Goal: Task Accomplishment & Management: Manage account settings

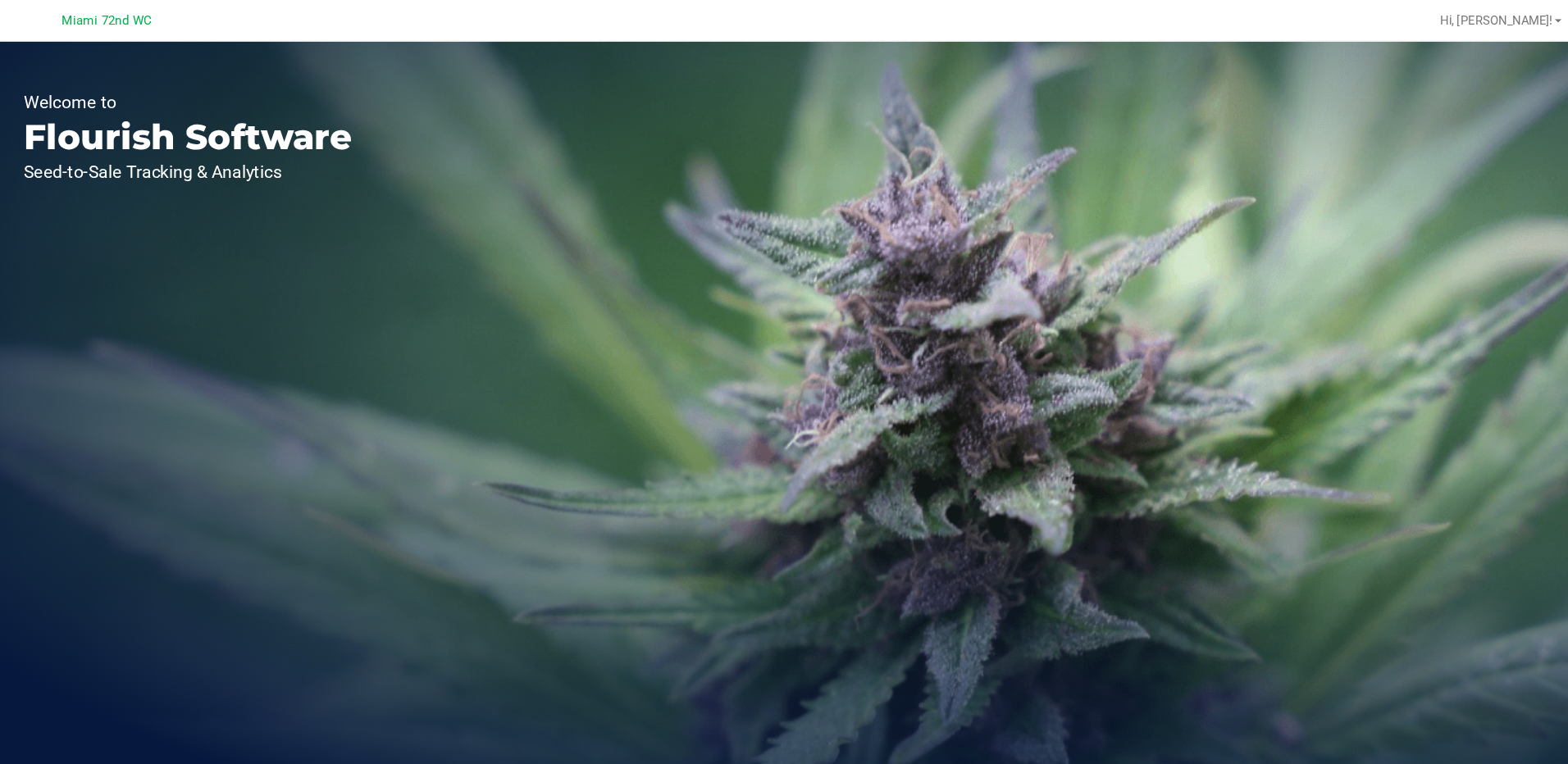
click at [140, 221] on div "Welcome to Flourish Software Seed-to-Sale Tracking & Analytics" at bounding box center [244, 402] width 410 height 725
click at [165, 190] on div "Welcome to Flourish Software Seed-to-Sale Tracking & Analytics" at bounding box center [244, 402] width 410 height 725
click at [602, 187] on div "Welcome to Flourish Software Seed-to-Sale Tracking & Analytics" at bounding box center [803, 402] width 1528 height 725
click at [893, 486] on div "Welcome to Flourish Software Seed-to-Sale Tracking & Analytics" at bounding box center [803, 402] width 1528 height 725
click at [370, 360] on div "Welcome to Flourish Software Seed-to-Sale Tracking & Analytics" at bounding box center [244, 402] width 410 height 725
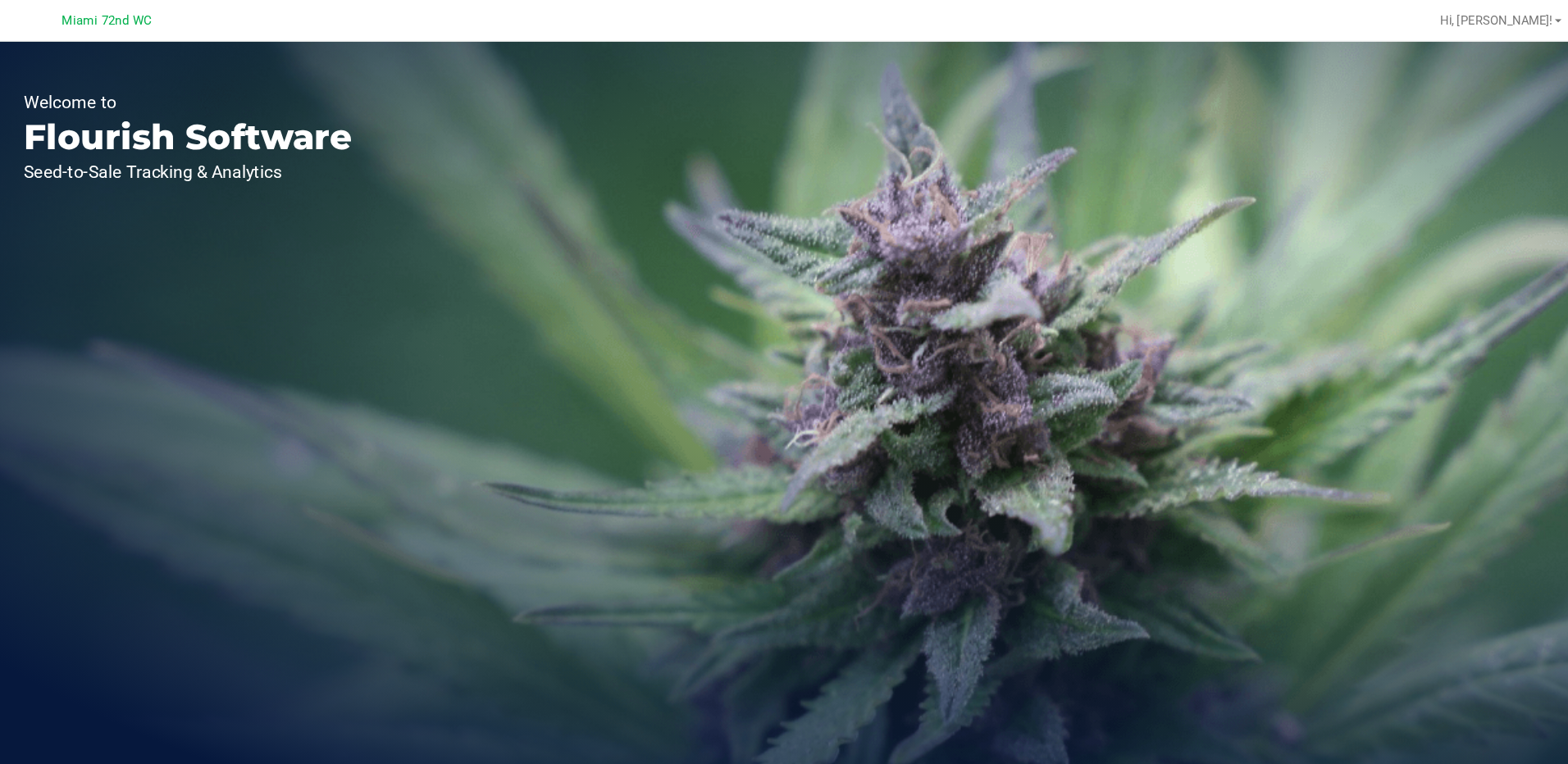
click at [186, 22] on span "Miami 72nd WC" at bounding box center [167, 19] width 85 height 15
click at [124, 25] on div "Miami 72nd WC" at bounding box center [167, 20] width 239 height 26
click at [109, 131] on p "Flourish Software" at bounding box center [244, 129] width 312 height 33
click at [441, 146] on div "Welcome to Flourish Software Seed-to-Sale Tracking & Analytics" at bounding box center [244, 402] width 410 height 725
click at [205, 163] on p "Seed-to-Sale Tracking & Analytics" at bounding box center [244, 162] width 312 height 17
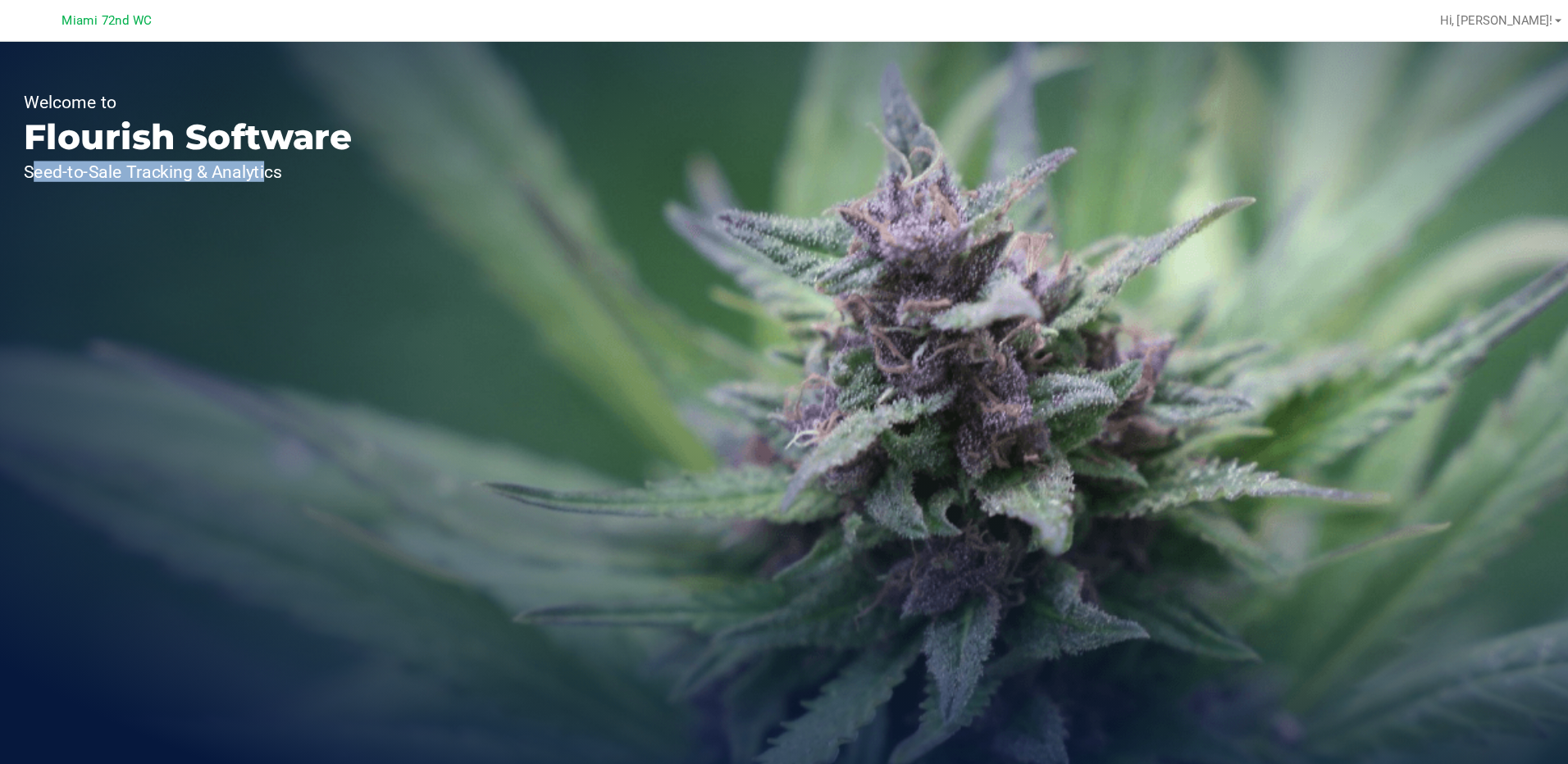
drag, startPoint x: 83, startPoint y: 187, endPoint x: 308, endPoint y: 174, distance: 225.4
click at [308, 174] on div "Welcome to Flourish Software Seed-to-Sale Tracking & Analytics" at bounding box center [244, 402] width 410 height 725
click at [64, 140] on div "Welcome to Flourish Software Seed-to-Sale Tracking & Analytics" at bounding box center [244, 402] width 410 height 725
click at [64, 240] on div "Welcome to Flourish Software Seed-to-Sale Tracking & Analytics" at bounding box center [244, 402] width 410 height 725
click at [64, 304] on div "Welcome to Flourish Software Seed-to-Sale Tracking & Analytics" at bounding box center [244, 402] width 410 height 725
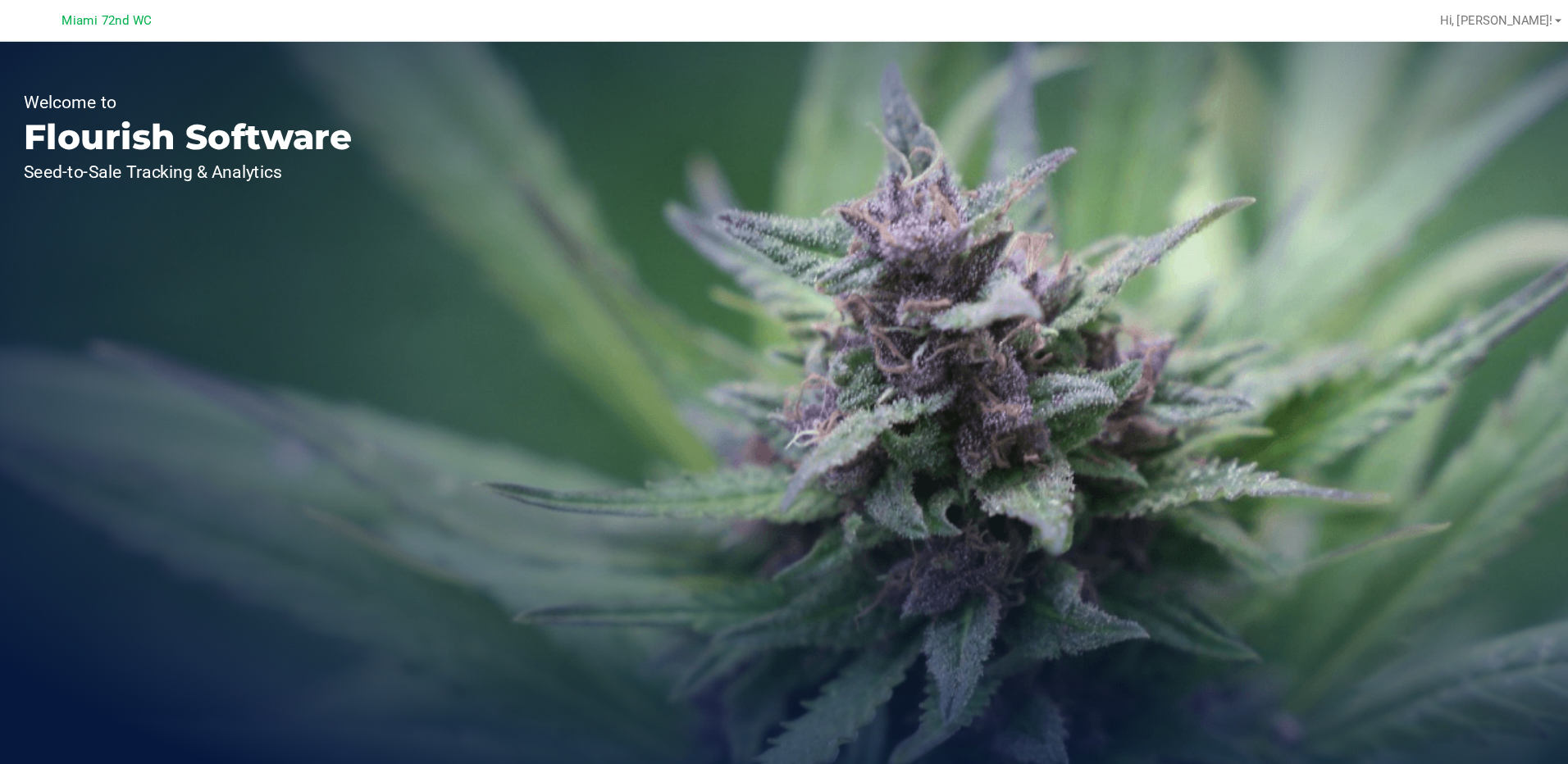
click at [64, 392] on div "Welcome to Flourish Software Seed-to-Sale Tracking & Analytics" at bounding box center [244, 402] width 410 height 725
click at [1518, 21] on span "Hi, [PERSON_NAME]!" at bounding box center [1483, 18] width 106 height 13
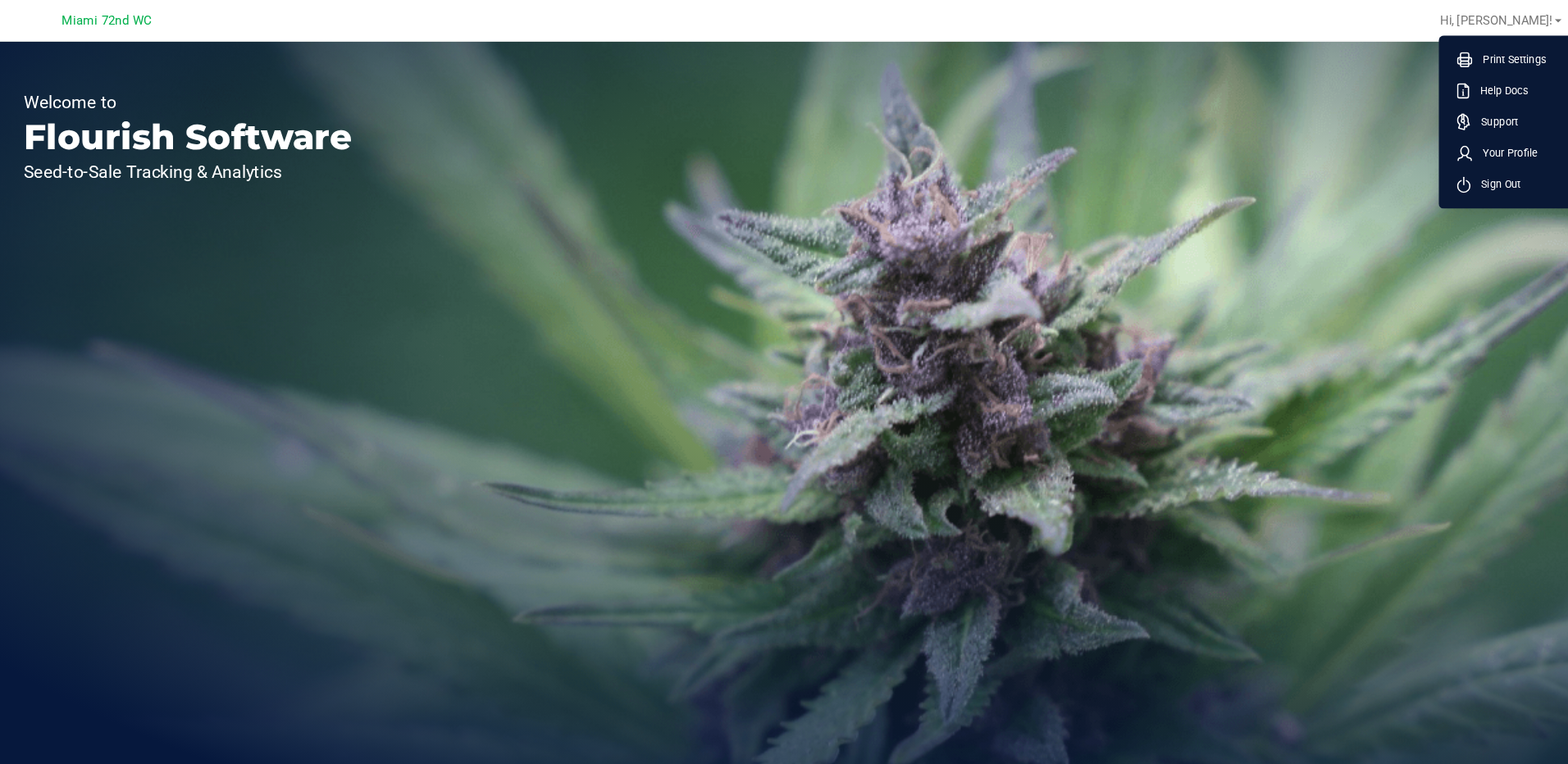
click at [1291, 194] on div "Welcome to Flourish Software Seed-to-Sale Tracking & Analytics" at bounding box center [803, 402] width 1528 height 725
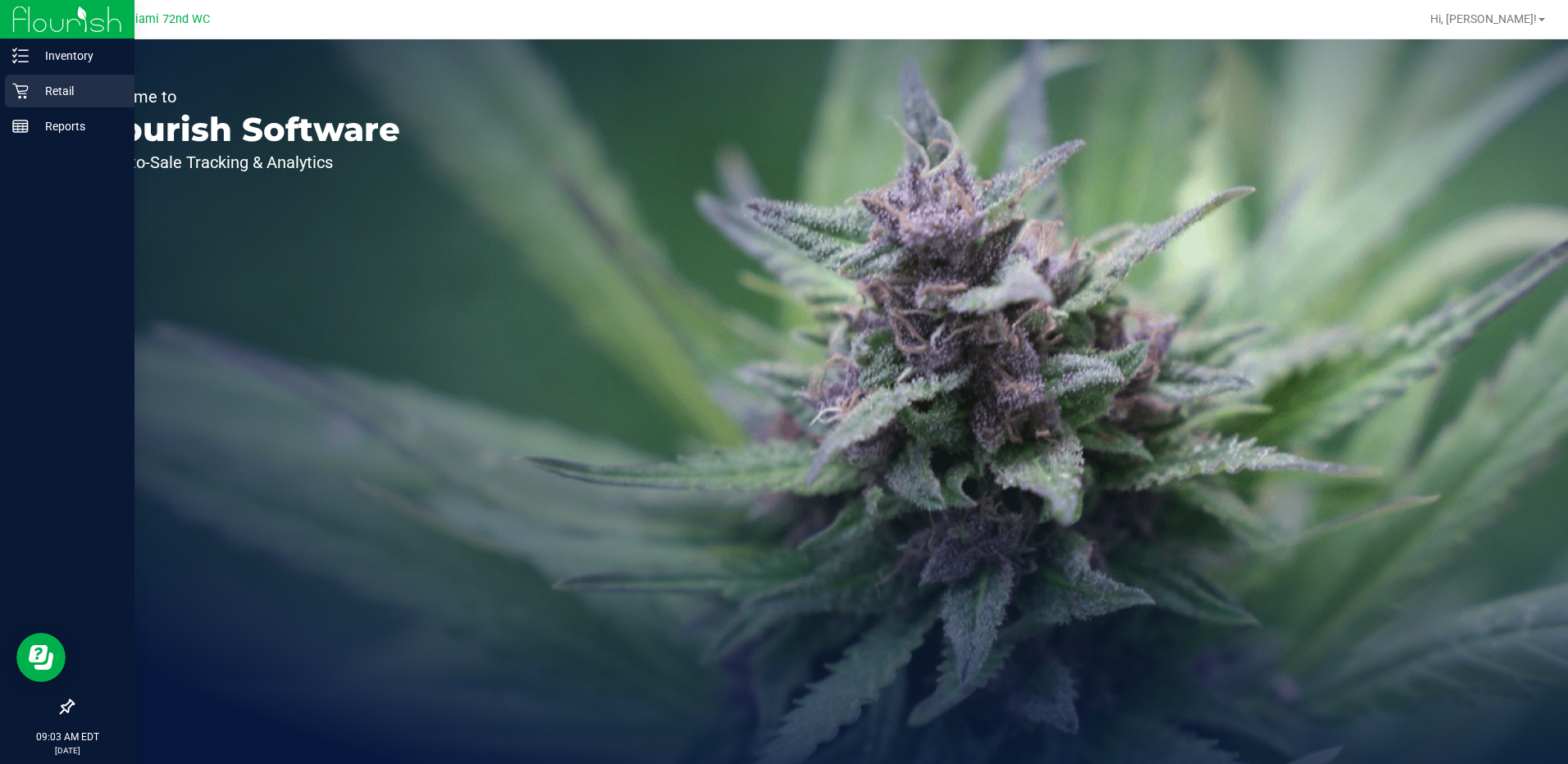
click at [62, 80] on div "Retail" at bounding box center [70, 90] width 129 height 33
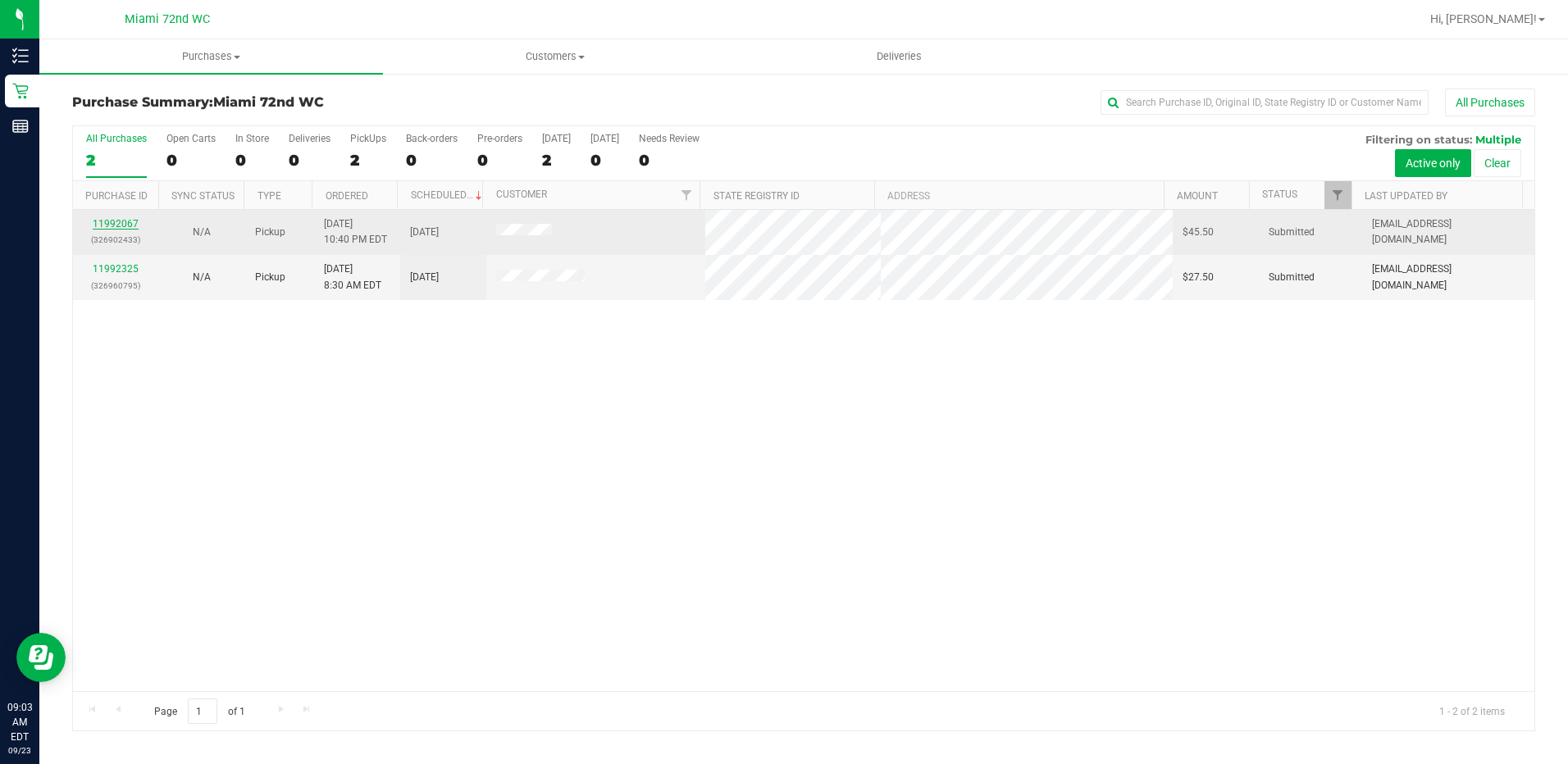
click at [133, 222] on link "11992067" at bounding box center [115, 225] width 46 height 12
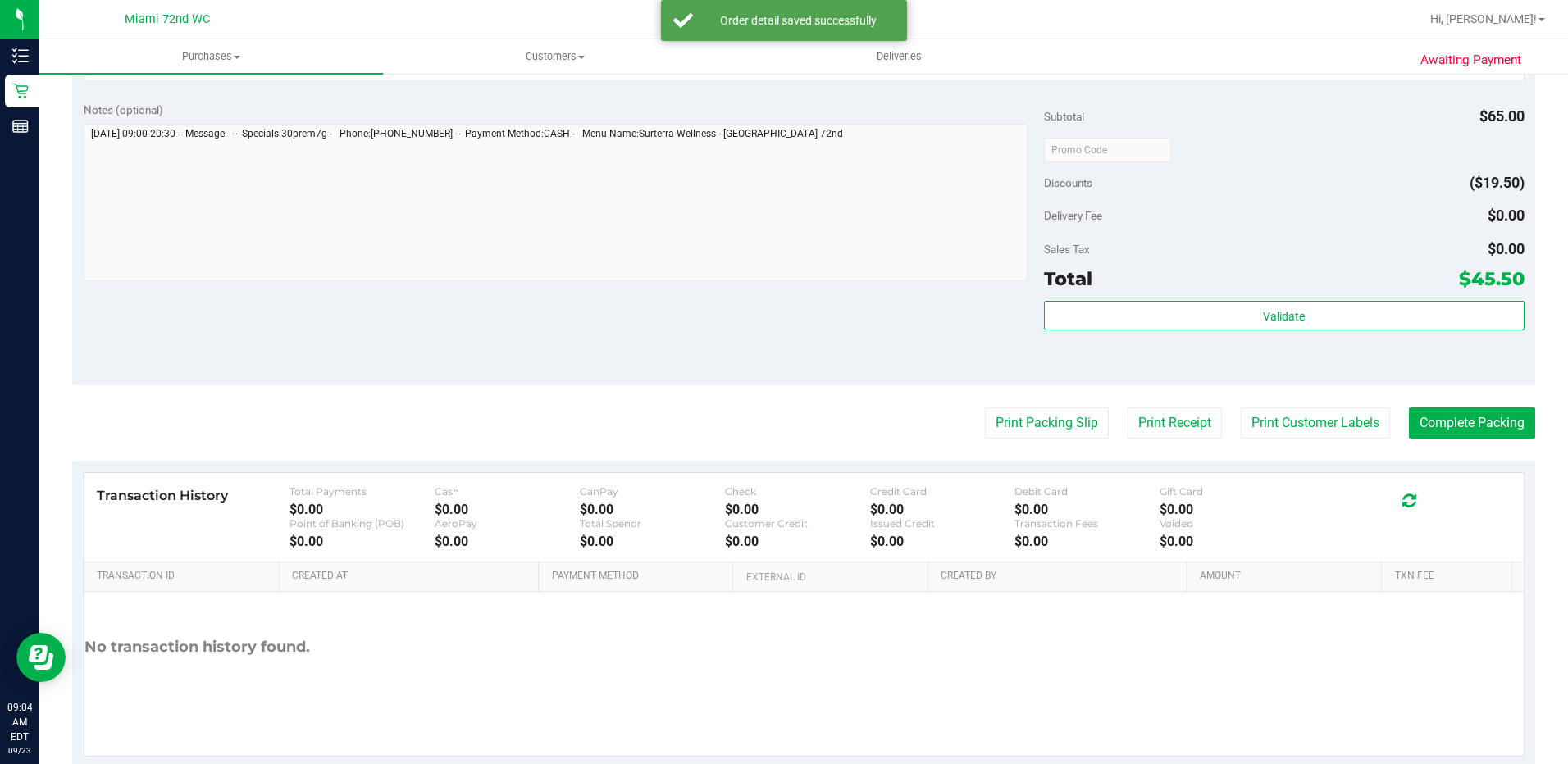
scroll to position [574, 0]
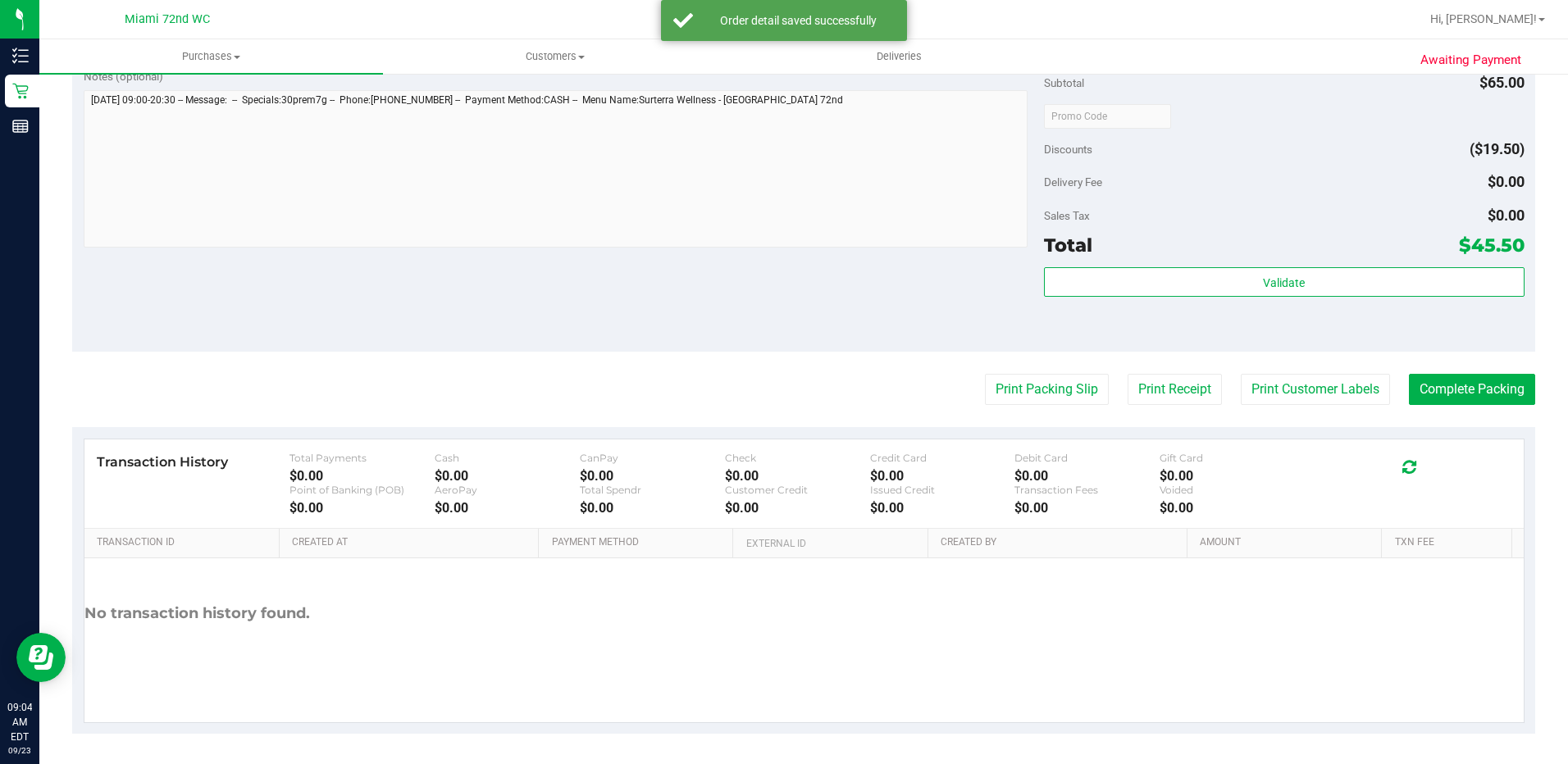
click at [1350, 298] on div "Validate" at bounding box center [1284, 304] width 481 height 74
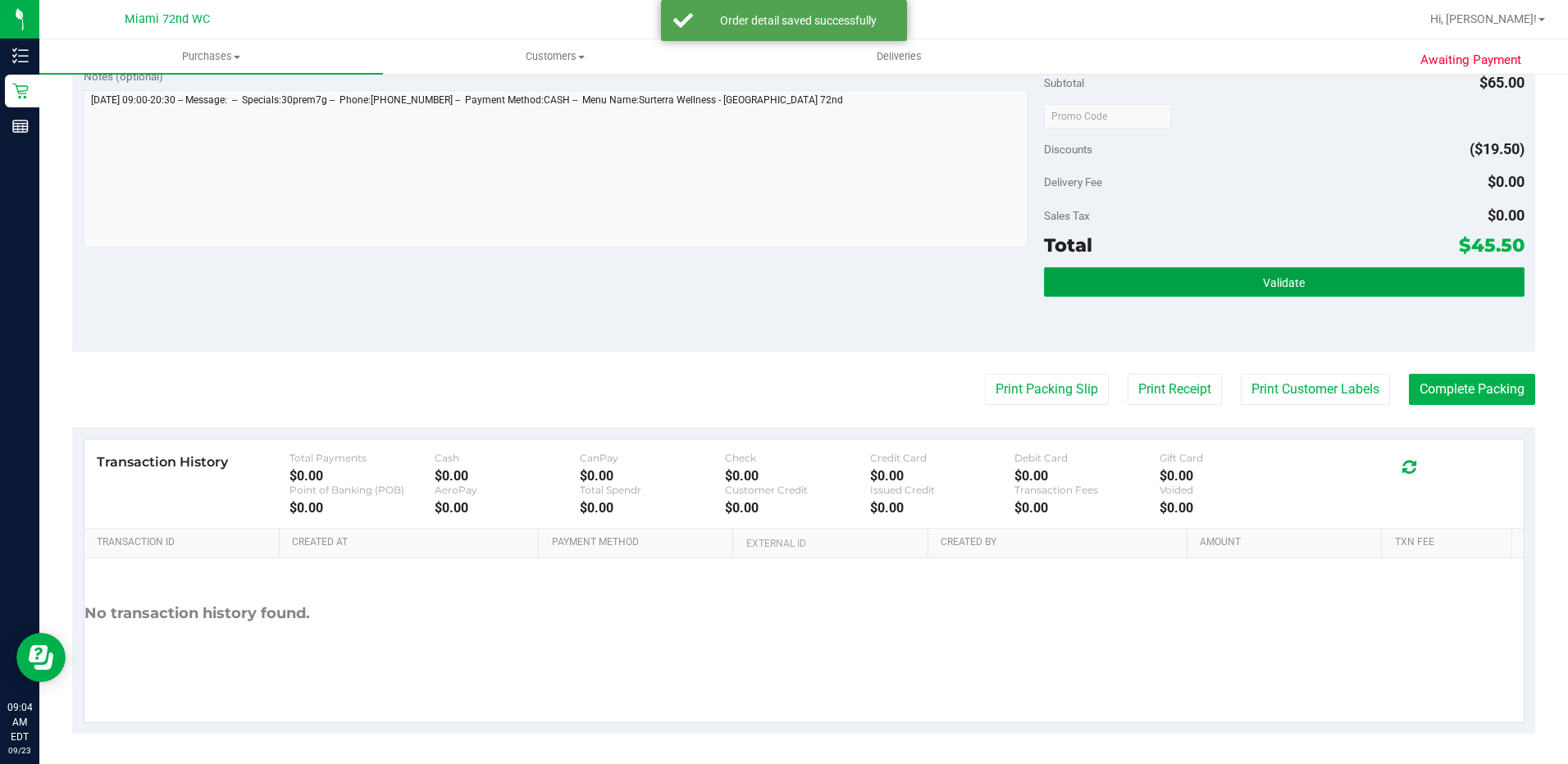
click at [1347, 289] on button "Validate" at bounding box center [1284, 282] width 481 height 30
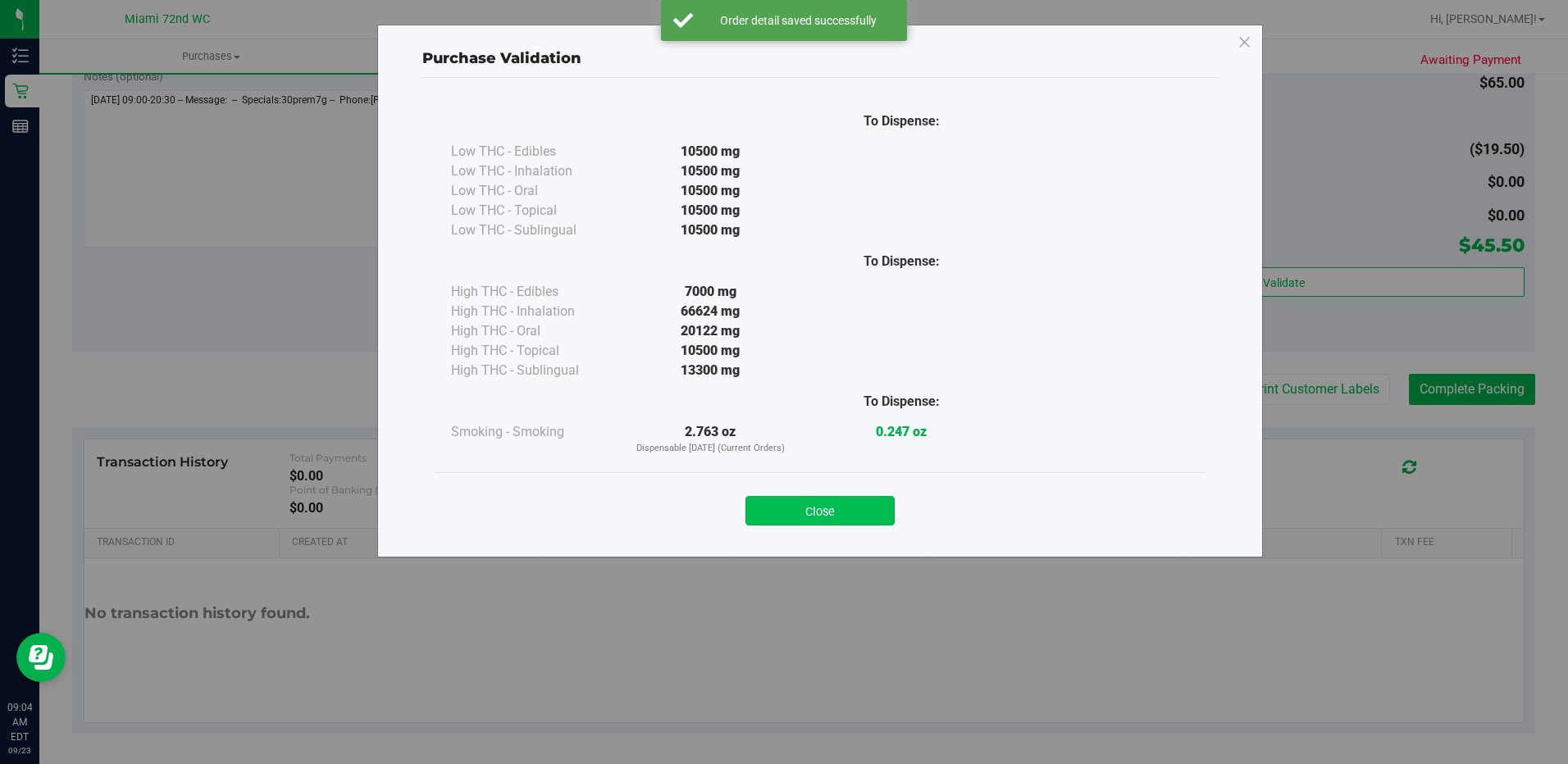
click at [798, 502] on button "Close" at bounding box center [819, 511] width 149 height 30
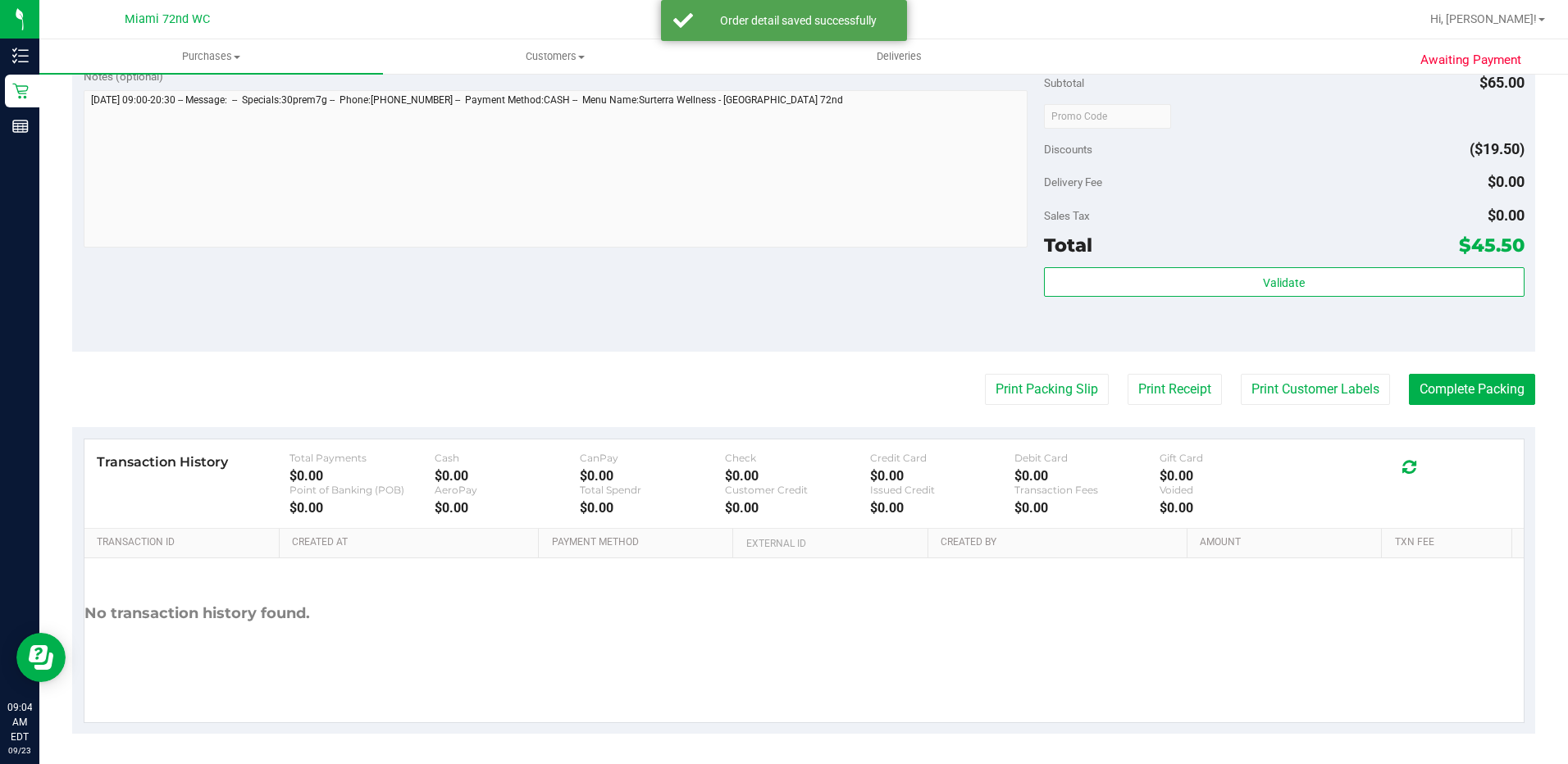
click at [998, 367] on purchase-details "Back Edit Purchase Cancel Purchase View Profile # 11992067 BioTrack ID: - Submi…" at bounding box center [803, 124] width 1463 height 1220
click at [994, 370] on purchase-details "Back Edit Purchase Cancel Purchase View Profile # 11992067 BioTrack ID: - Submi…" at bounding box center [803, 124] width 1463 height 1220
click at [994, 375] on button "Print Packing Slip" at bounding box center [1047, 388] width 124 height 31
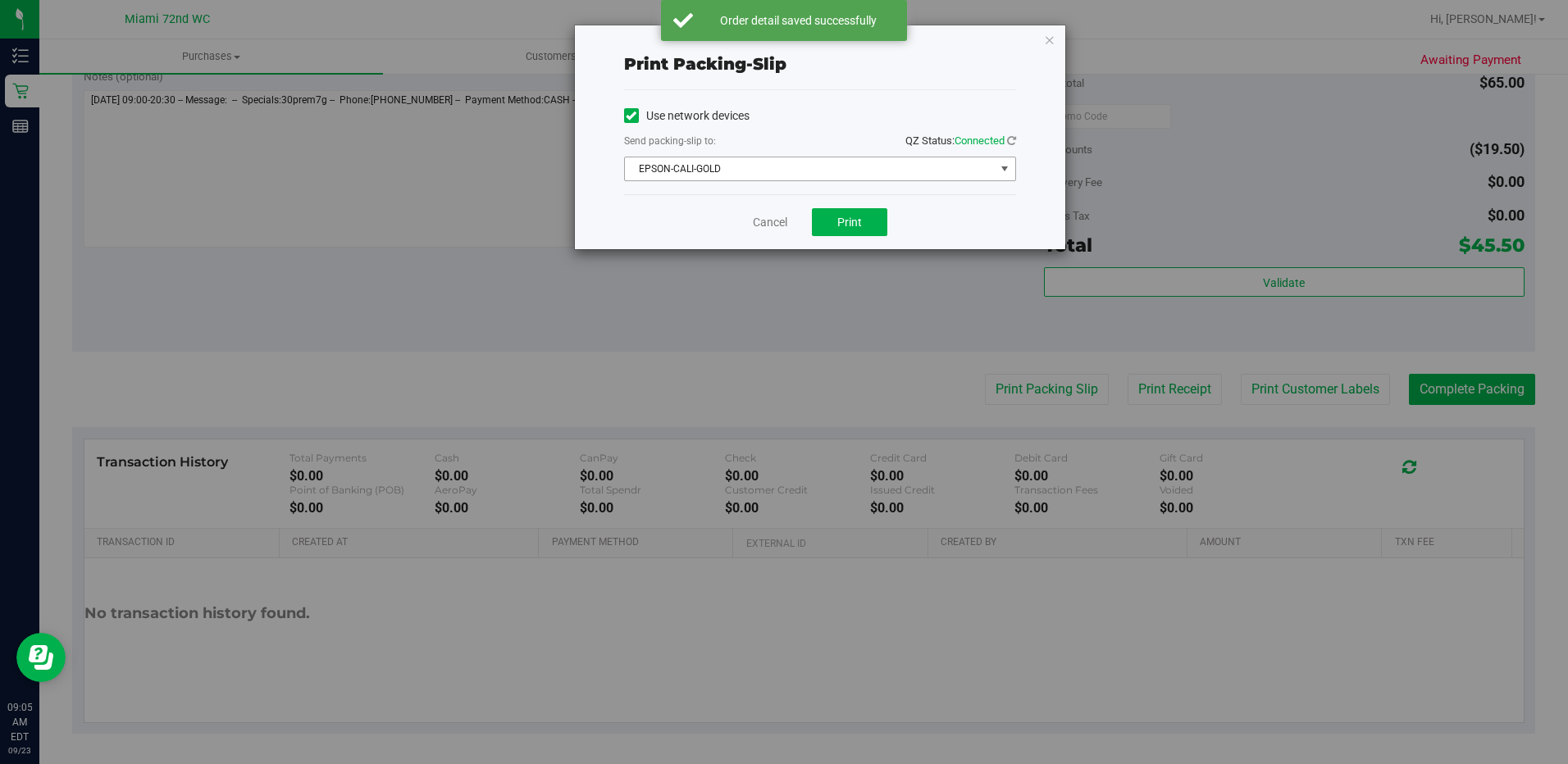
click at [884, 168] on span "EPSON-CALI-GOLD" at bounding box center [809, 169] width 369 height 23
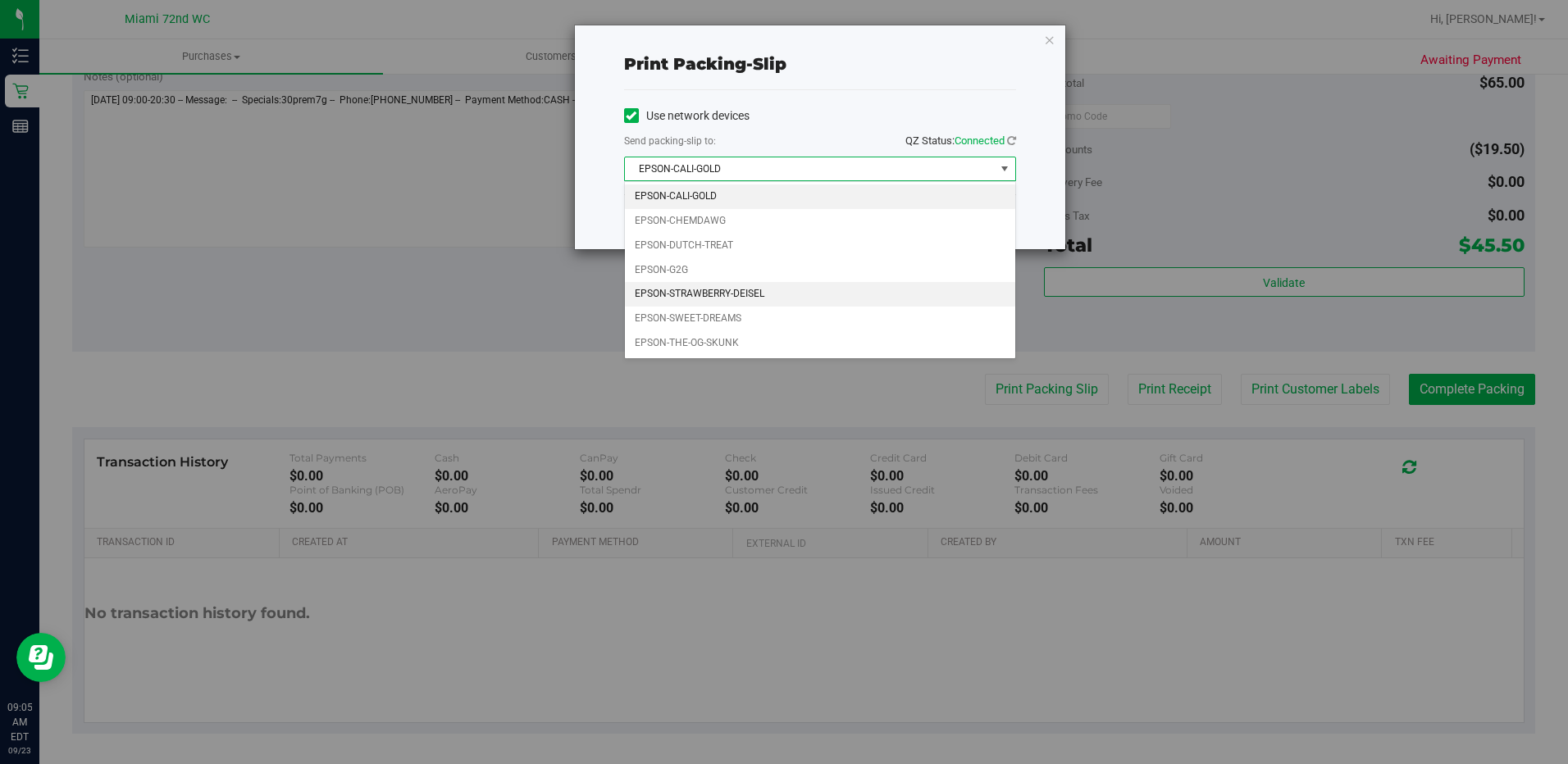
click at [829, 289] on li "EPSON-STRAWBERRY-DEISEL" at bounding box center [819, 294] width 390 height 25
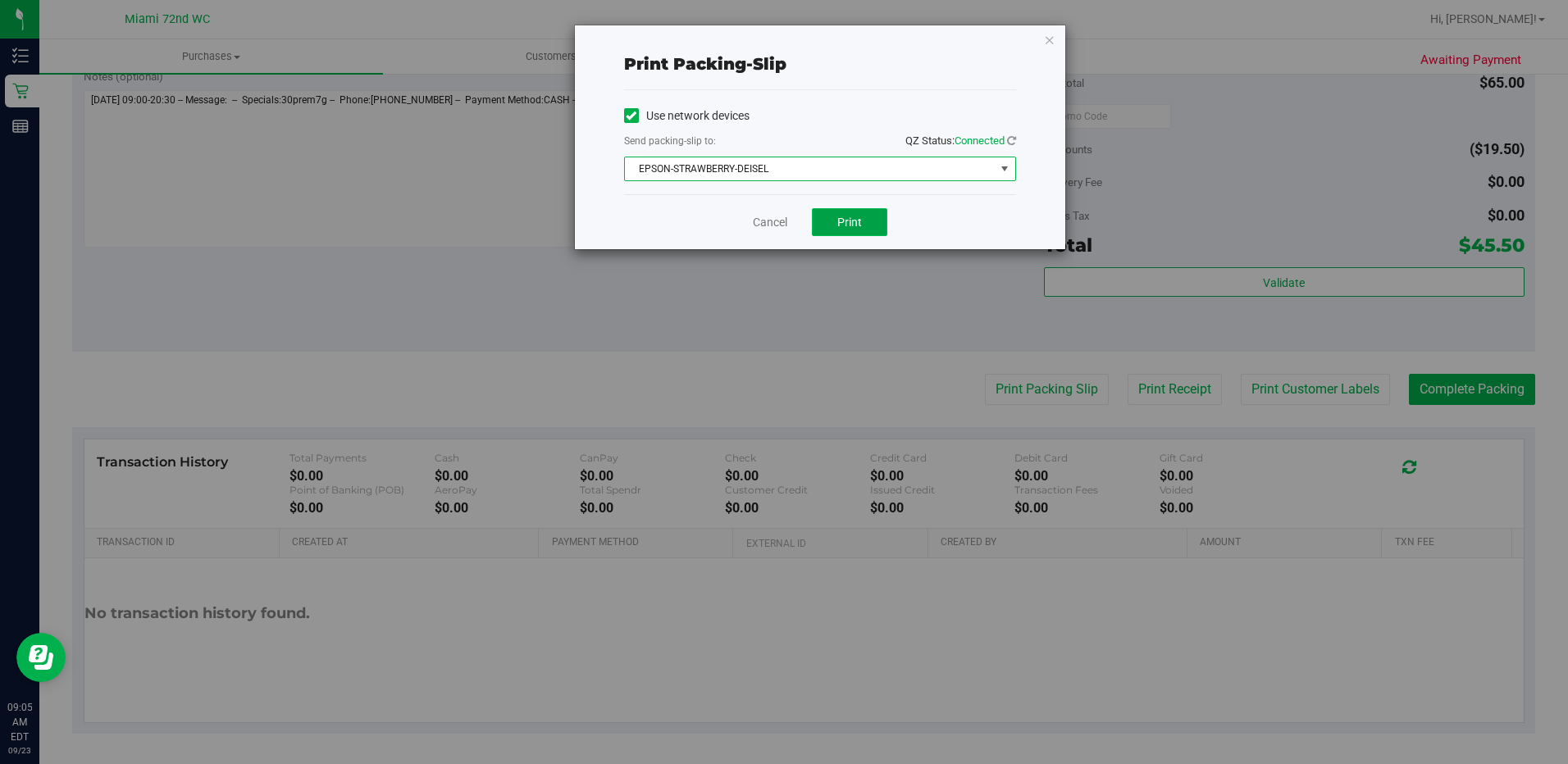
click at [872, 235] on button "Print" at bounding box center [849, 223] width 75 height 28
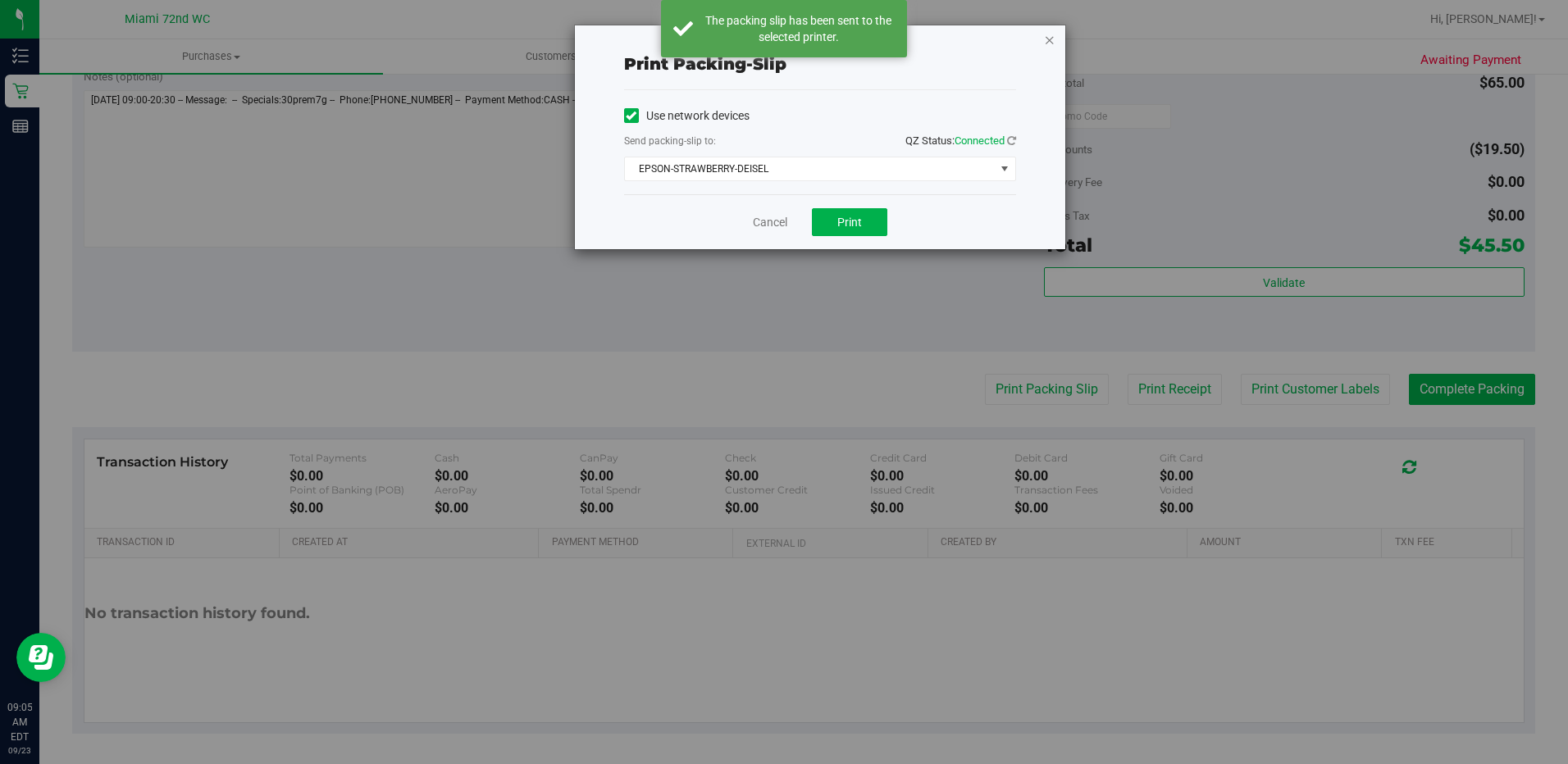
click at [1051, 40] on icon "button" at bounding box center [1050, 40] width 12 height 20
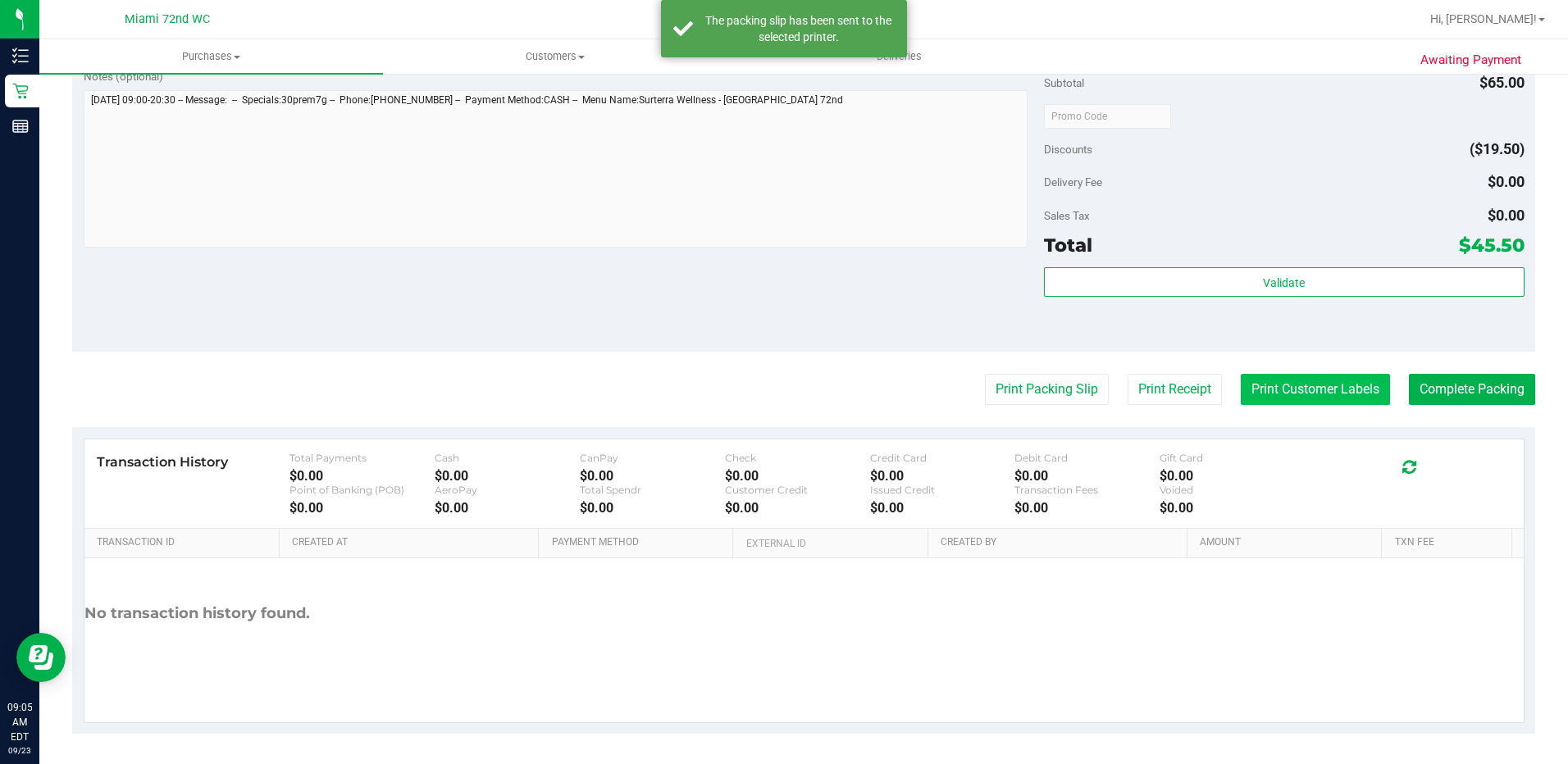
click at [1264, 398] on button "Print Customer Labels" at bounding box center [1315, 388] width 149 height 31
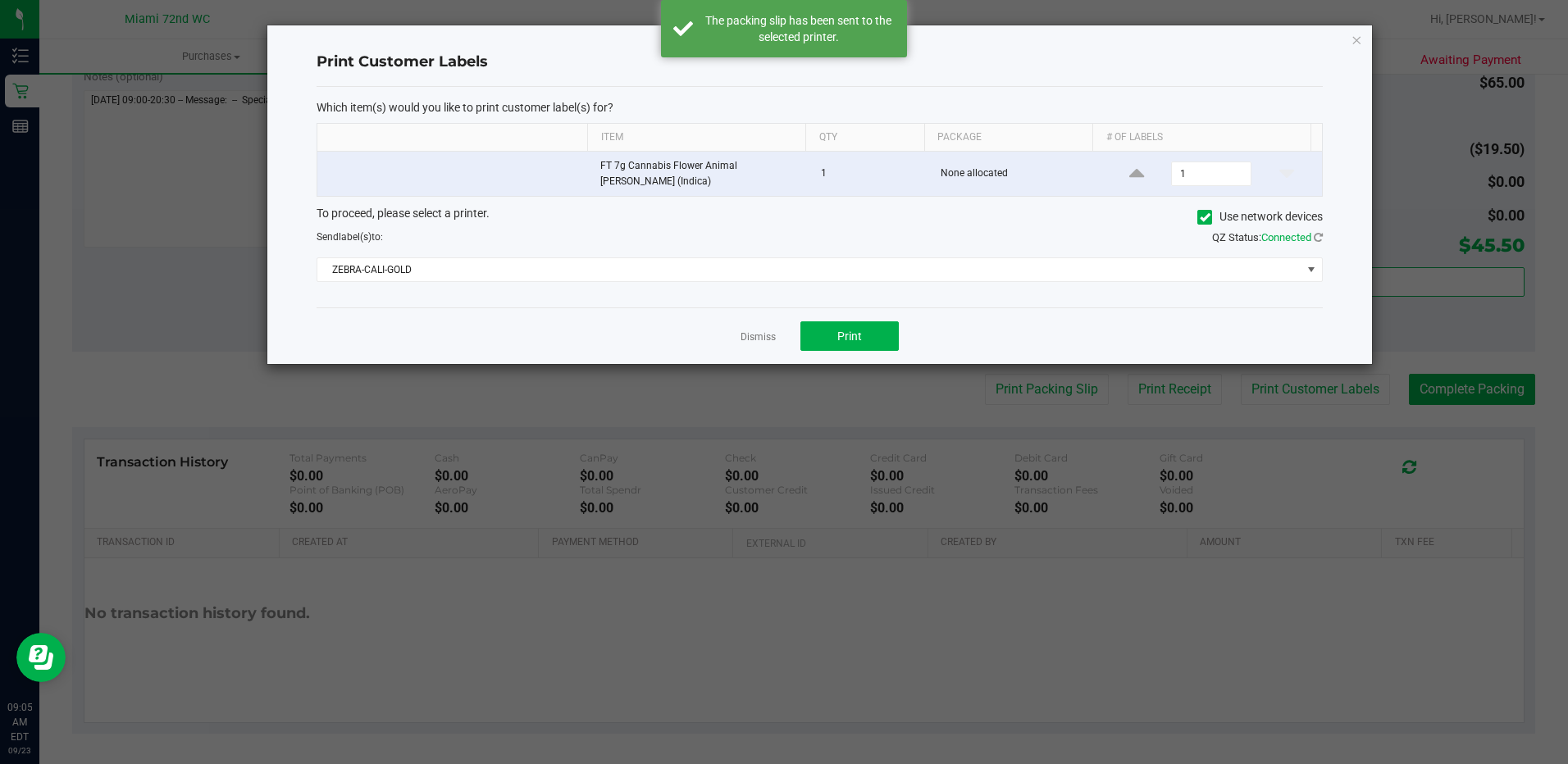
click at [737, 281] on div "Which item(s) would you like to print customer label(s) for? Item Qty Package #…" at bounding box center [819, 198] width 1006 height 222
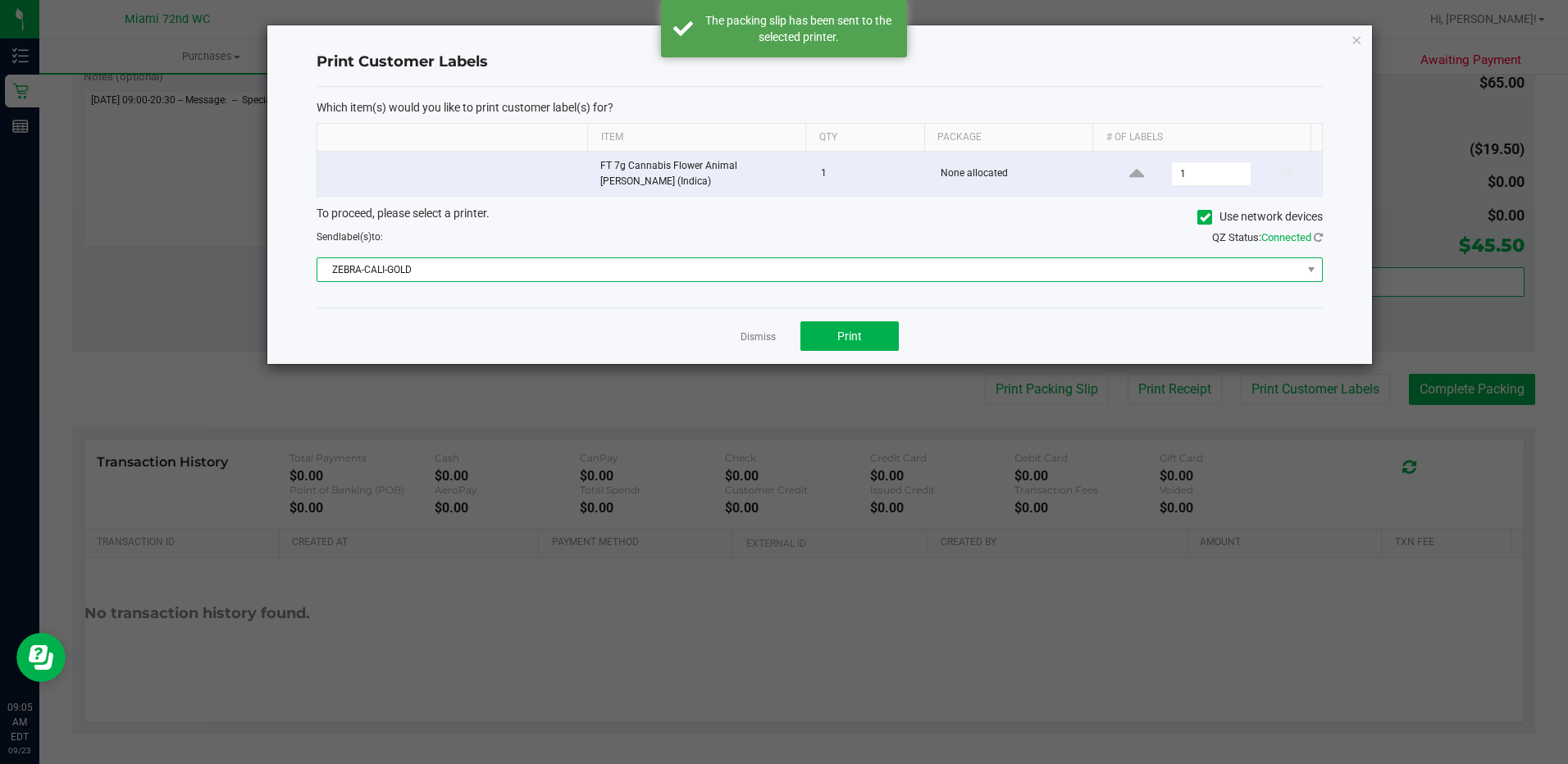
click at [748, 271] on span "ZEBRA-CALI-GOLD" at bounding box center [809, 269] width 984 height 23
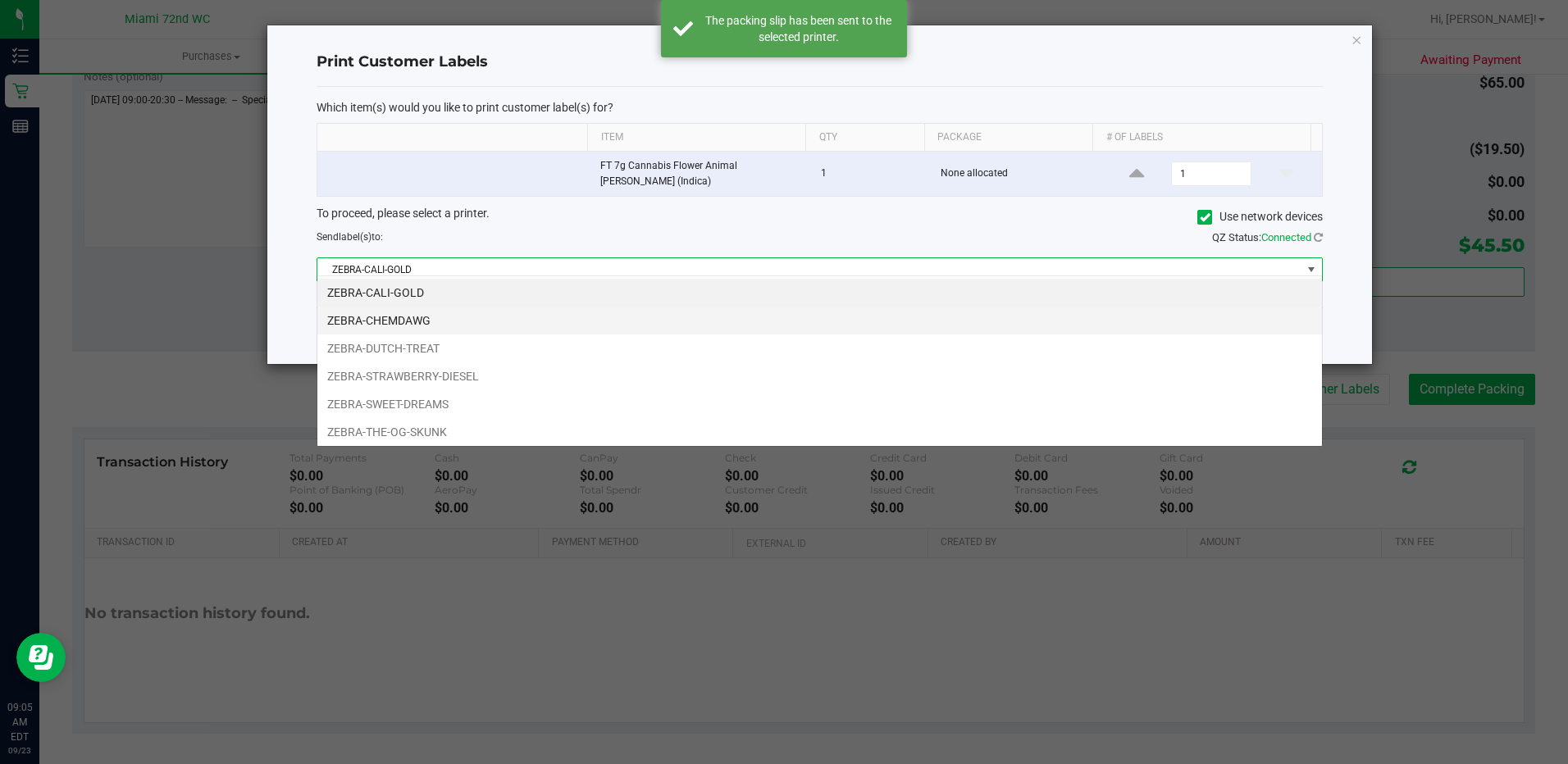
scroll to position [25, 1006]
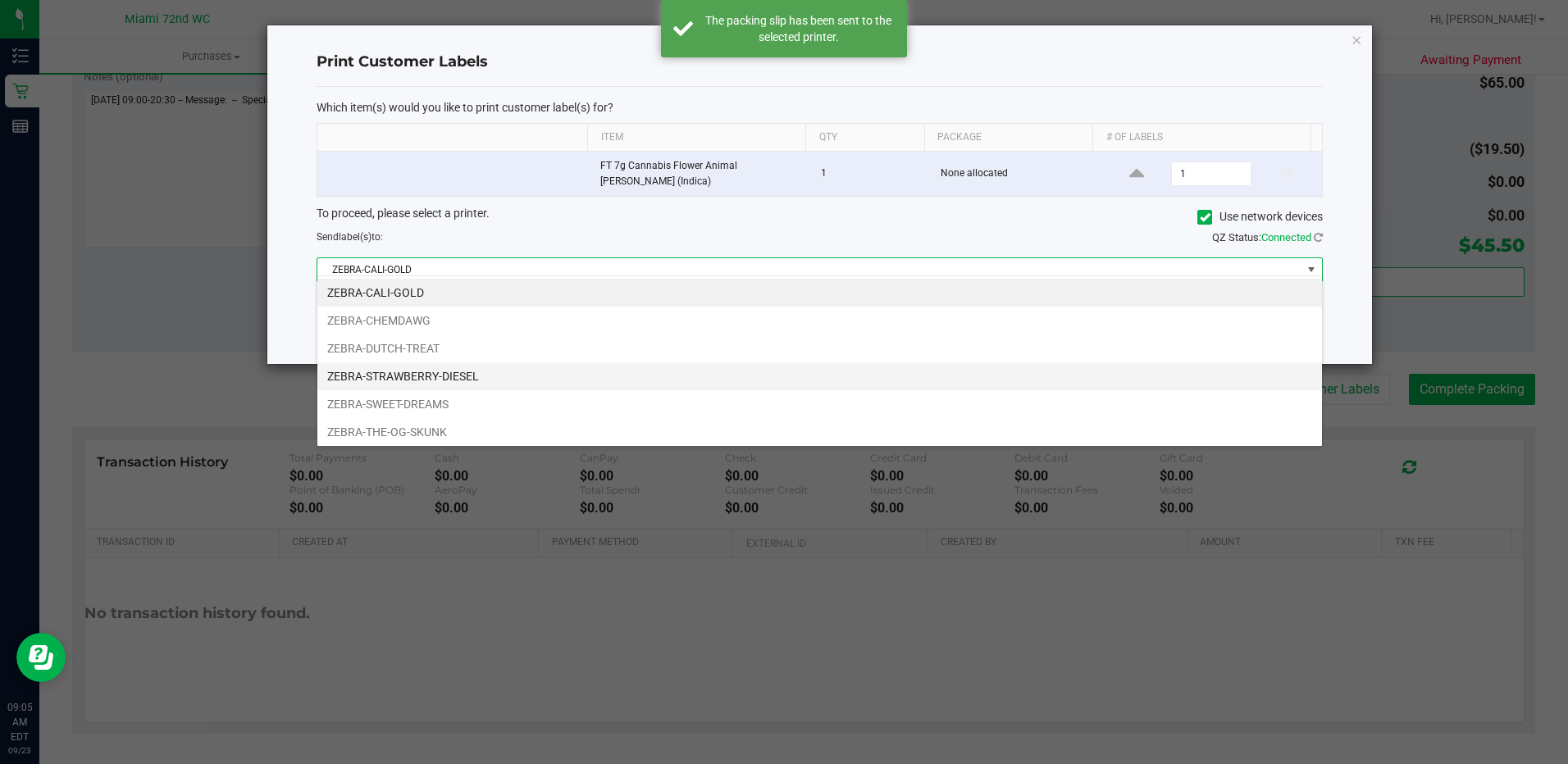
click at [704, 379] on li "ZEBRA-STRAWBERRY-DIESEL" at bounding box center [819, 377] width 1004 height 28
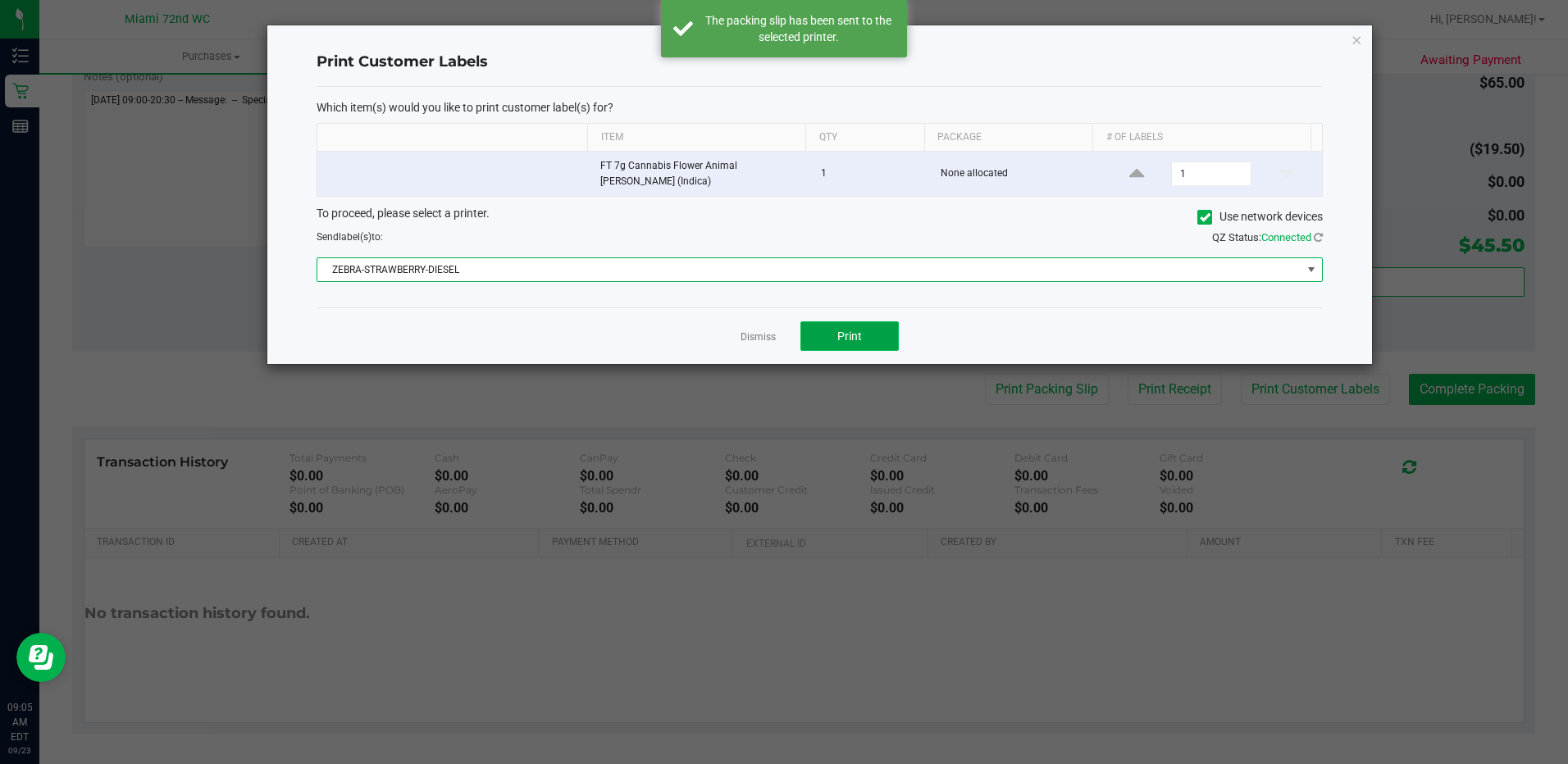
click at [807, 325] on button "Print" at bounding box center [849, 337] width 98 height 30
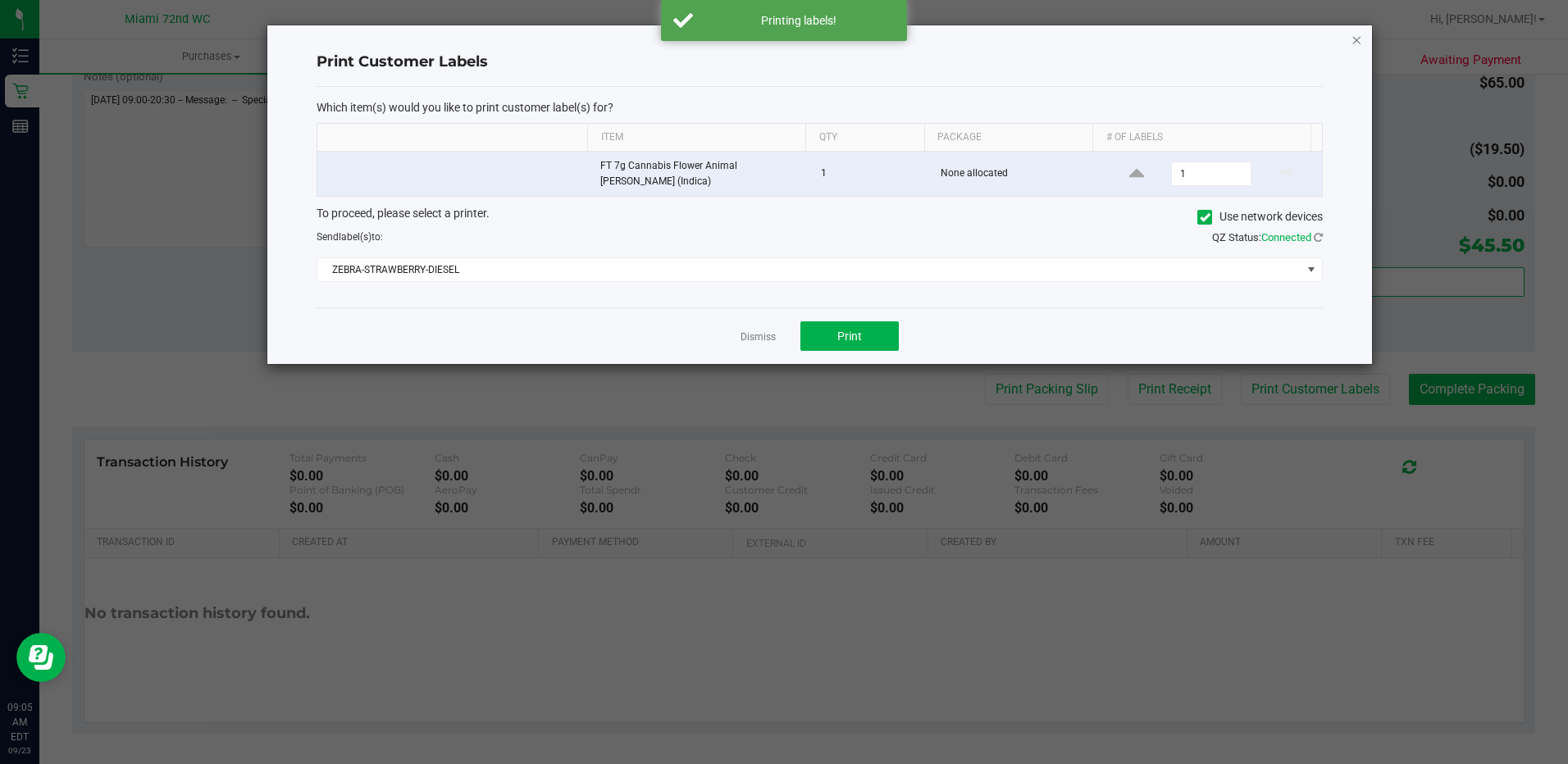
click at [1355, 33] on icon "button" at bounding box center [1356, 40] width 12 height 20
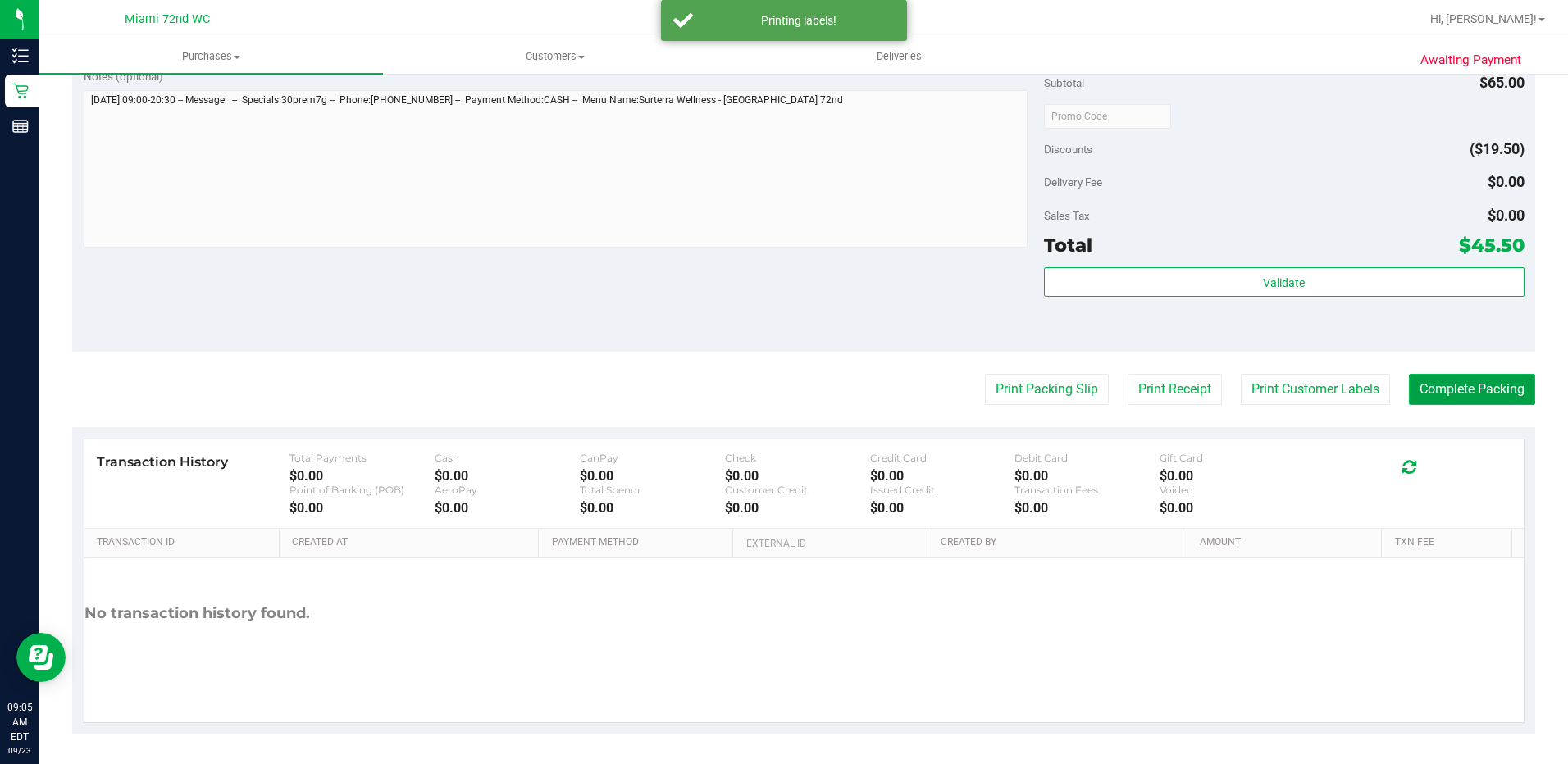
click at [1495, 383] on button "Complete Packing" at bounding box center [1471, 388] width 126 height 31
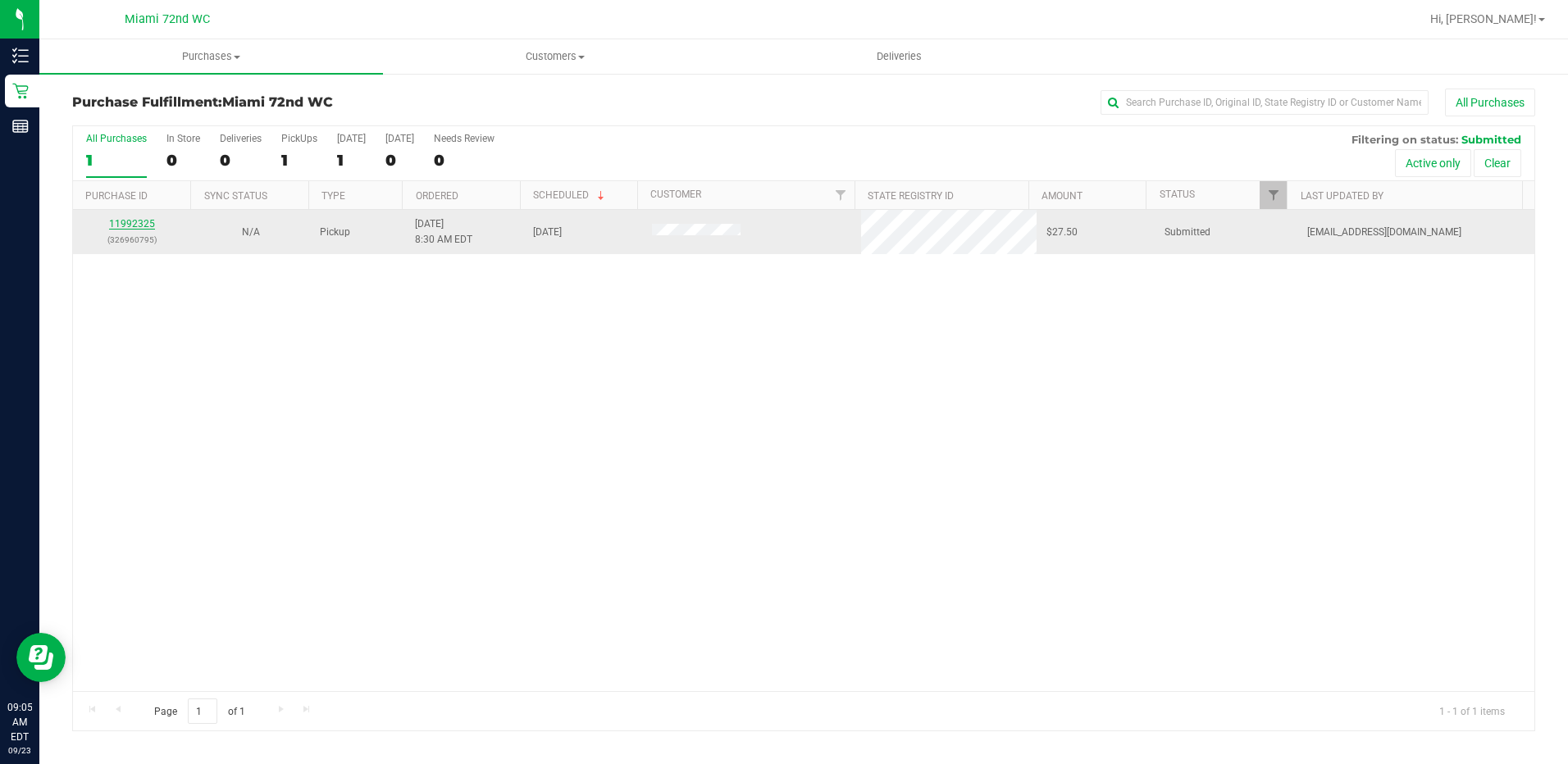
click at [135, 224] on link "11992325" at bounding box center [132, 225] width 46 height 12
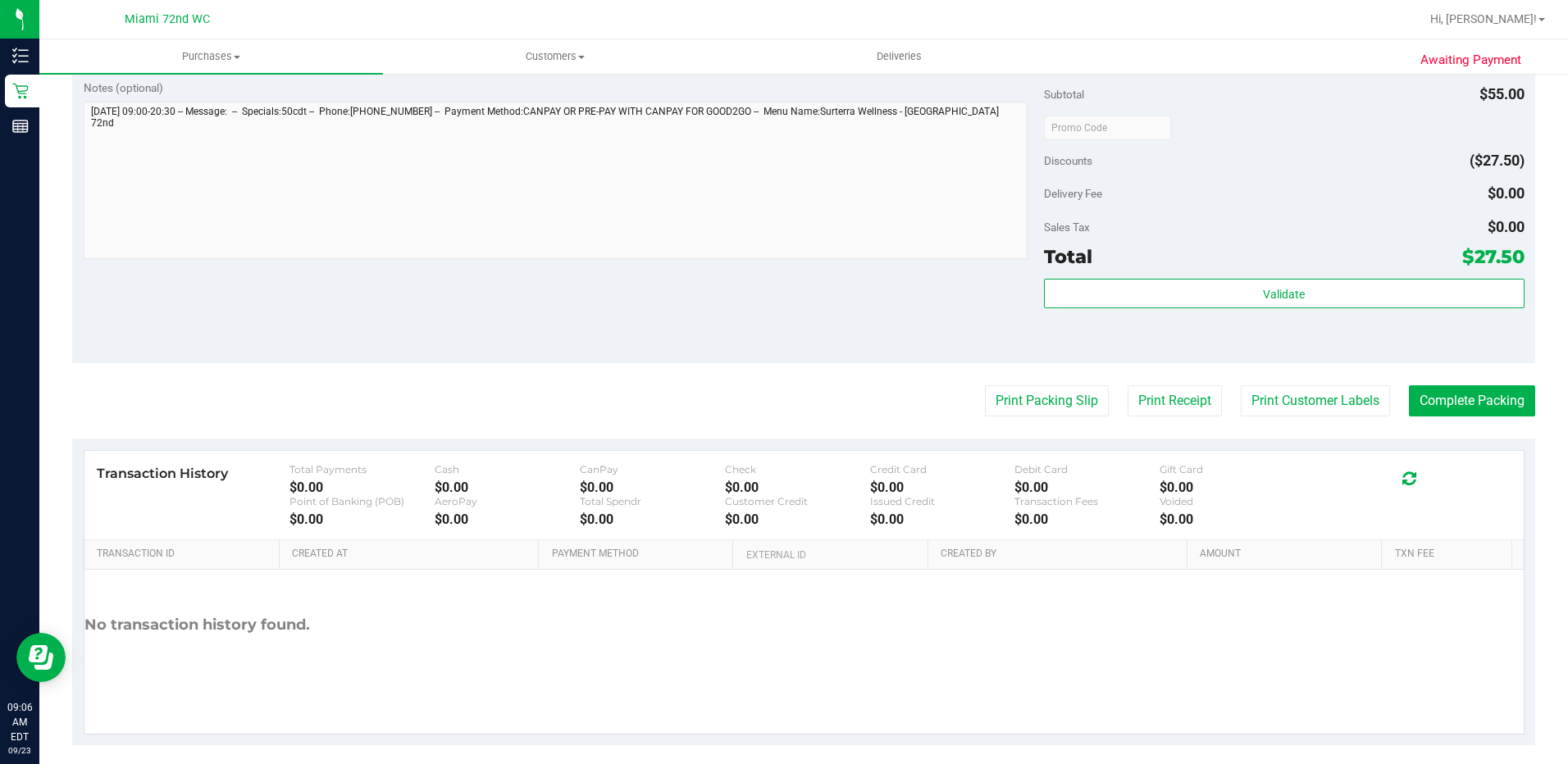
scroll to position [574, 0]
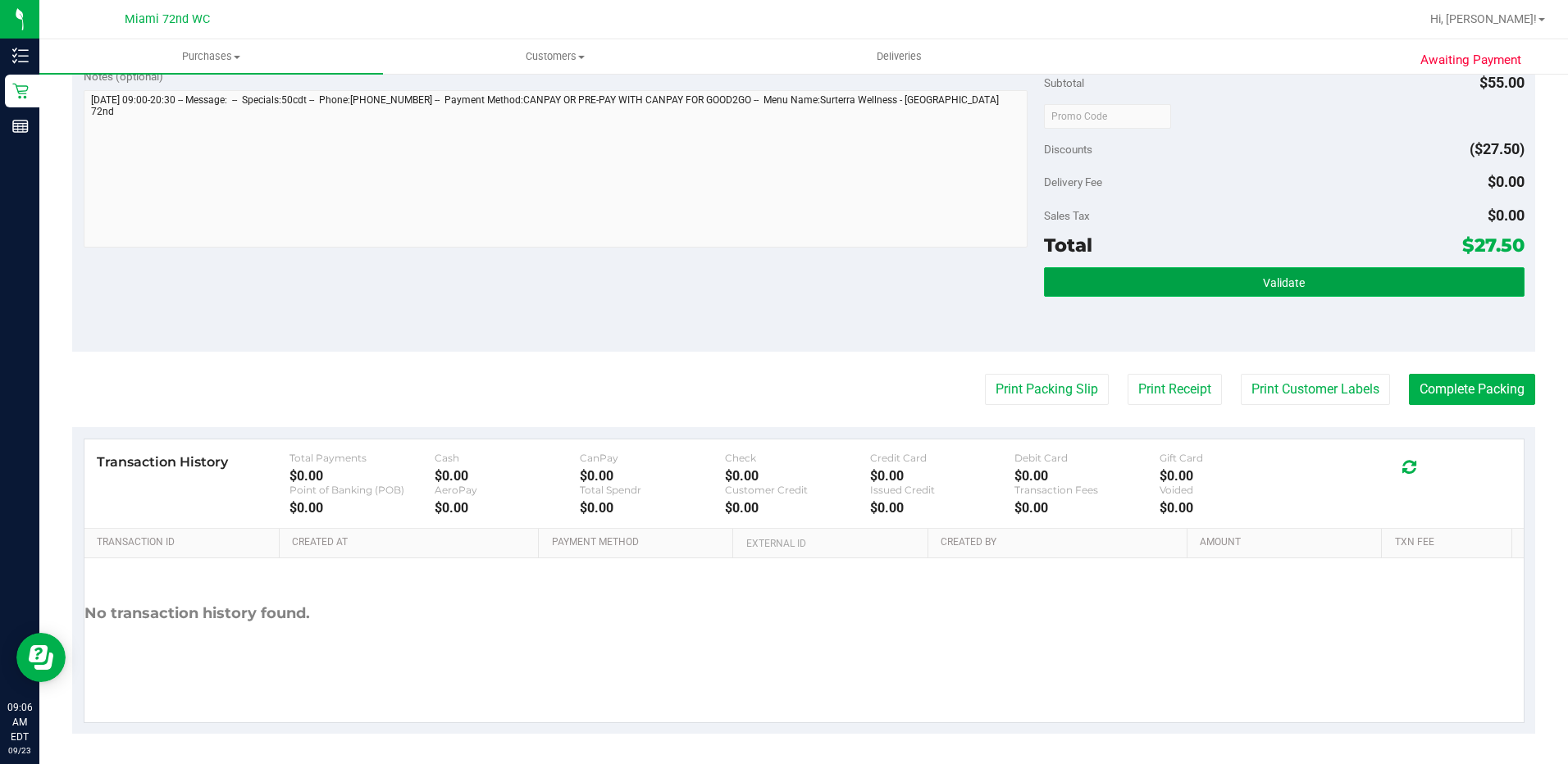
click at [1128, 293] on button "Validate" at bounding box center [1284, 282] width 481 height 30
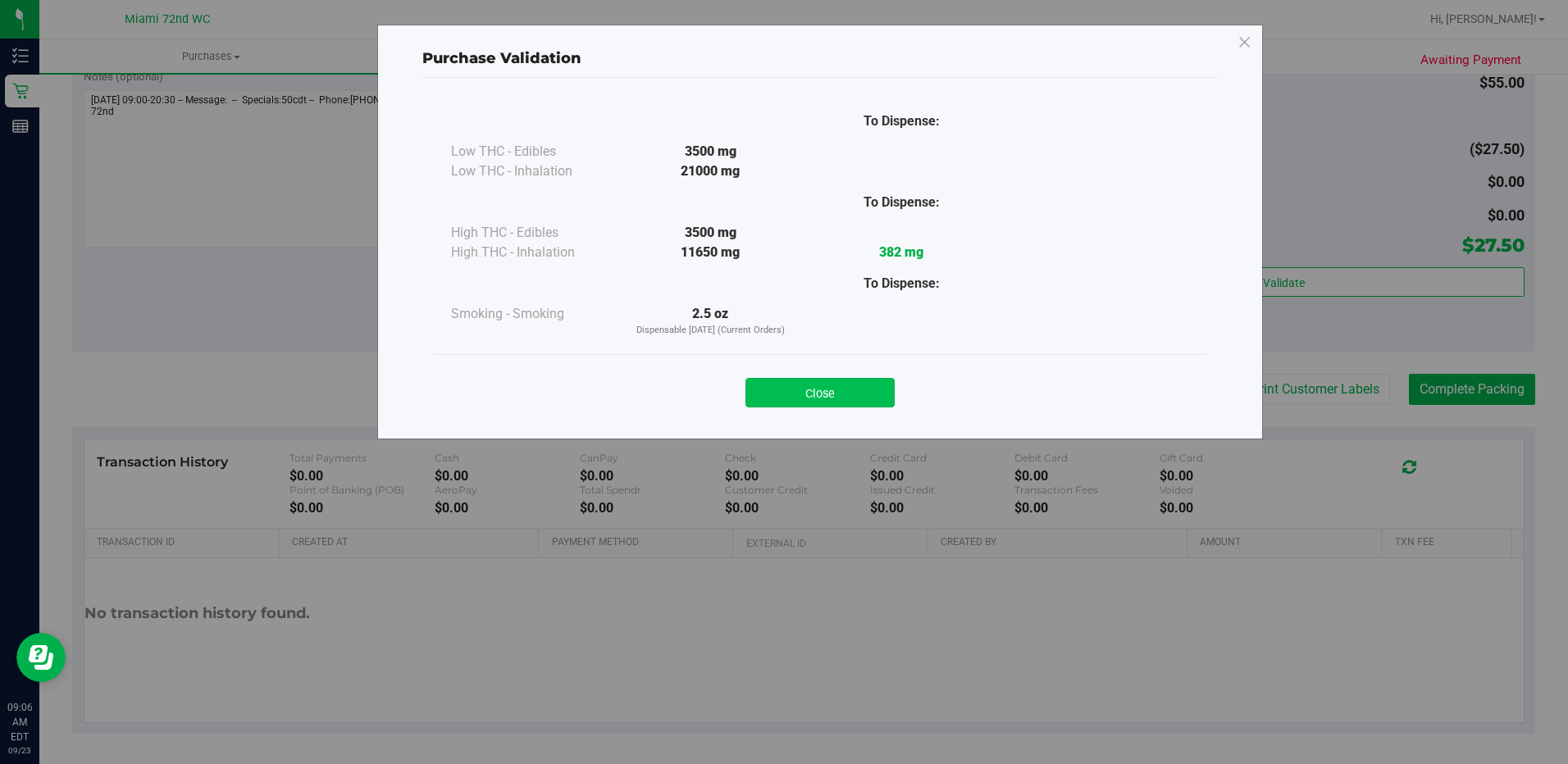
click at [814, 383] on button "Close" at bounding box center [819, 393] width 149 height 30
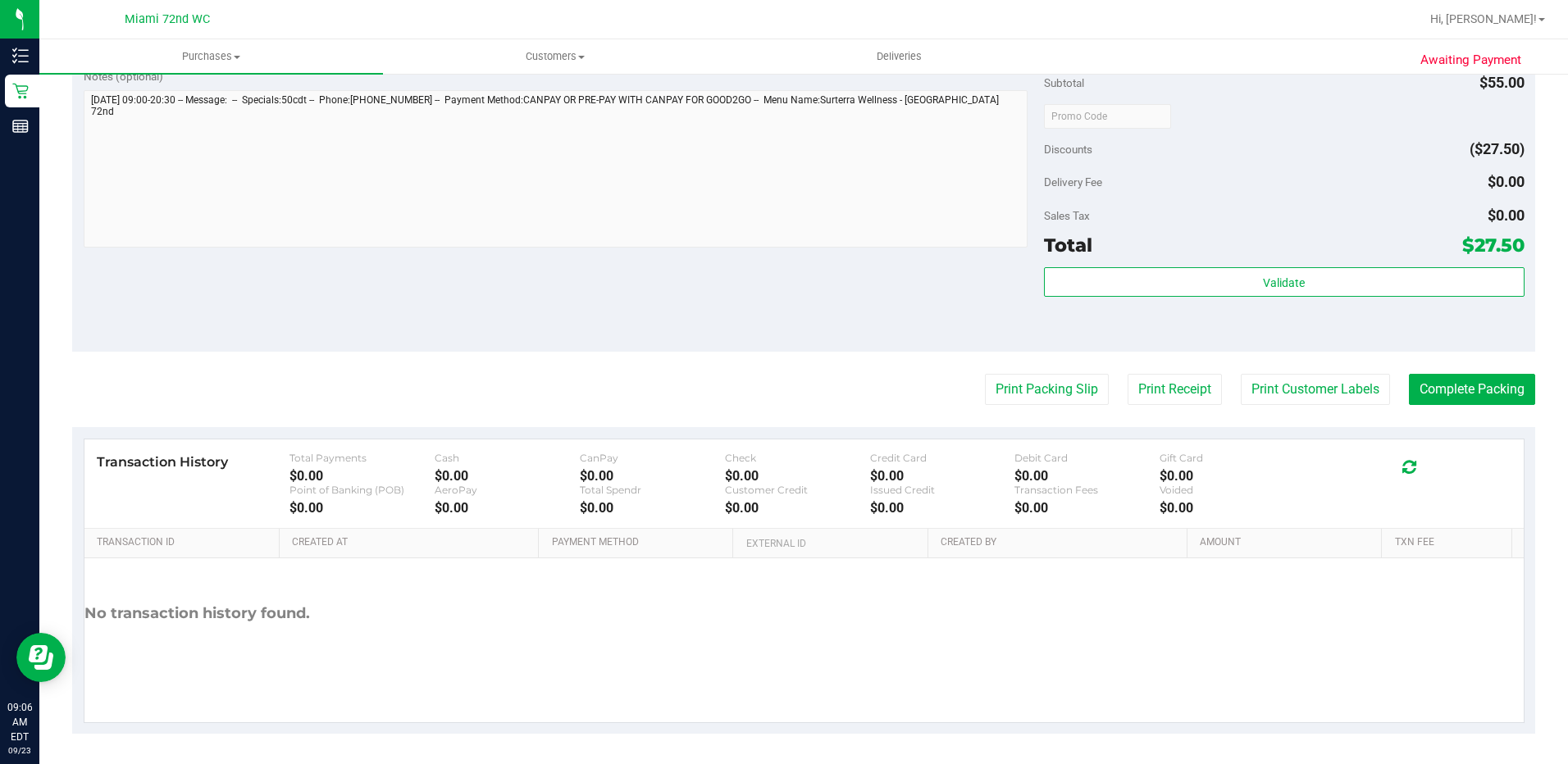
click at [985, 372] on purchase-details "Back Edit Purchase Cancel Purchase View Profile # 11992325 BioTrack ID: - Submi…" at bounding box center [803, 124] width 1463 height 1220
click at [990, 383] on button "Print Packing Slip" at bounding box center [1047, 388] width 124 height 31
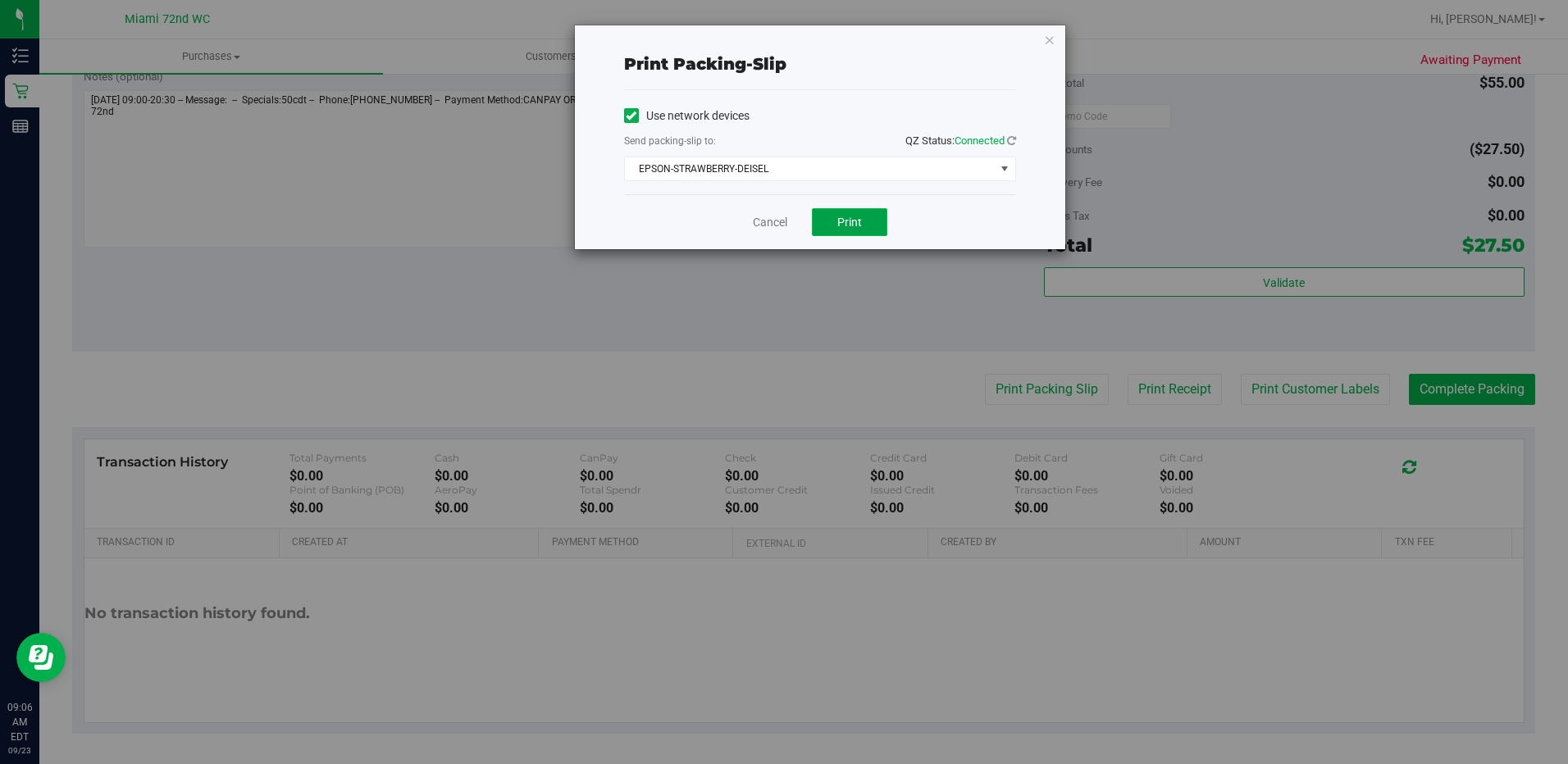
click at [842, 225] on span "Print" at bounding box center [849, 222] width 25 height 13
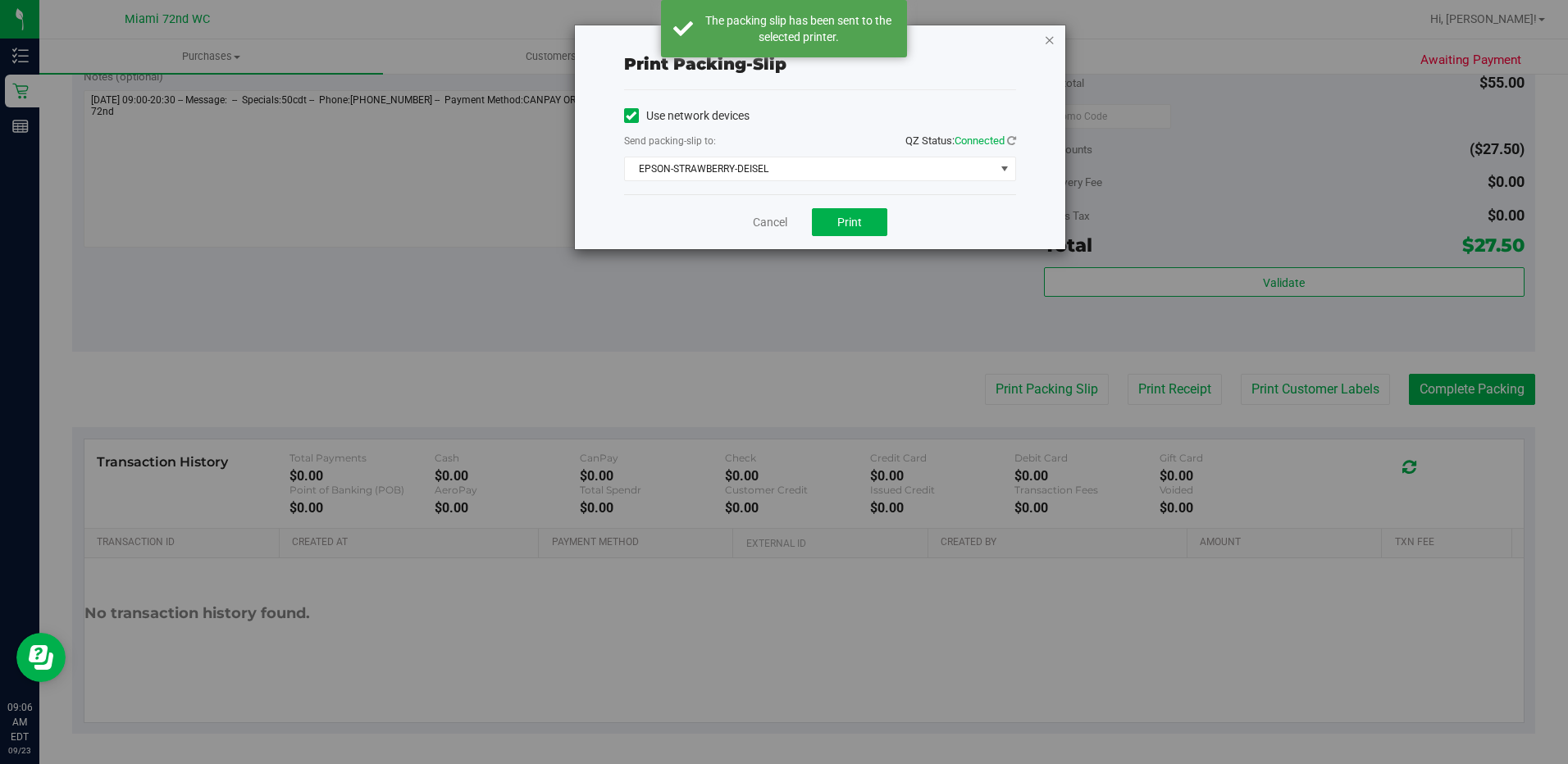
click at [1053, 34] on icon "button" at bounding box center [1050, 40] width 12 height 20
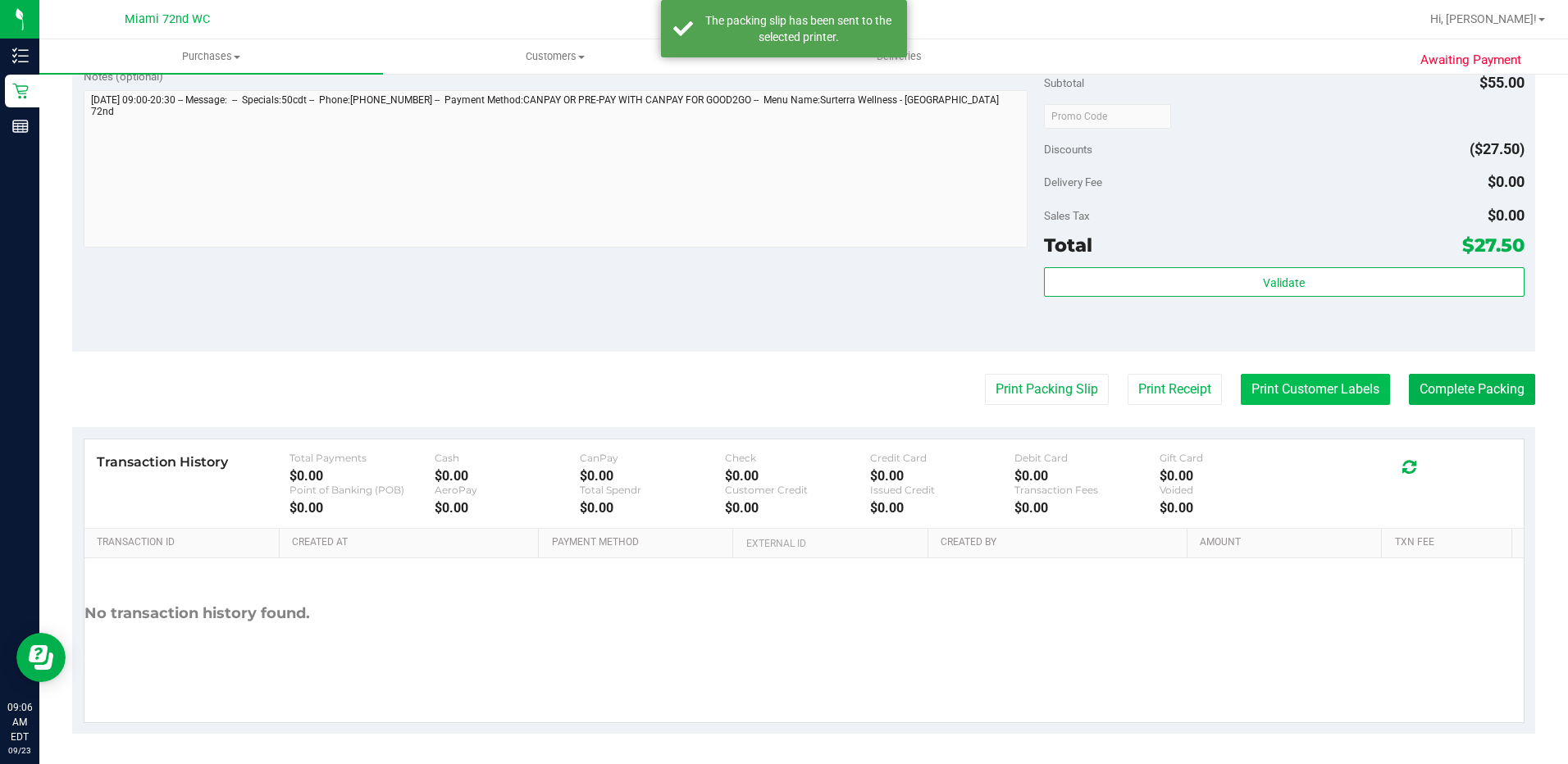
click at [1295, 397] on button "Print Customer Labels" at bounding box center [1315, 388] width 149 height 31
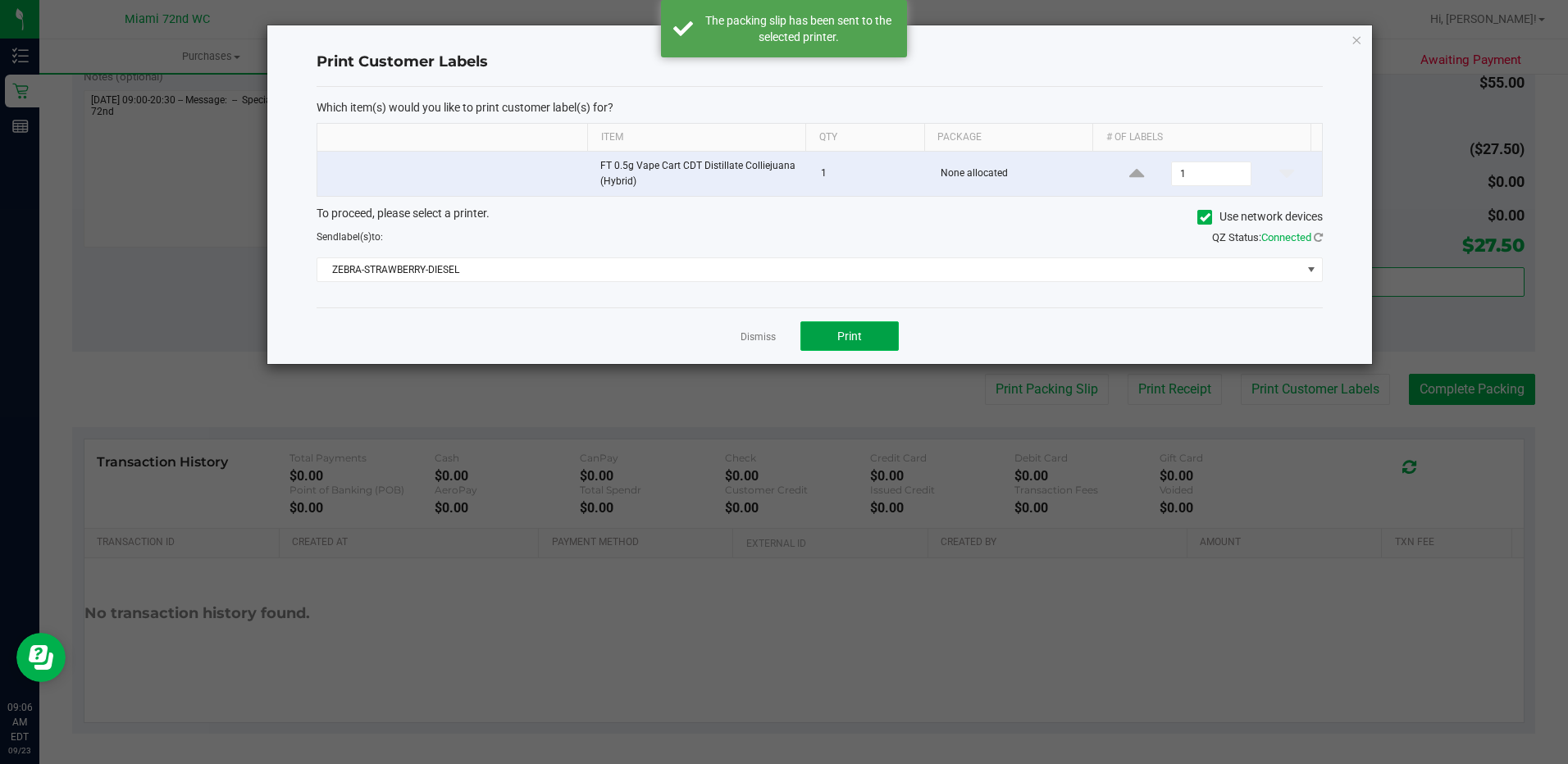
click at [886, 345] on button "Print" at bounding box center [849, 337] width 98 height 30
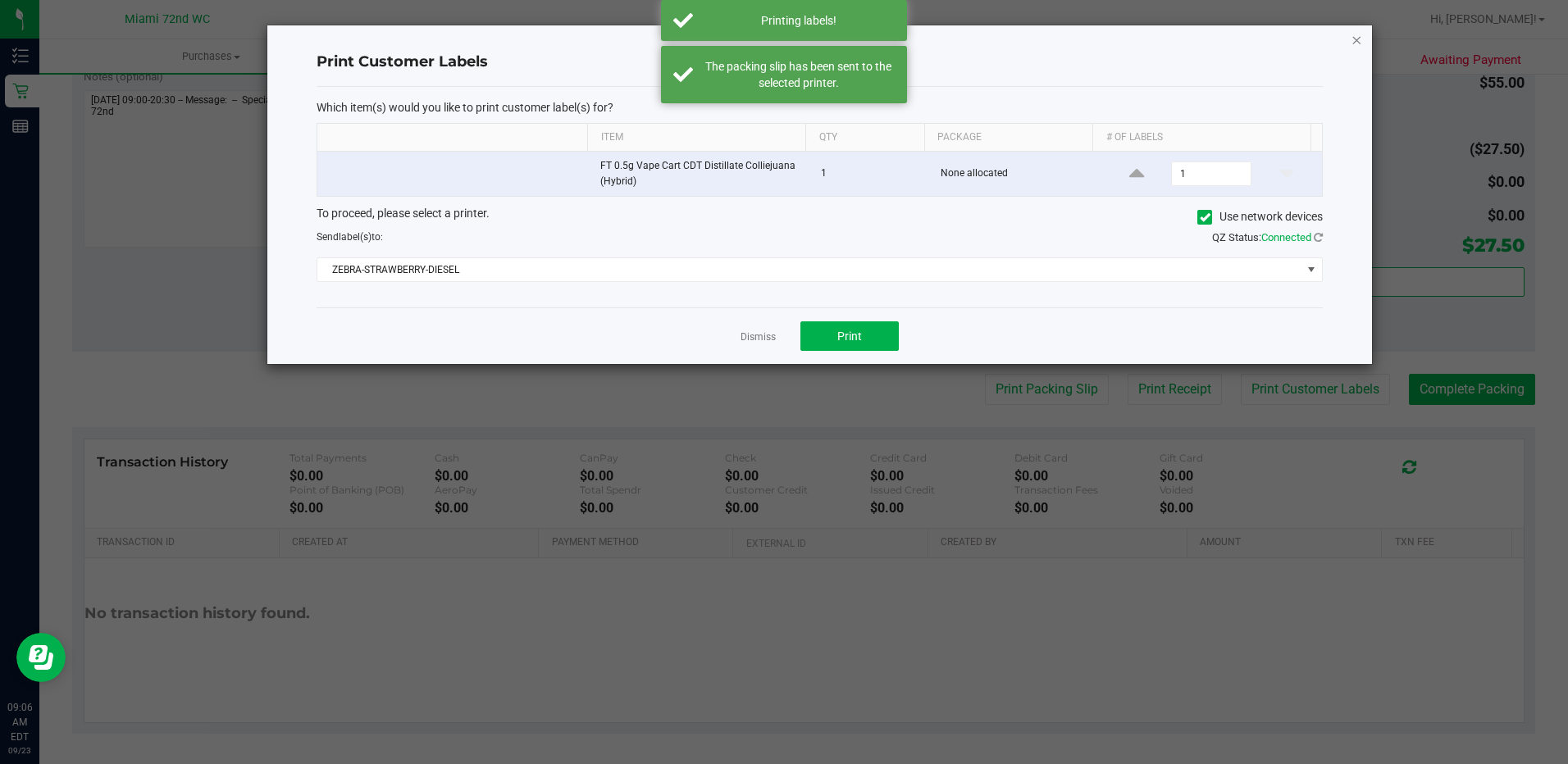
click at [1356, 38] on icon "button" at bounding box center [1356, 40] width 12 height 20
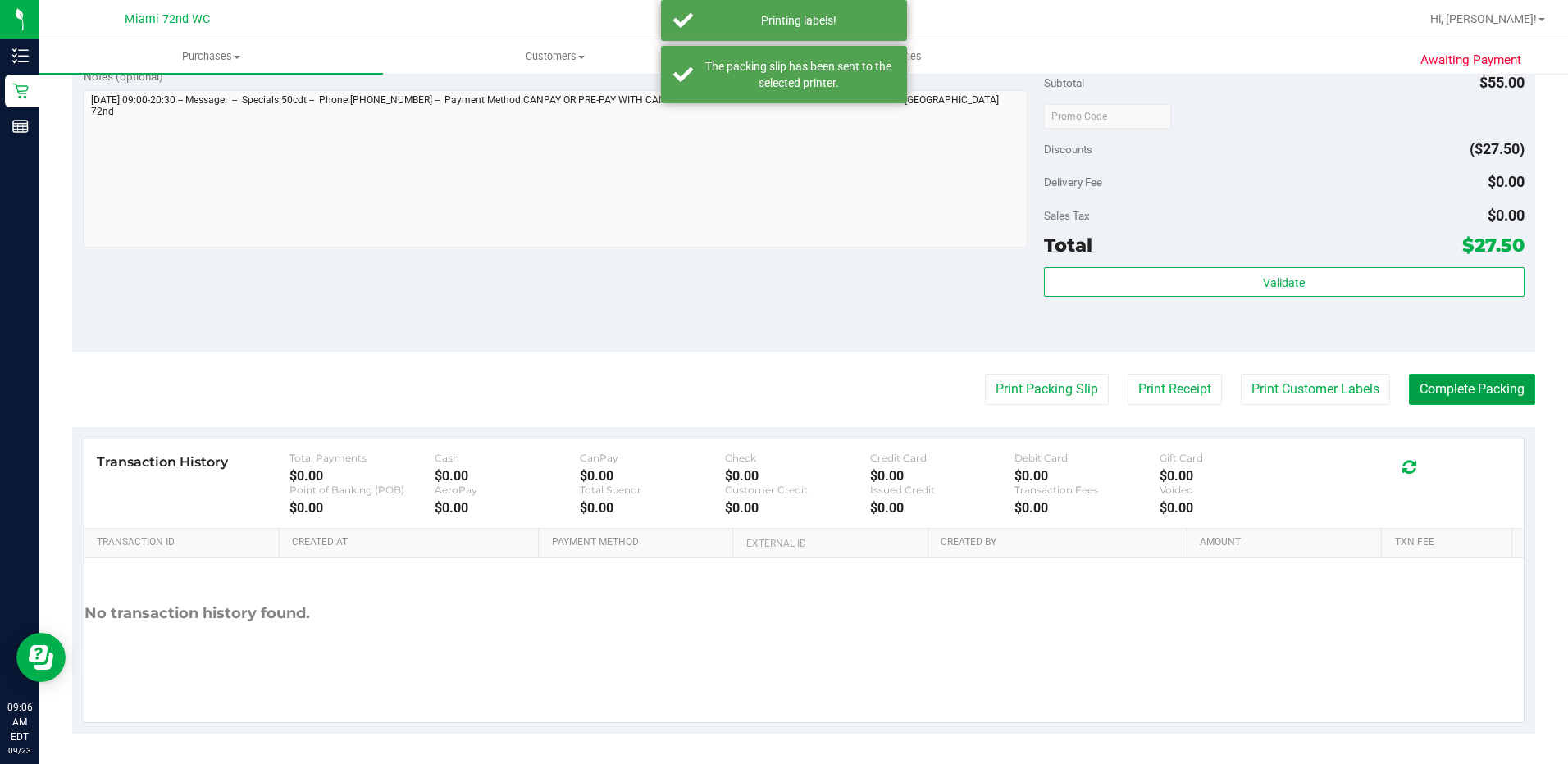
click at [1505, 393] on button "Complete Packing" at bounding box center [1471, 388] width 126 height 31
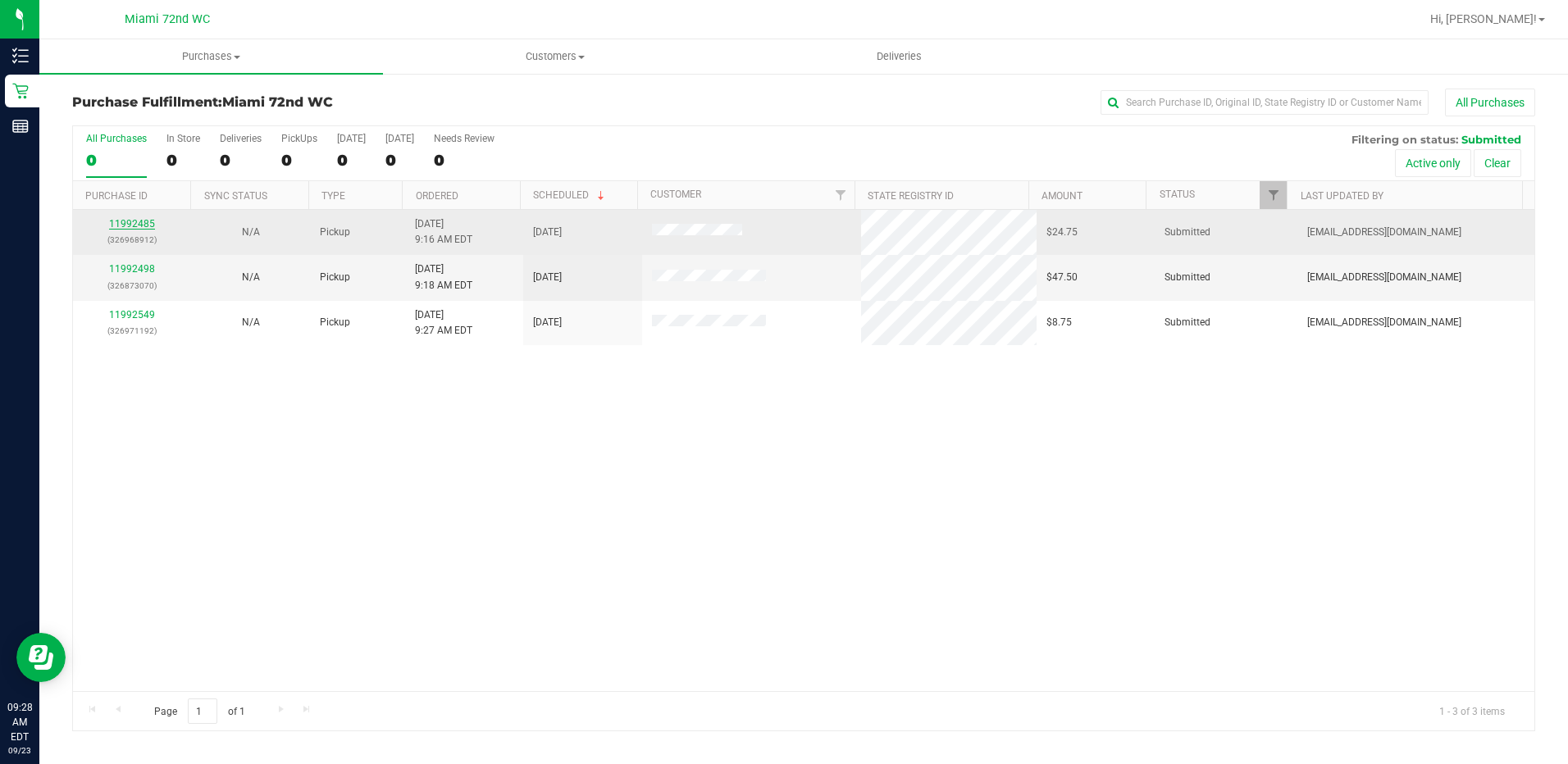
click at [137, 225] on link "11992485" at bounding box center [132, 225] width 46 height 12
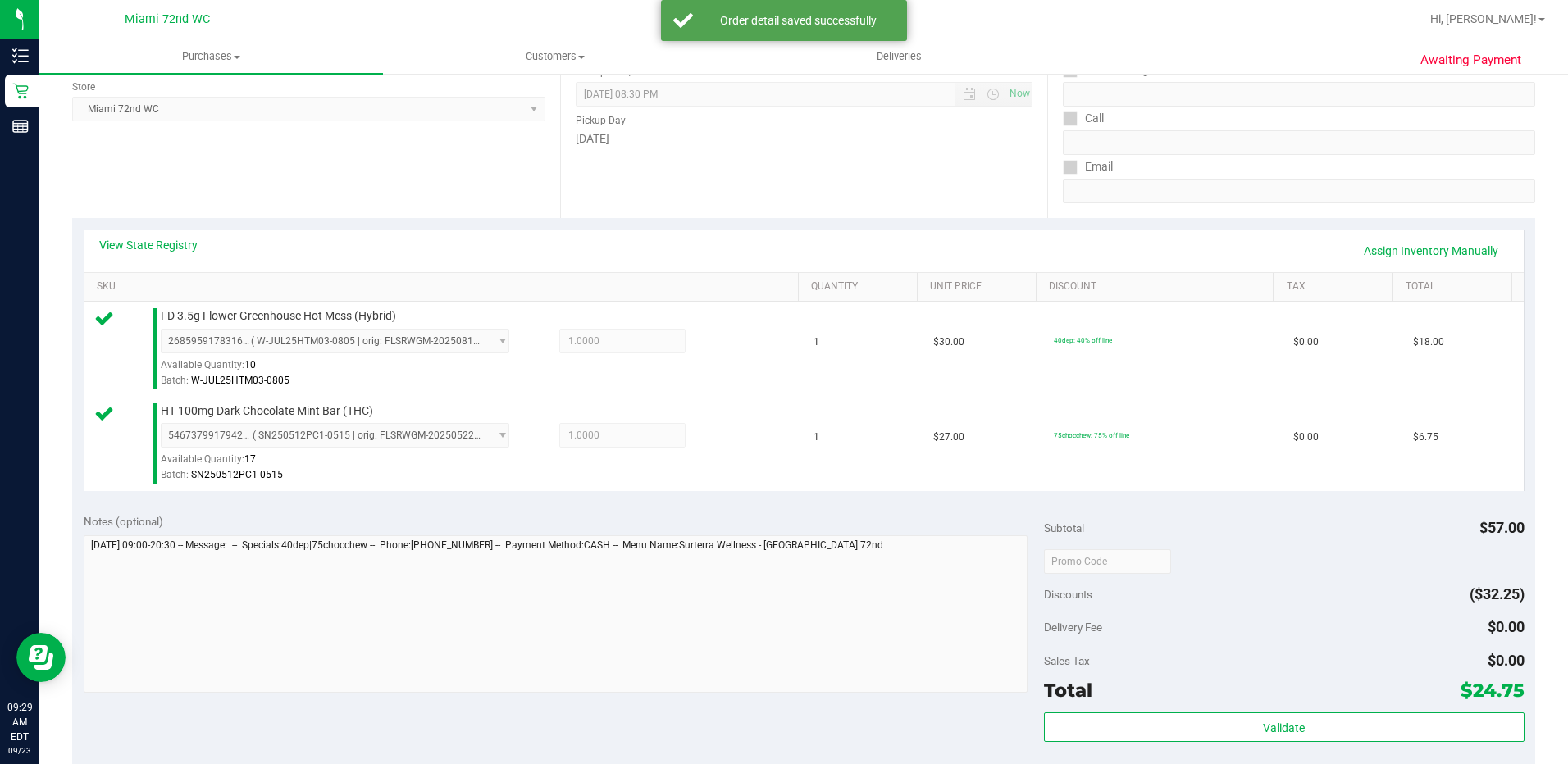
scroll to position [656, 0]
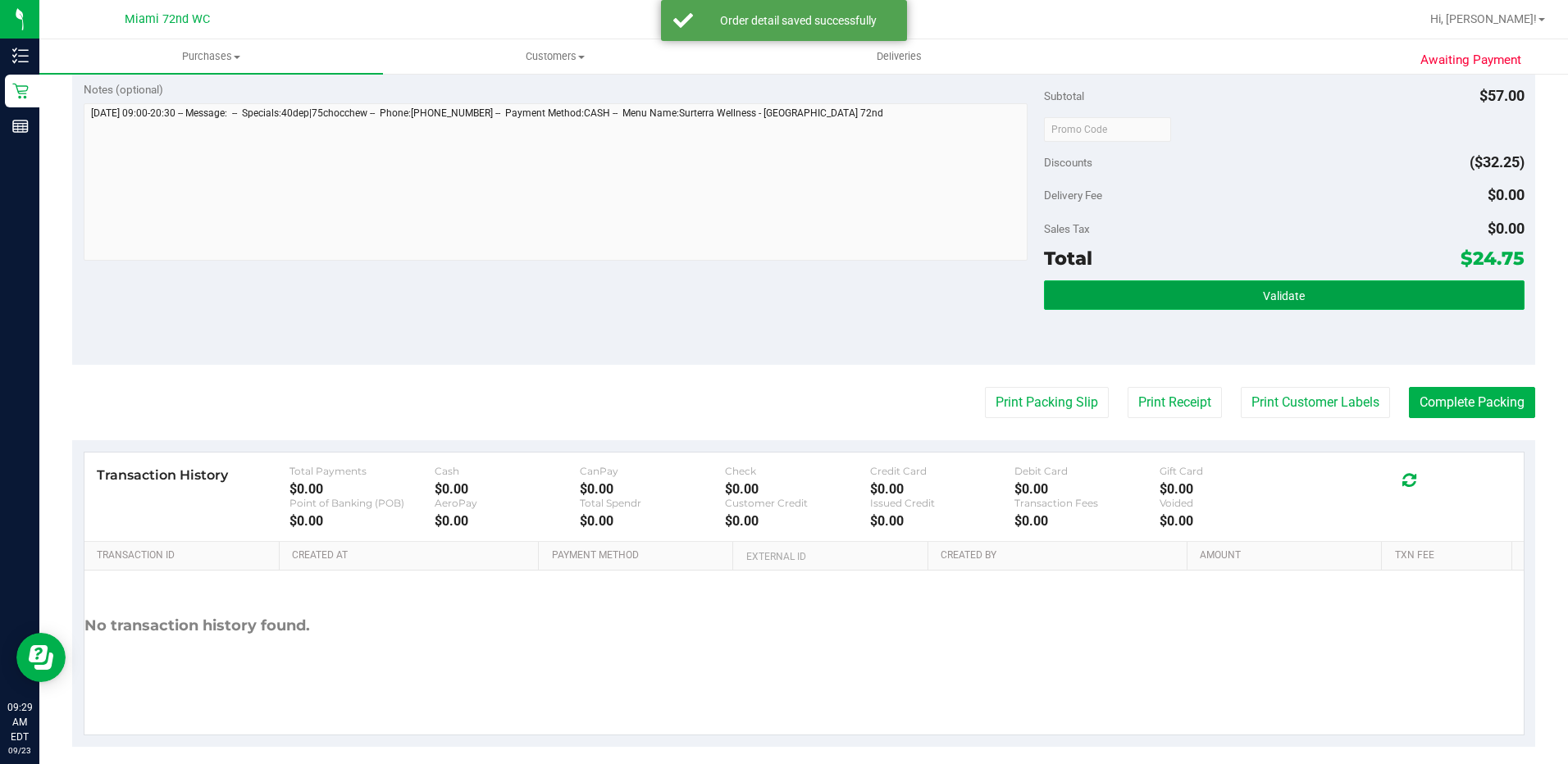
click at [1382, 301] on button "Validate" at bounding box center [1284, 295] width 481 height 30
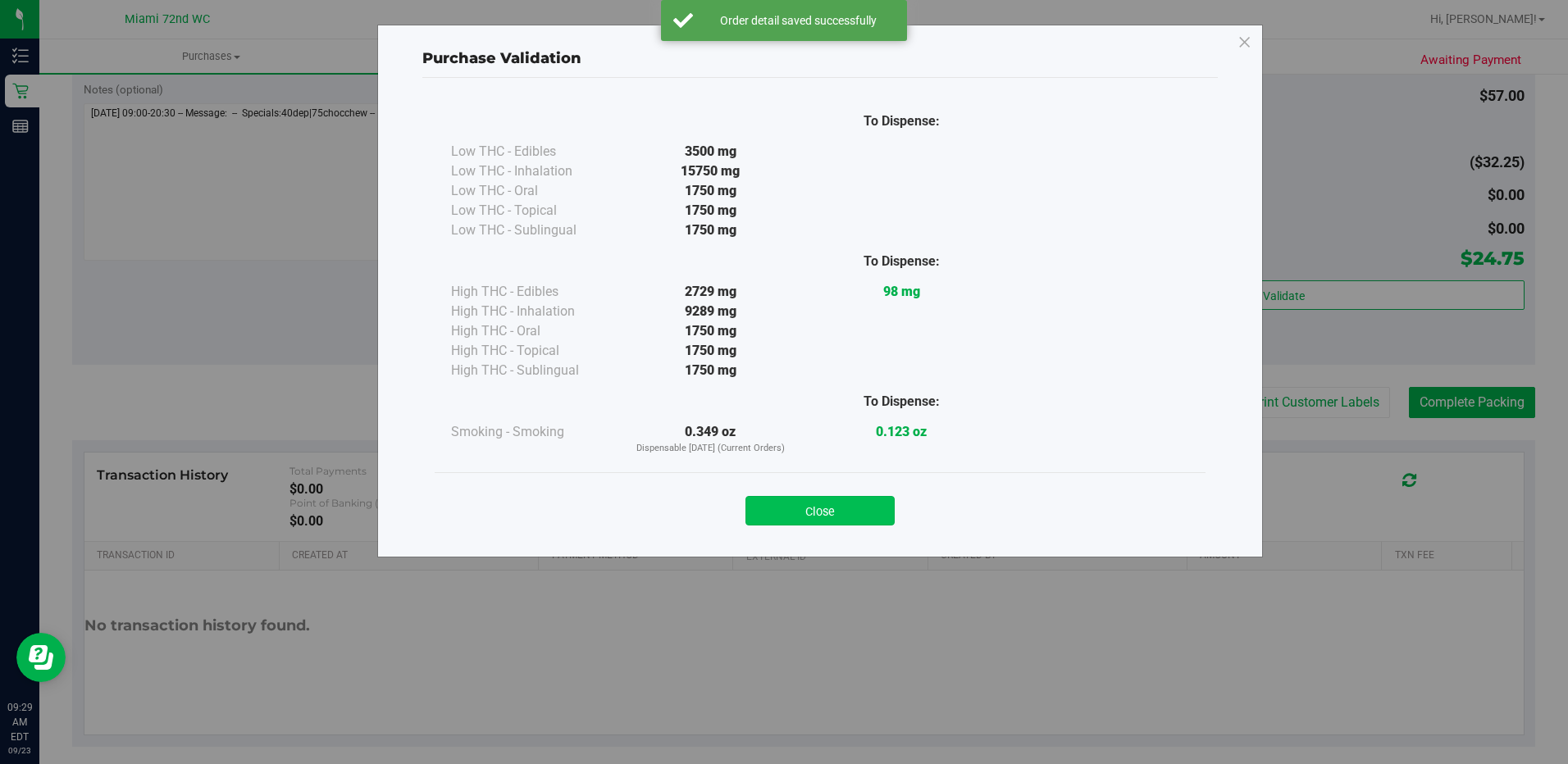
click at [848, 525] on button "Close" at bounding box center [819, 511] width 149 height 30
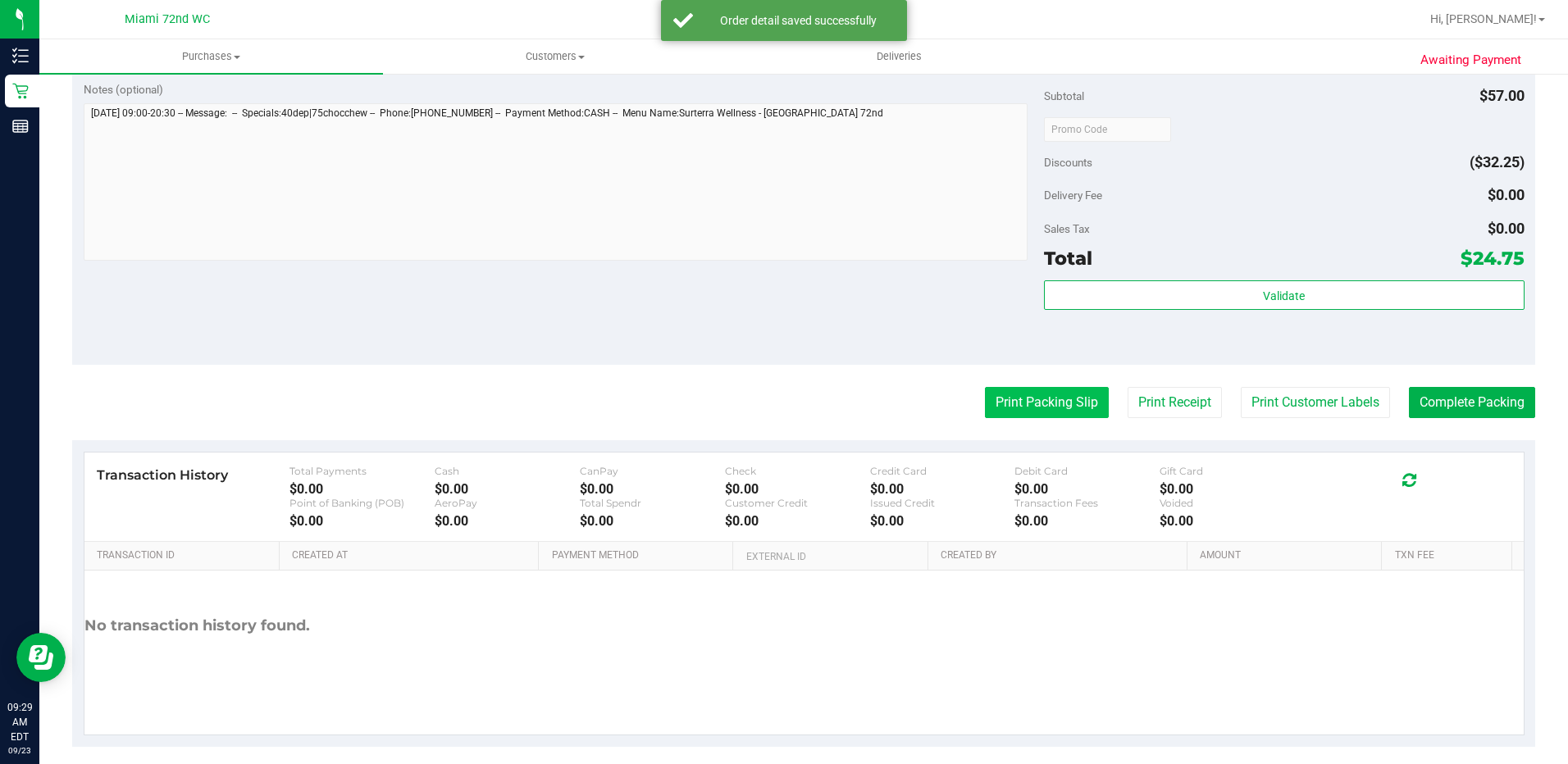
click at [989, 416] on button "Print Packing Slip" at bounding box center [1047, 402] width 124 height 31
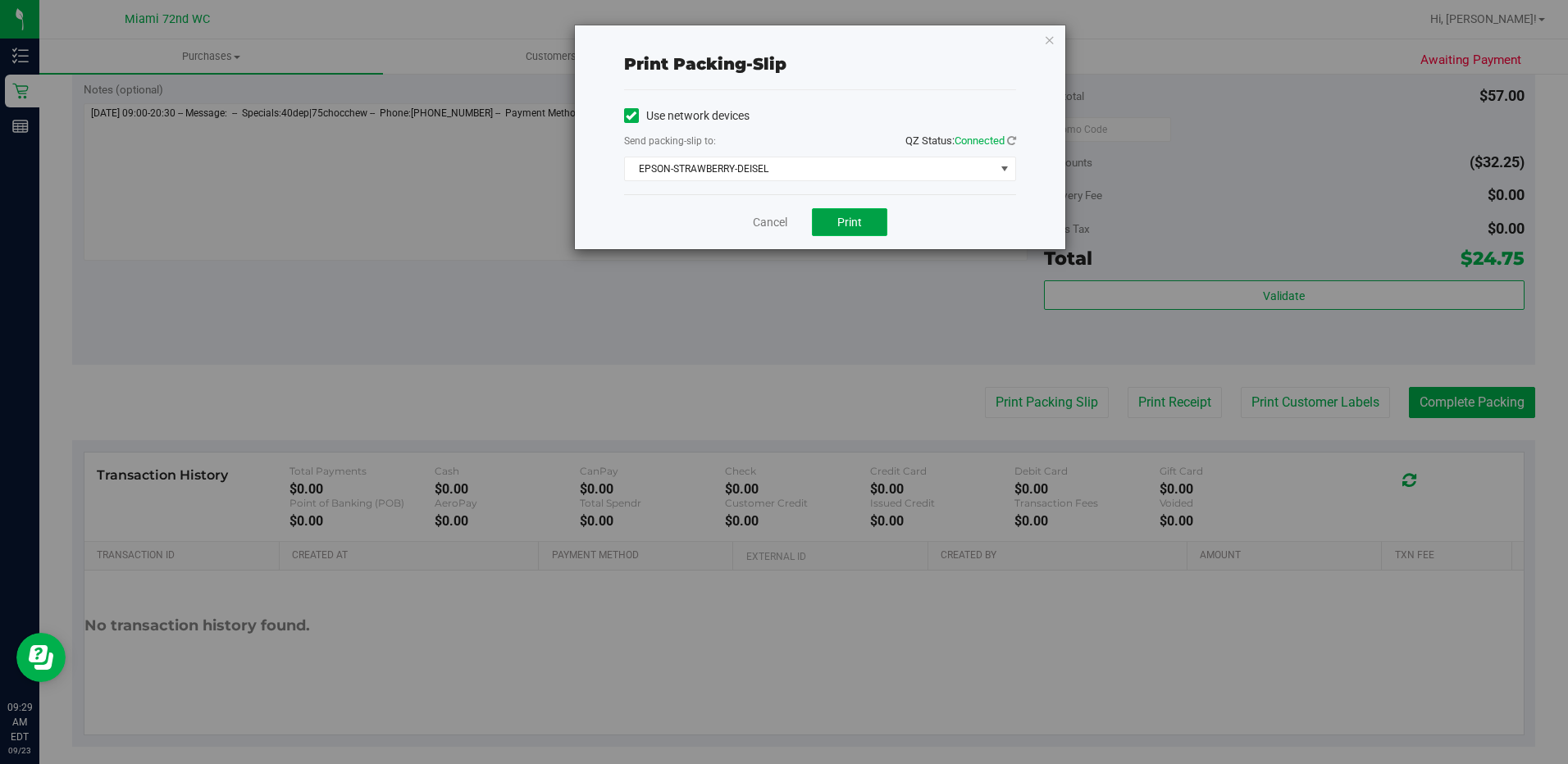
click at [873, 229] on button "Print" at bounding box center [849, 223] width 75 height 28
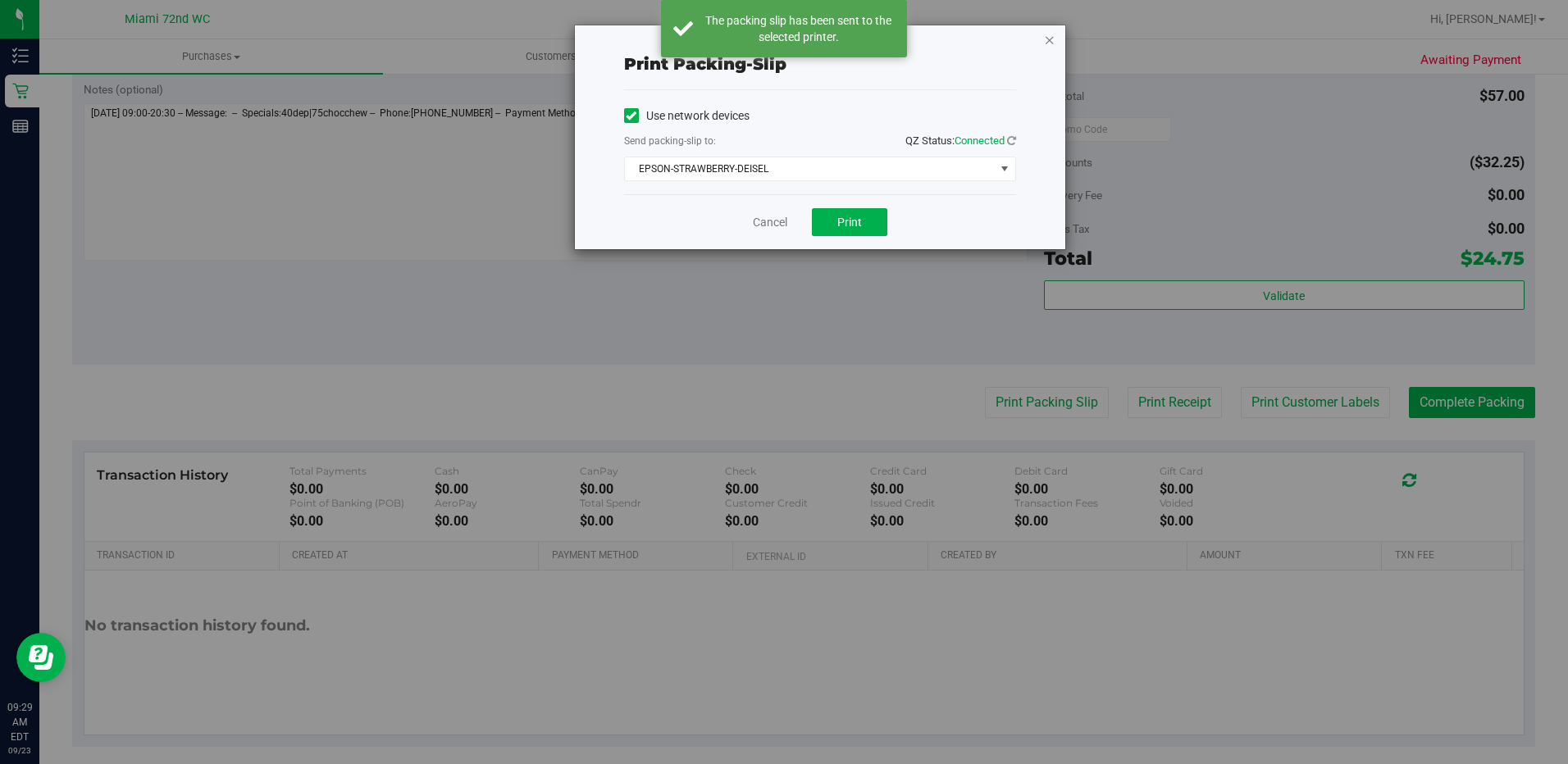
click at [1047, 38] on icon "button" at bounding box center [1050, 40] width 12 height 20
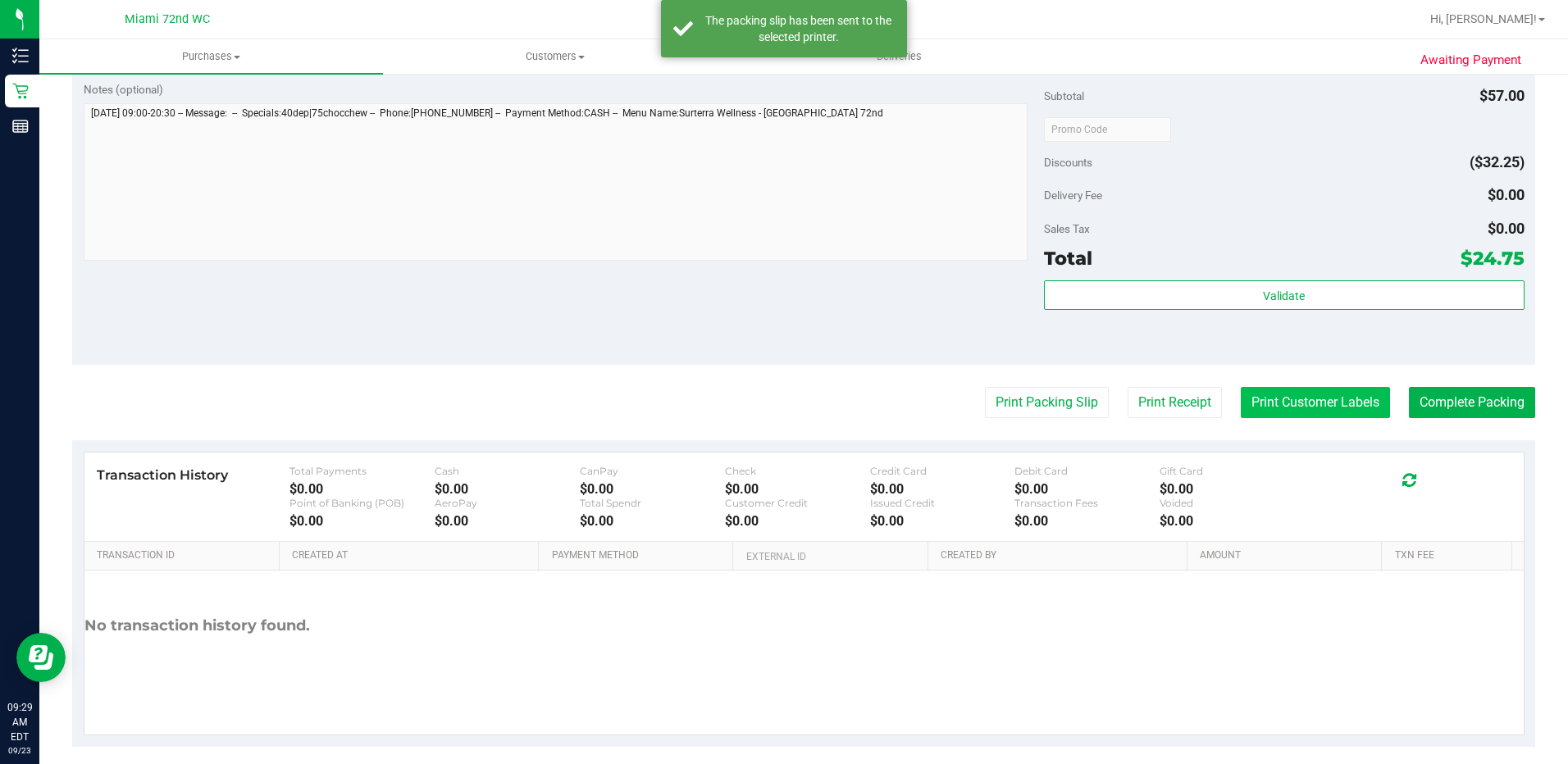
click at [1275, 410] on button "Print Customer Labels" at bounding box center [1315, 402] width 149 height 31
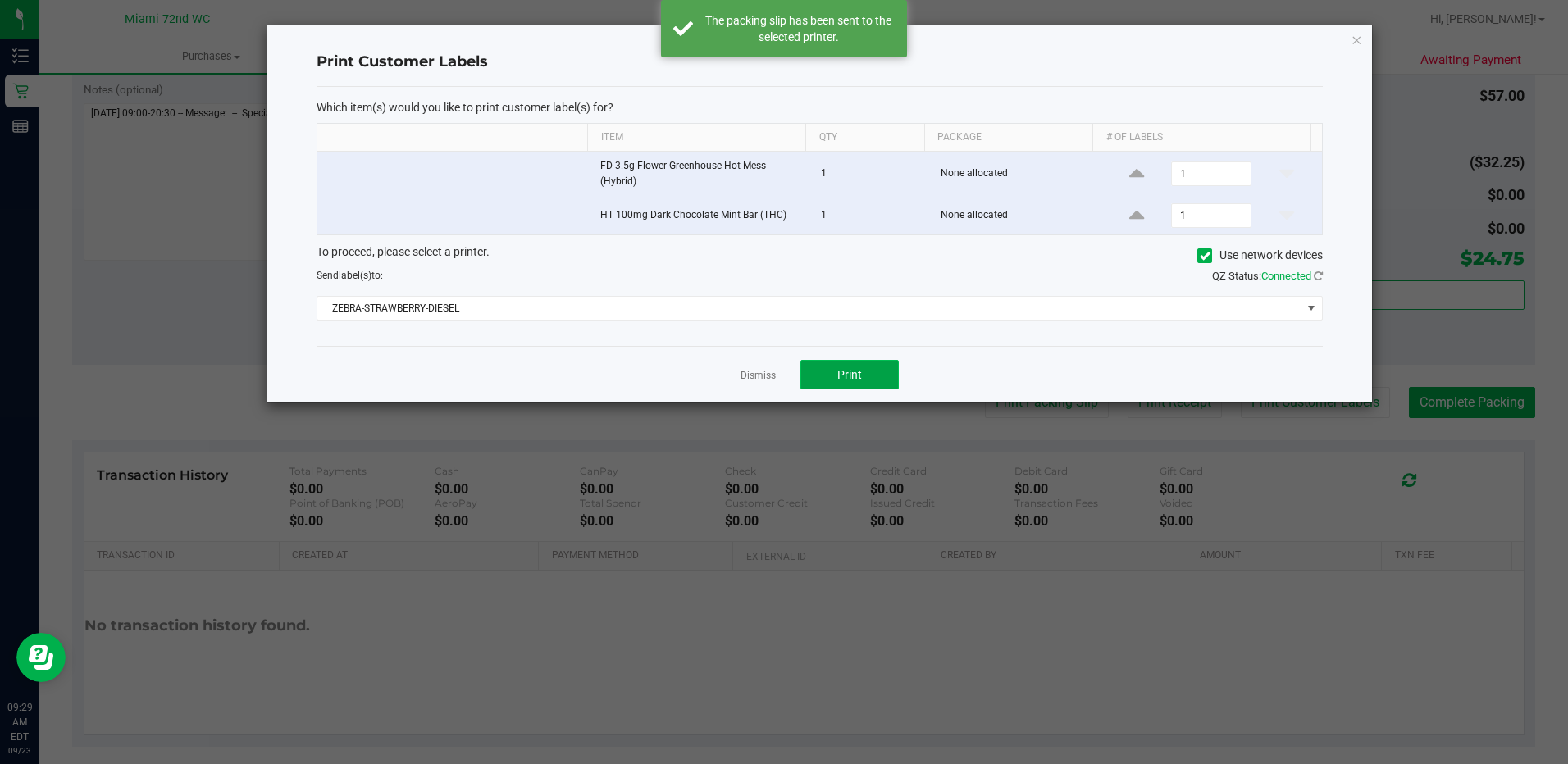
click at [867, 379] on button "Print" at bounding box center [849, 375] width 98 height 30
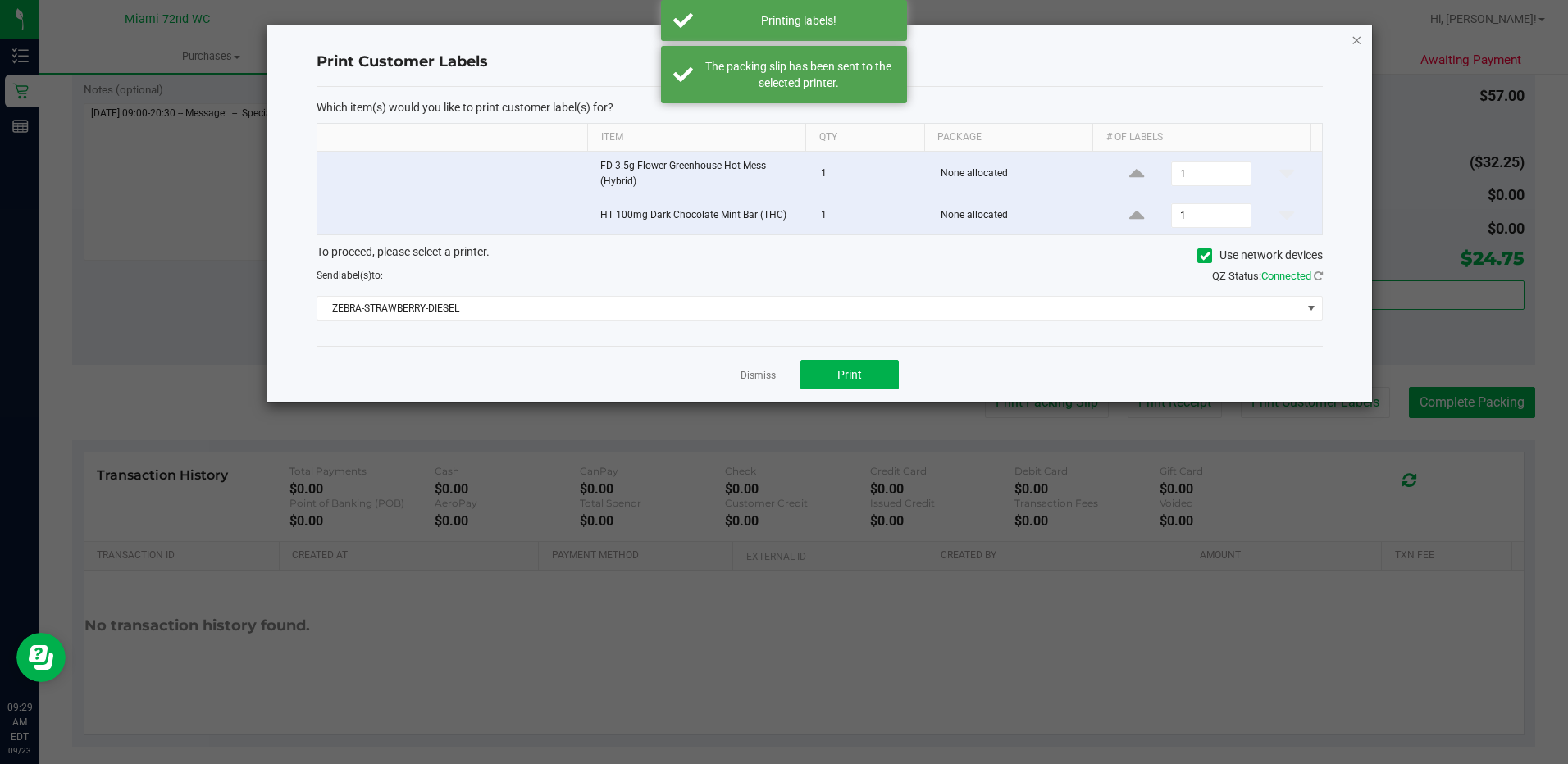
click at [1354, 32] on icon "button" at bounding box center [1356, 40] width 12 height 20
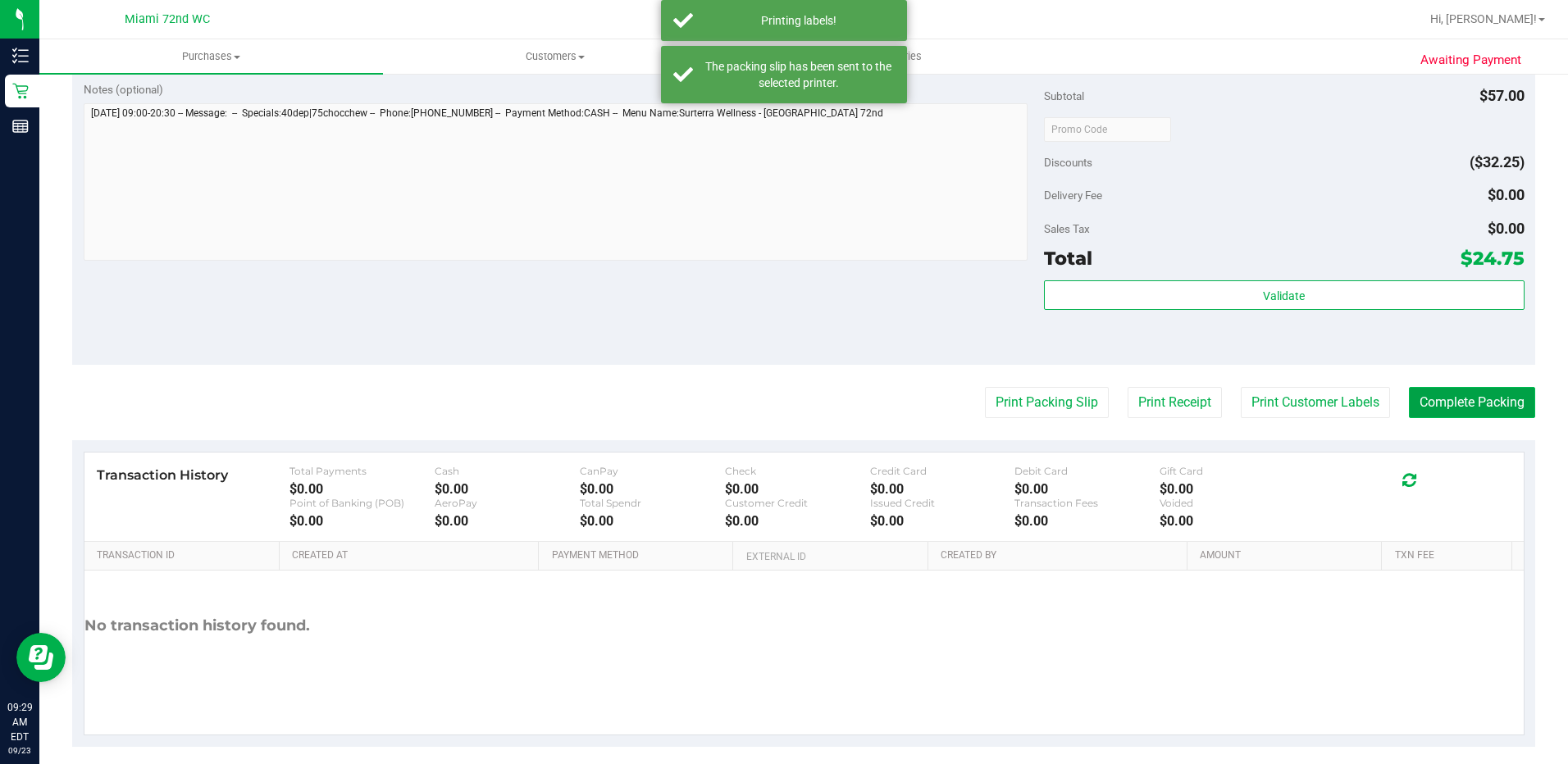
click at [1451, 413] on button "Complete Packing" at bounding box center [1471, 402] width 126 height 31
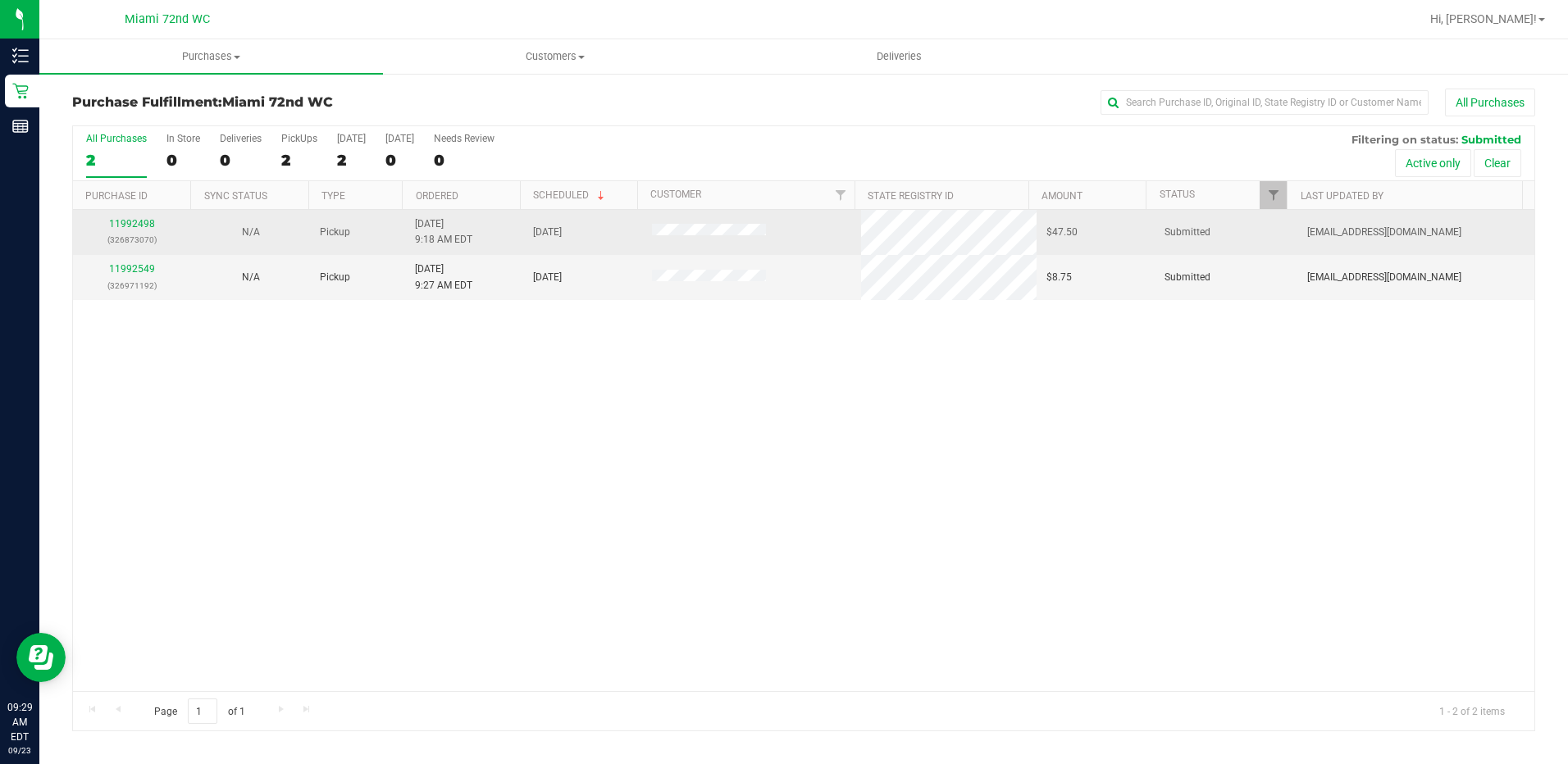
click at [157, 232] on p "(326873070)" at bounding box center [132, 240] width 99 height 16
click at [147, 229] on link "11992498" at bounding box center [132, 225] width 46 height 12
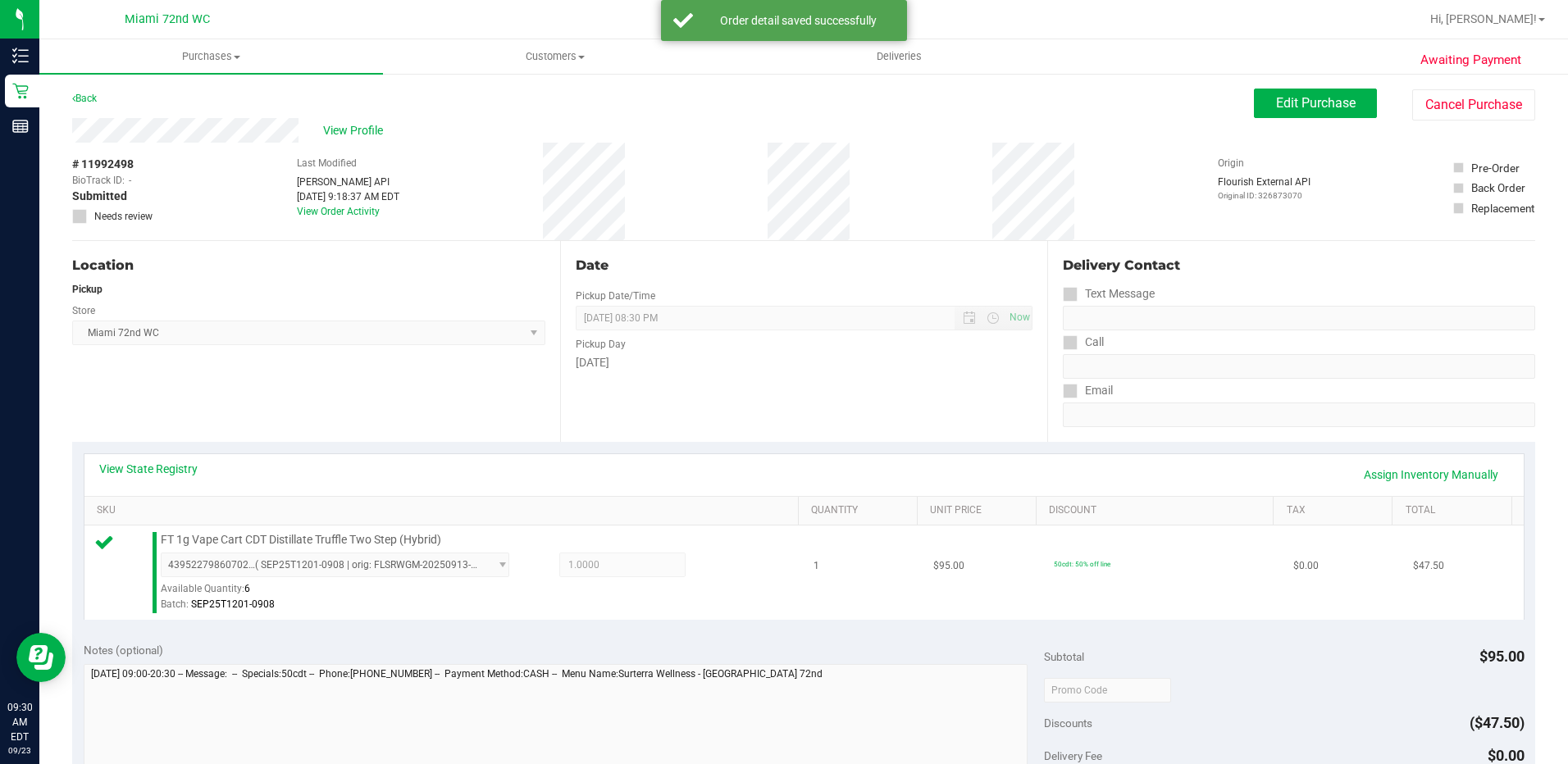
scroll to position [328, 0]
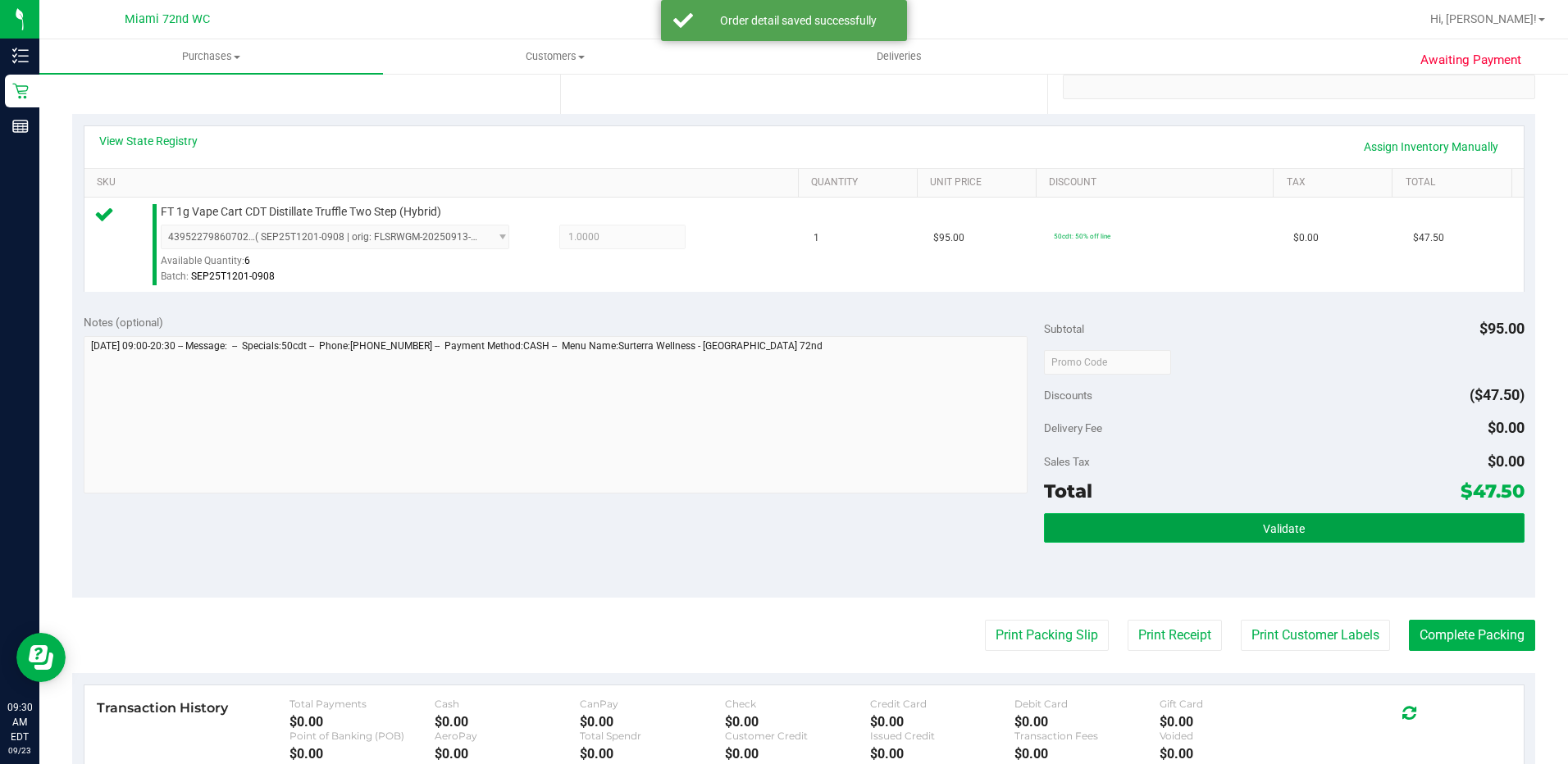
click at [1402, 514] on button "Validate" at bounding box center [1284, 529] width 481 height 30
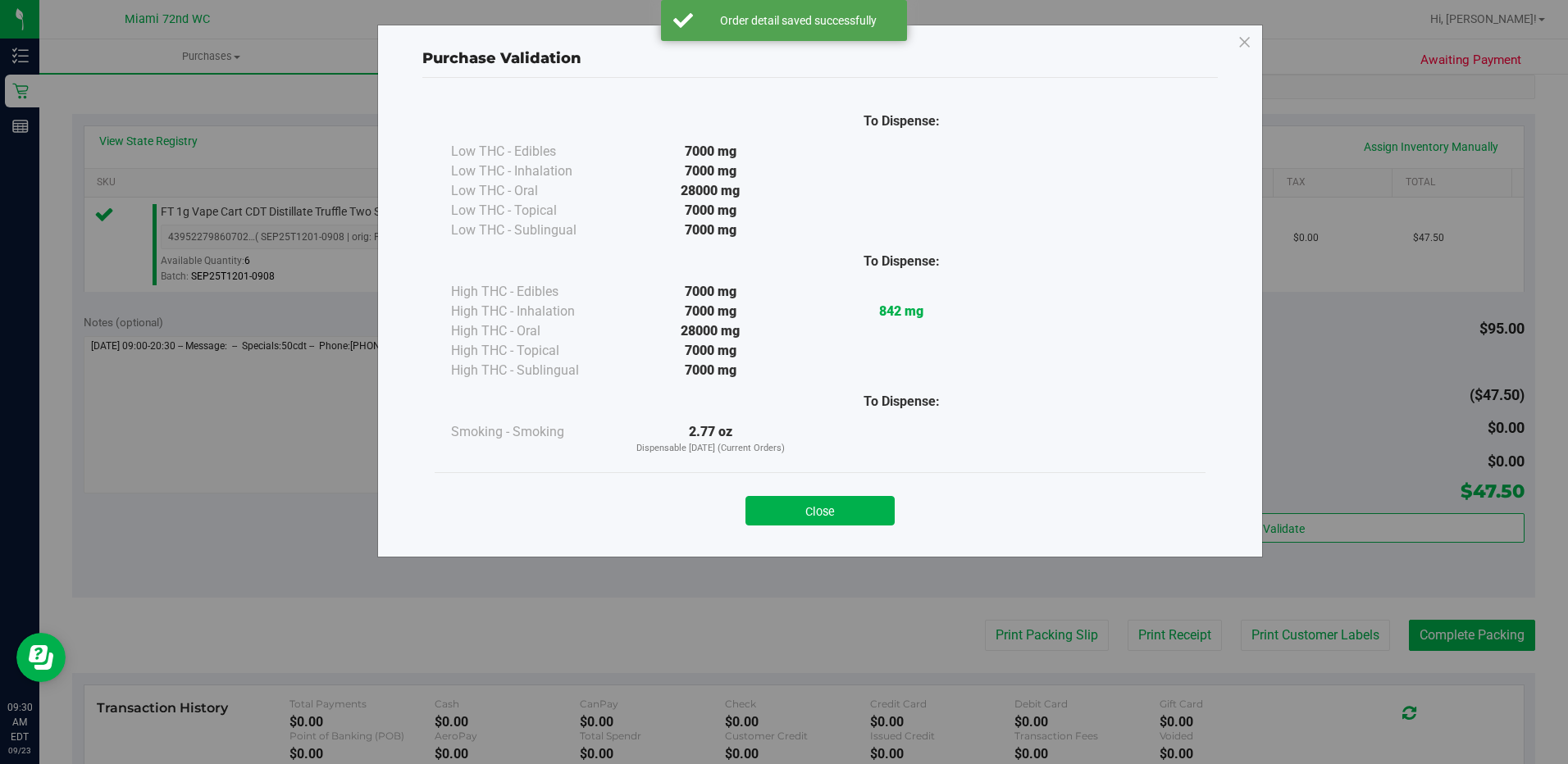
click at [910, 499] on div "Close" at bounding box center [819, 506] width 746 height 41
click at [852, 515] on button "Close" at bounding box center [819, 511] width 149 height 30
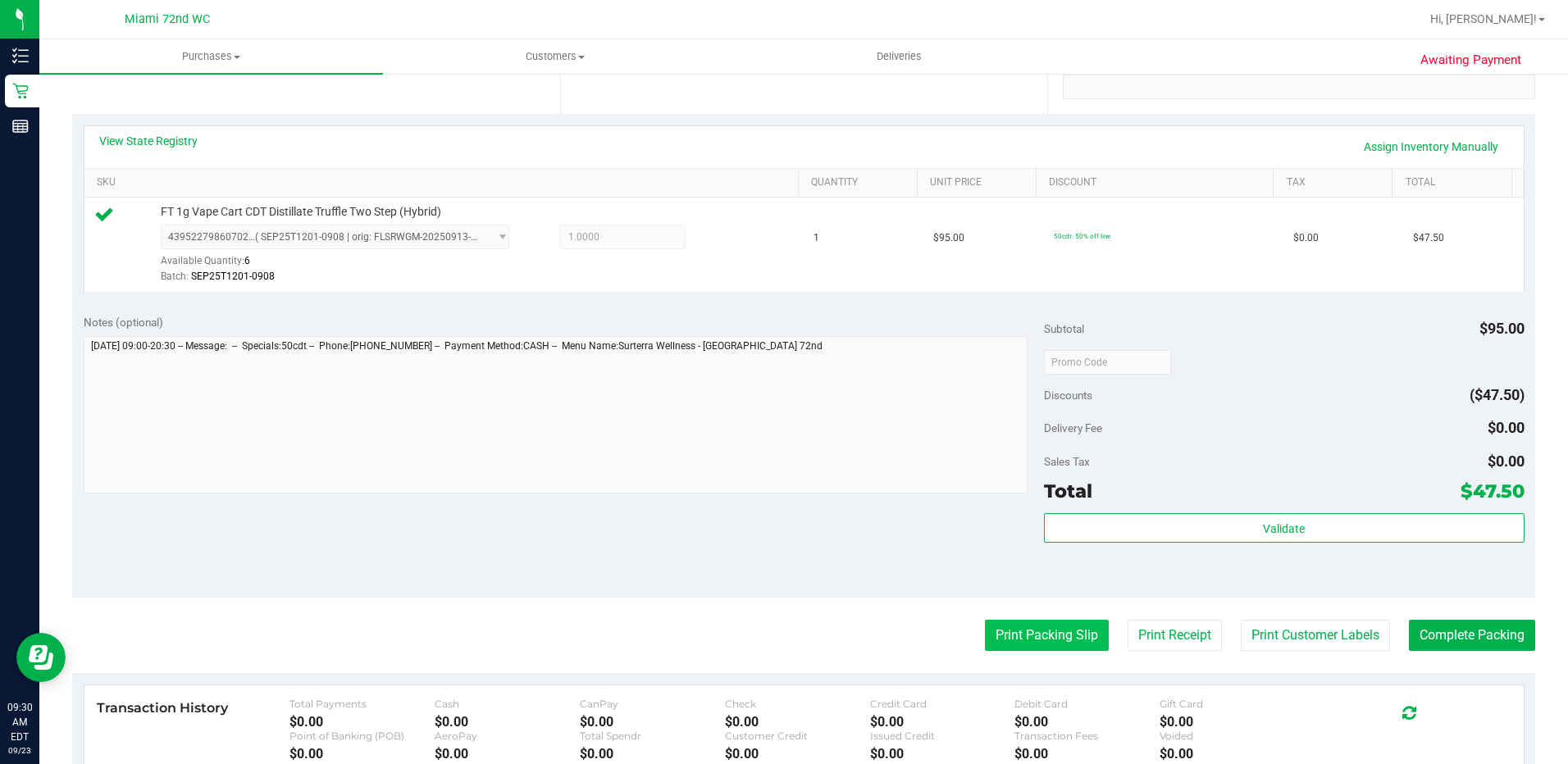
click at [1004, 634] on button "Print Packing Slip" at bounding box center [1047, 635] width 124 height 31
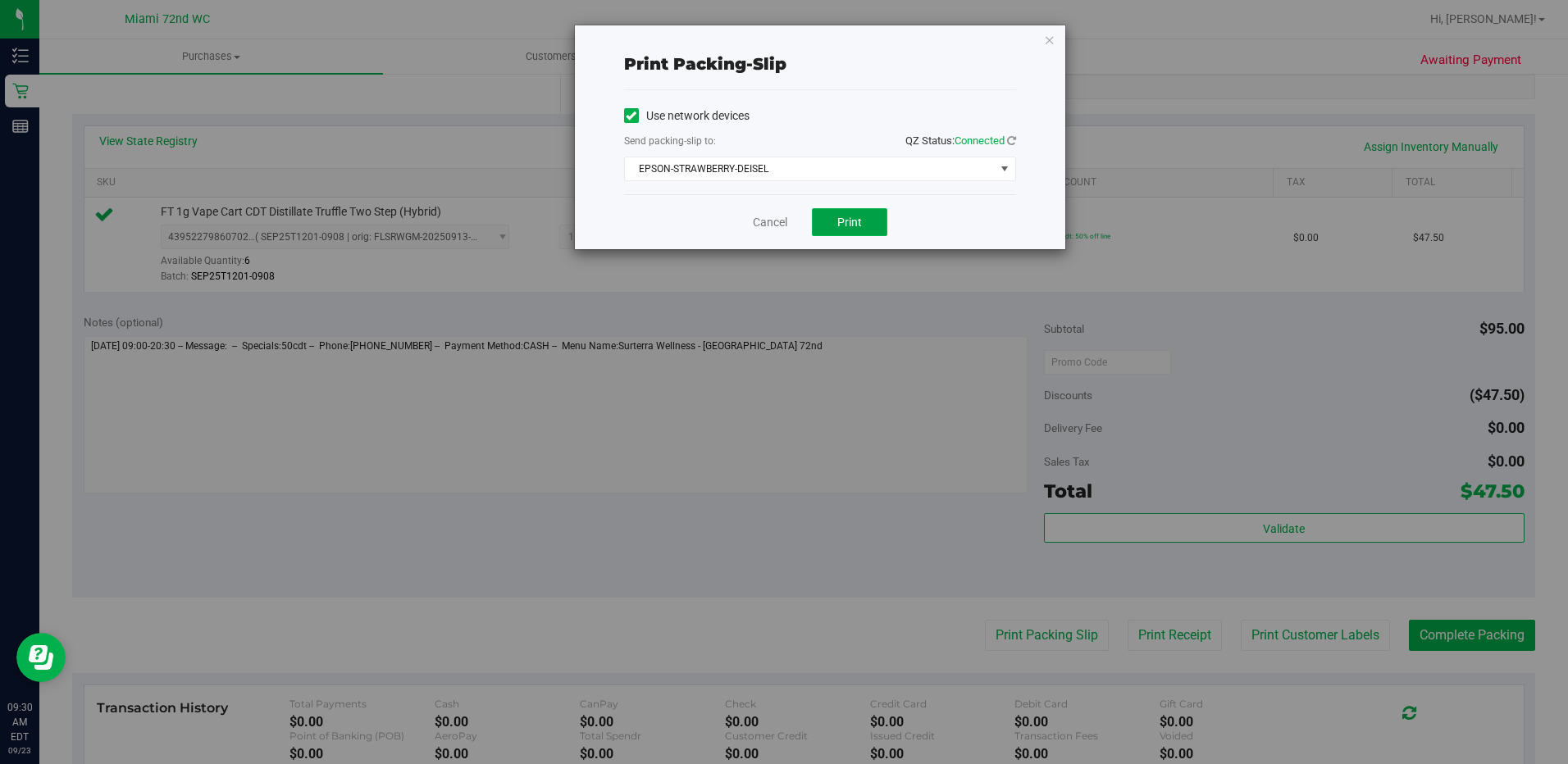
click at [871, 228] on button "Print" at bounding box center [849, 223] width 75 height 28
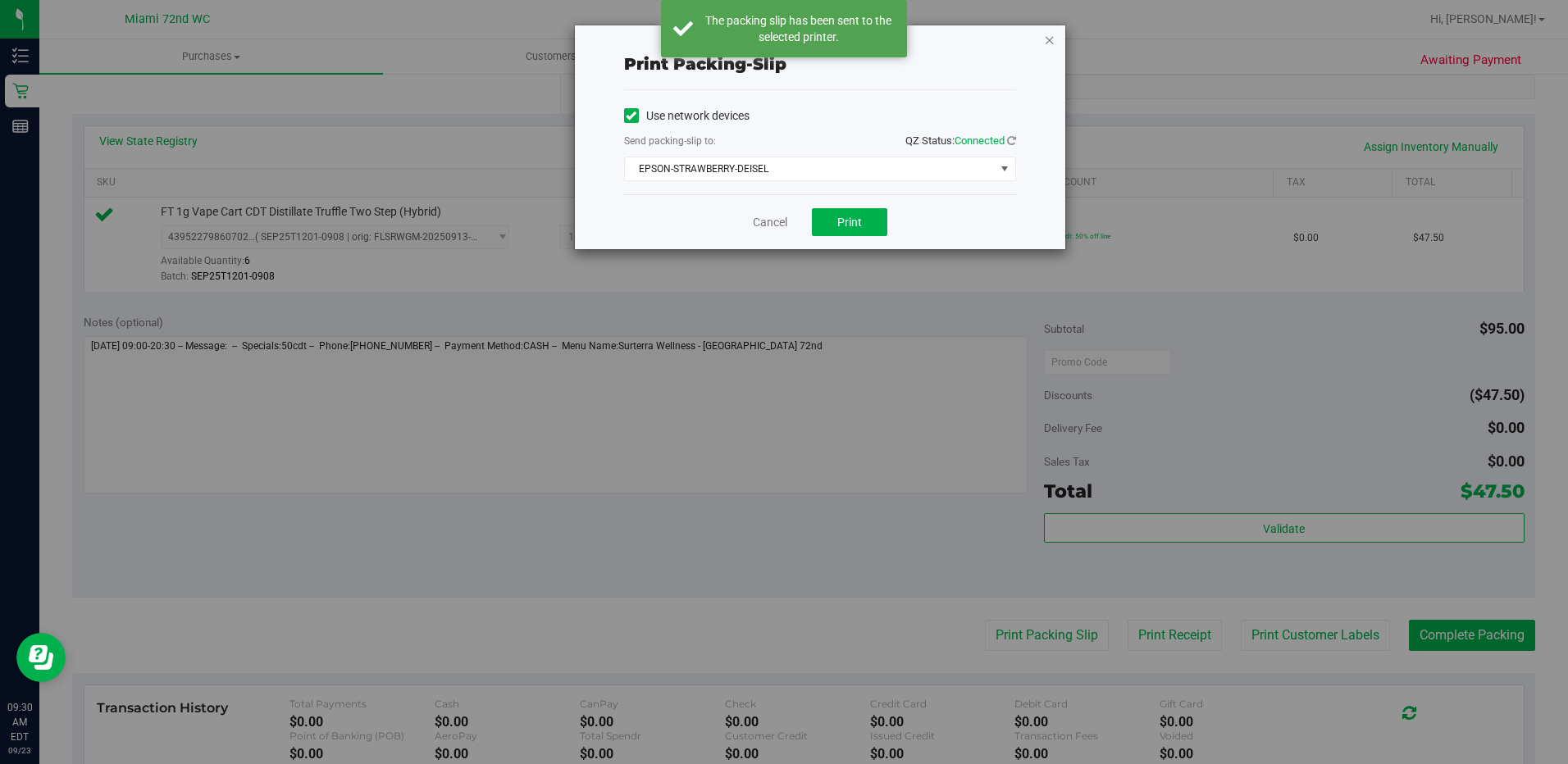
click at [1051, 37] on icon "button" at bounding box center [1050, 40] width 12 height 20
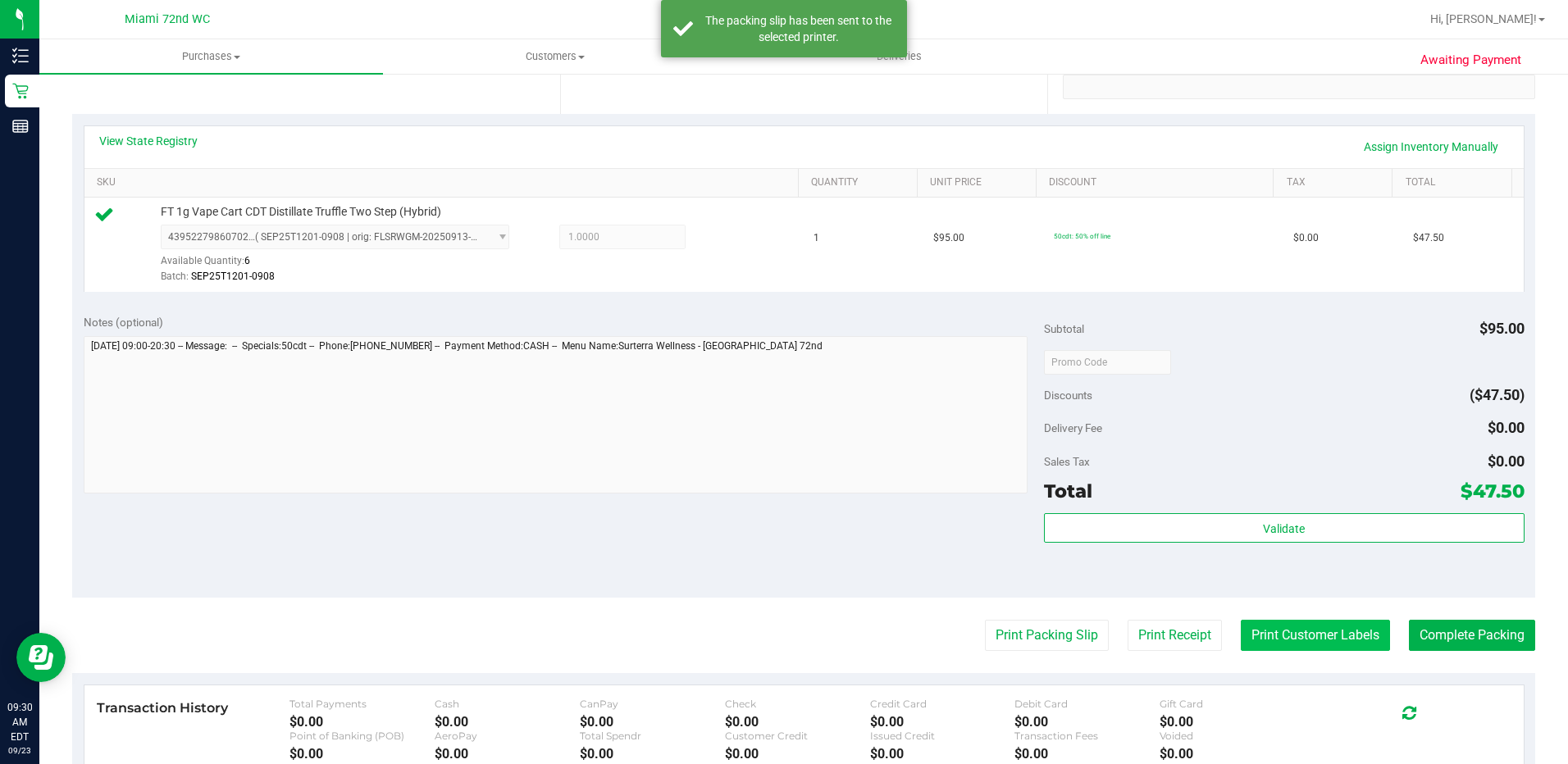
click at [1319, 622] on button "Print Customer Labels" at bounding box center [1315, 635] width 149 height 31
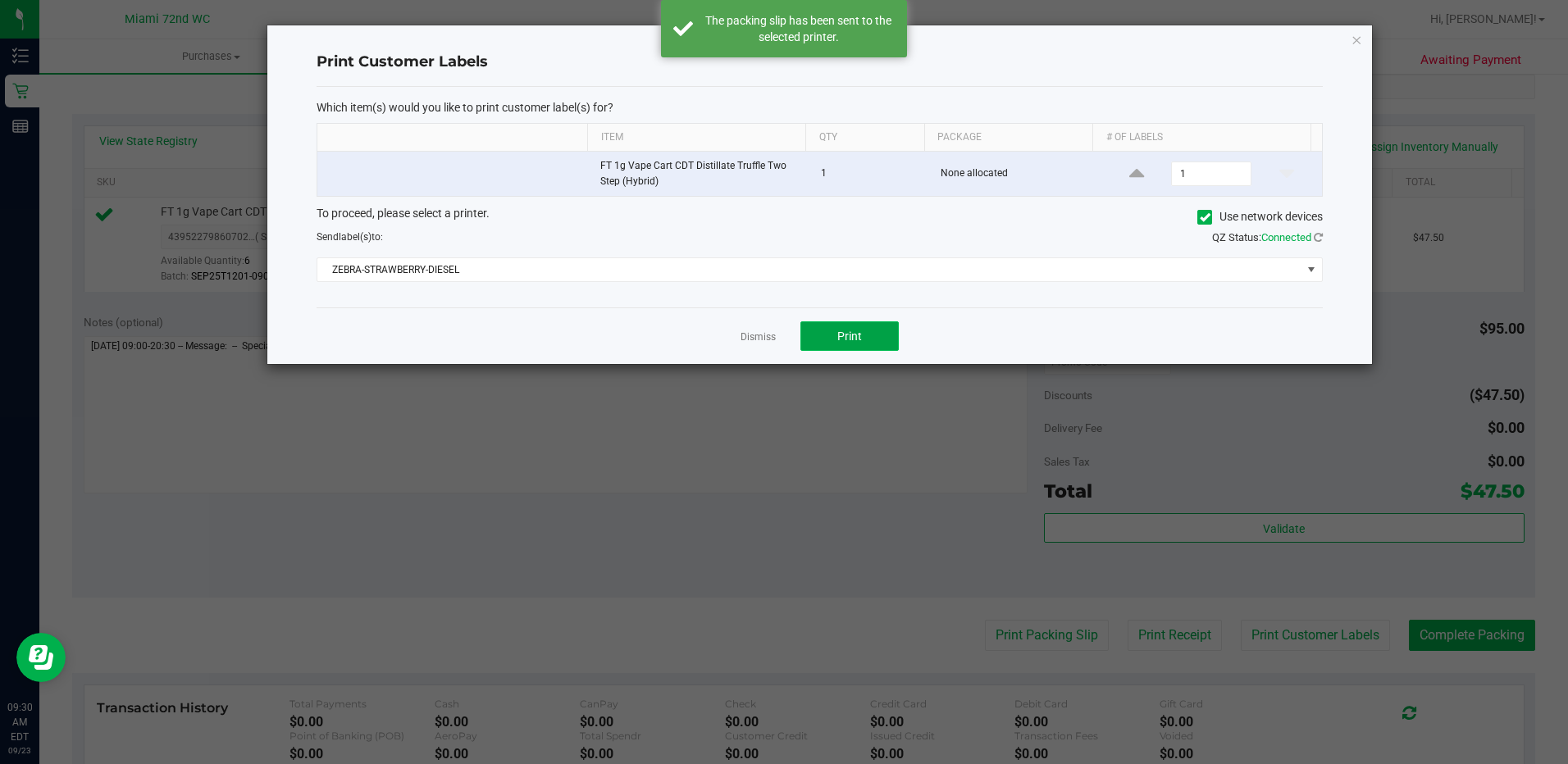
click at [860, 345] on button "Print" at bounding box center [849, 337] width 98 height 30
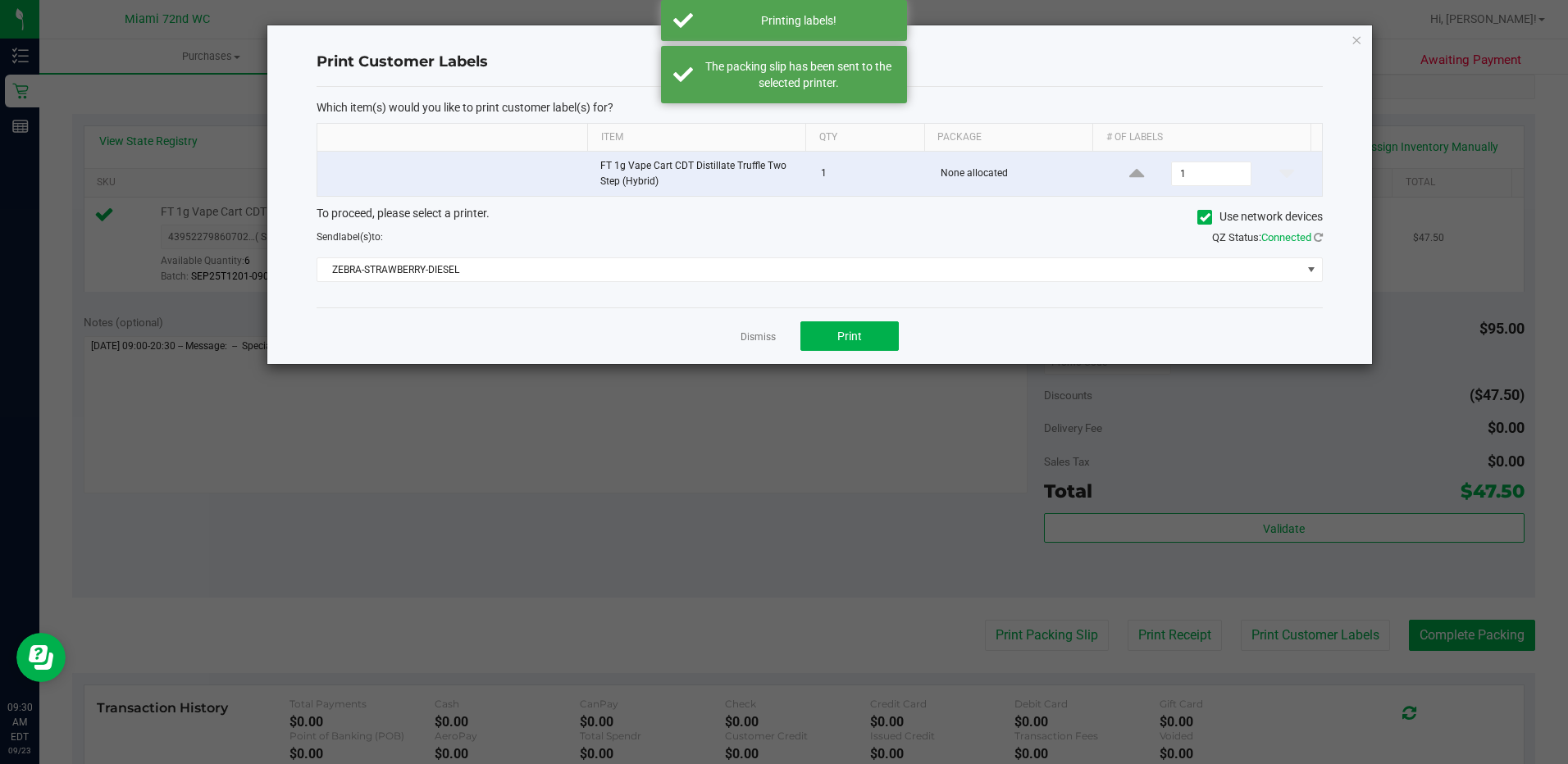
drag, startPoint x: 1354, startPoint y: 44, endPoint x: 1347, endPoint y: 219, distance: 175.1
click at [1354, 43] on icon "button" at bounding box center [1356, 40] width 12 height 20
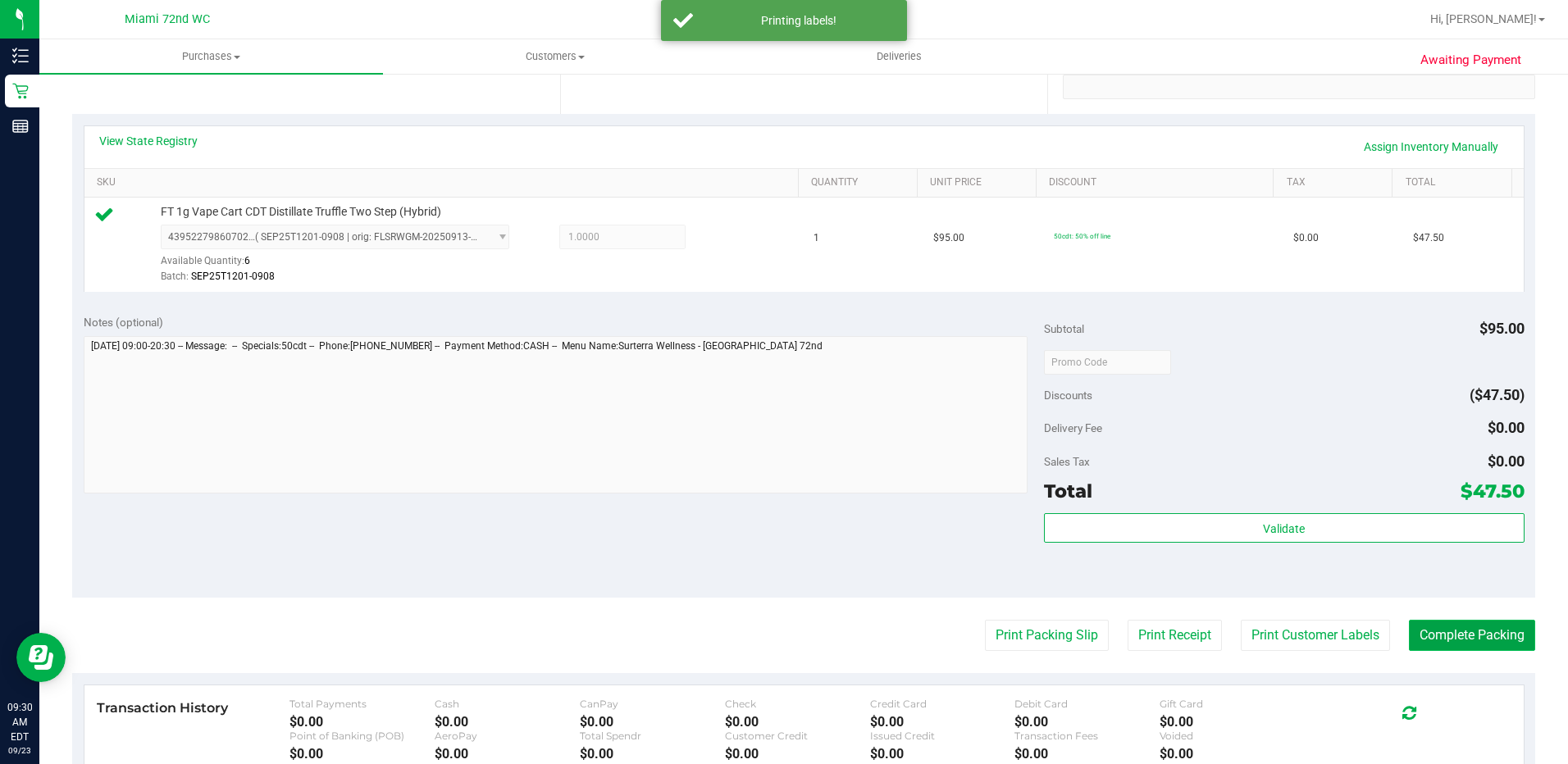
click at [1457, 633] on button "Complete Packing" at bounding box center [1471, 635] width 126 height 31
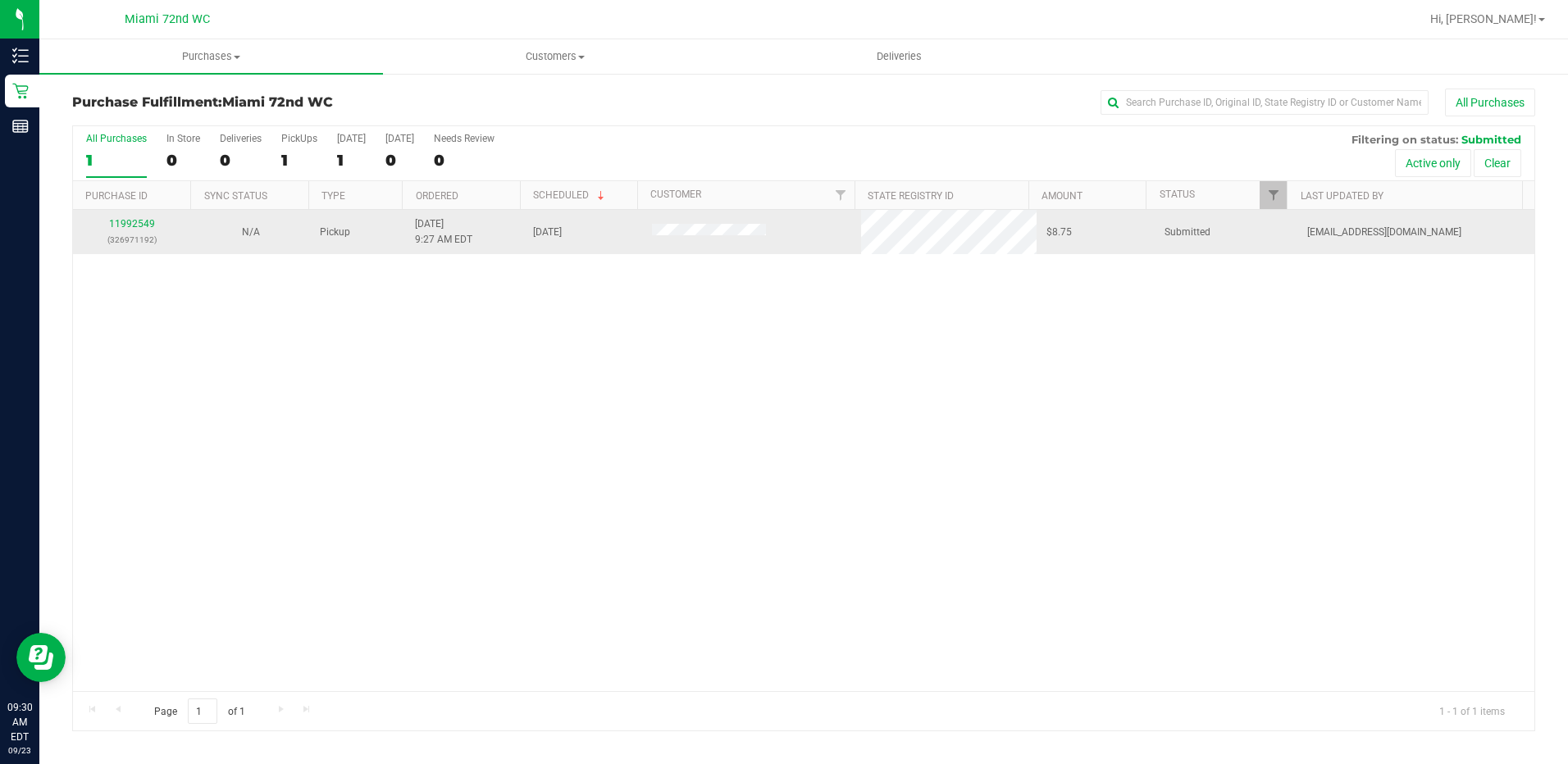
click at [144, 231] on div "11992549 (326971192)" at bounding box center [132, 231] width 99 height 31
click at [150, 223] on link "11992549" at bounding box center [132, 225] width 46 height 12
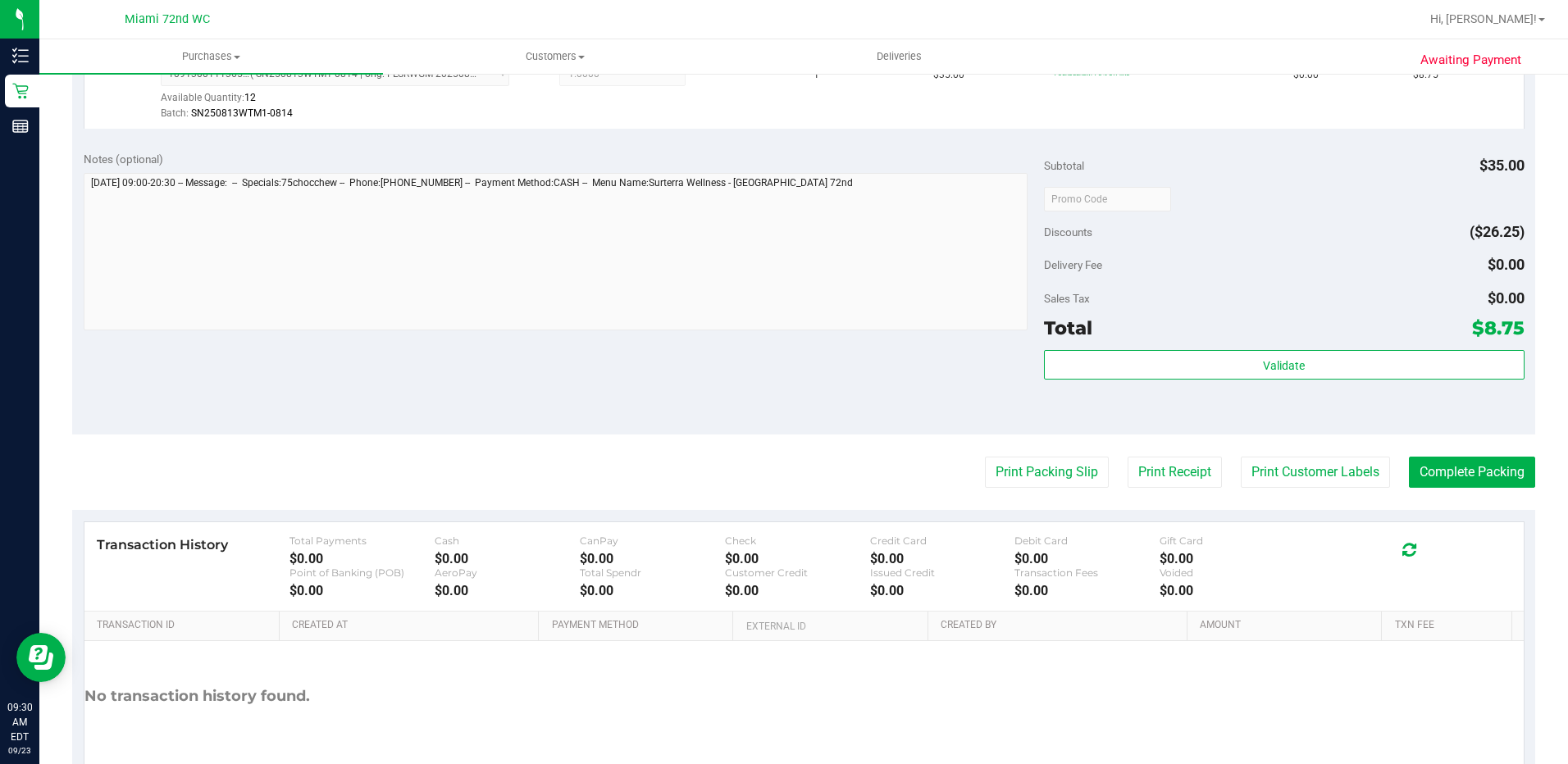
scroll to position [492, 0]
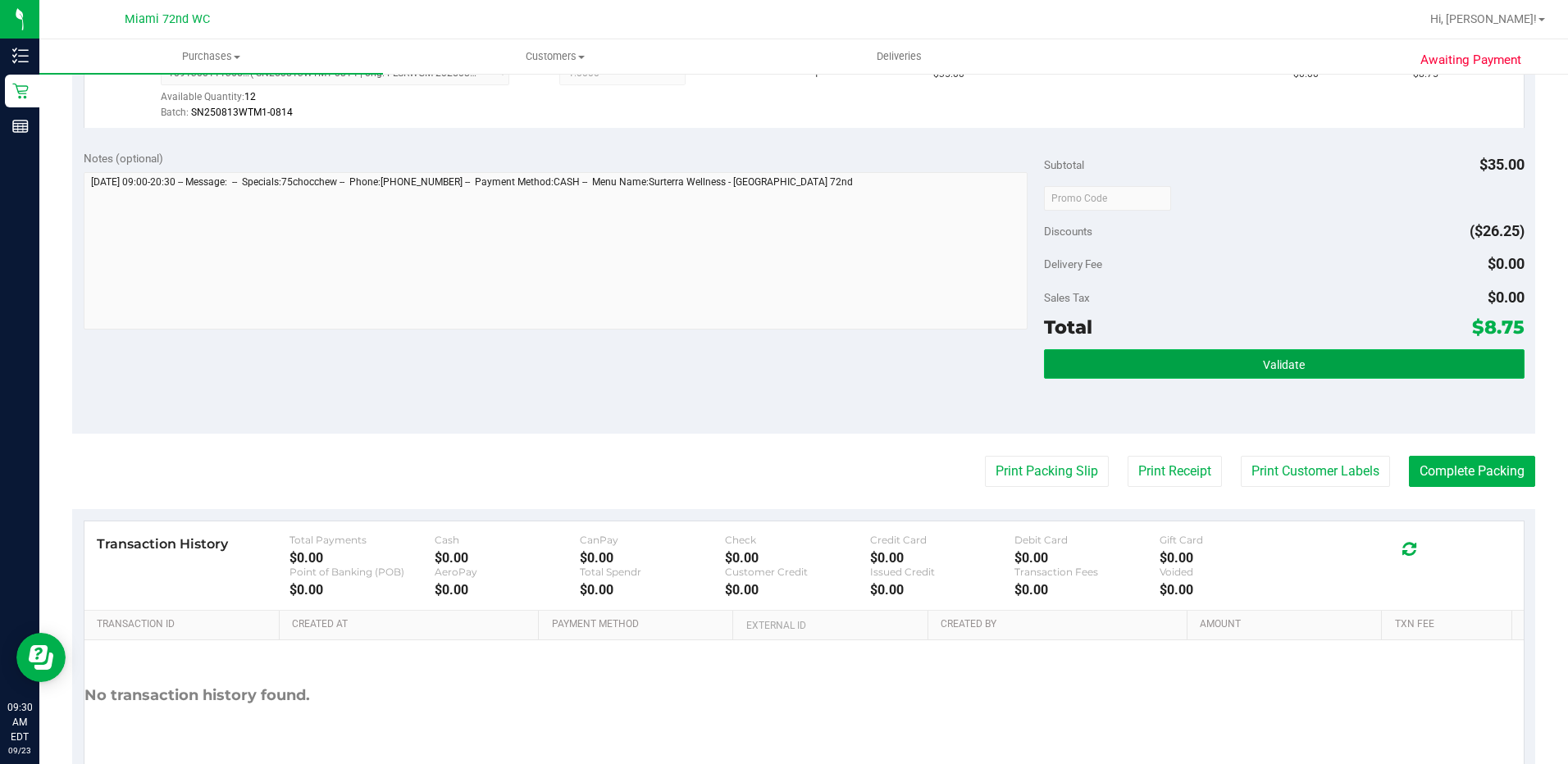
click at [1127, 360] on button "Validate" at bounding box center [1284, 365] width 481 height 30
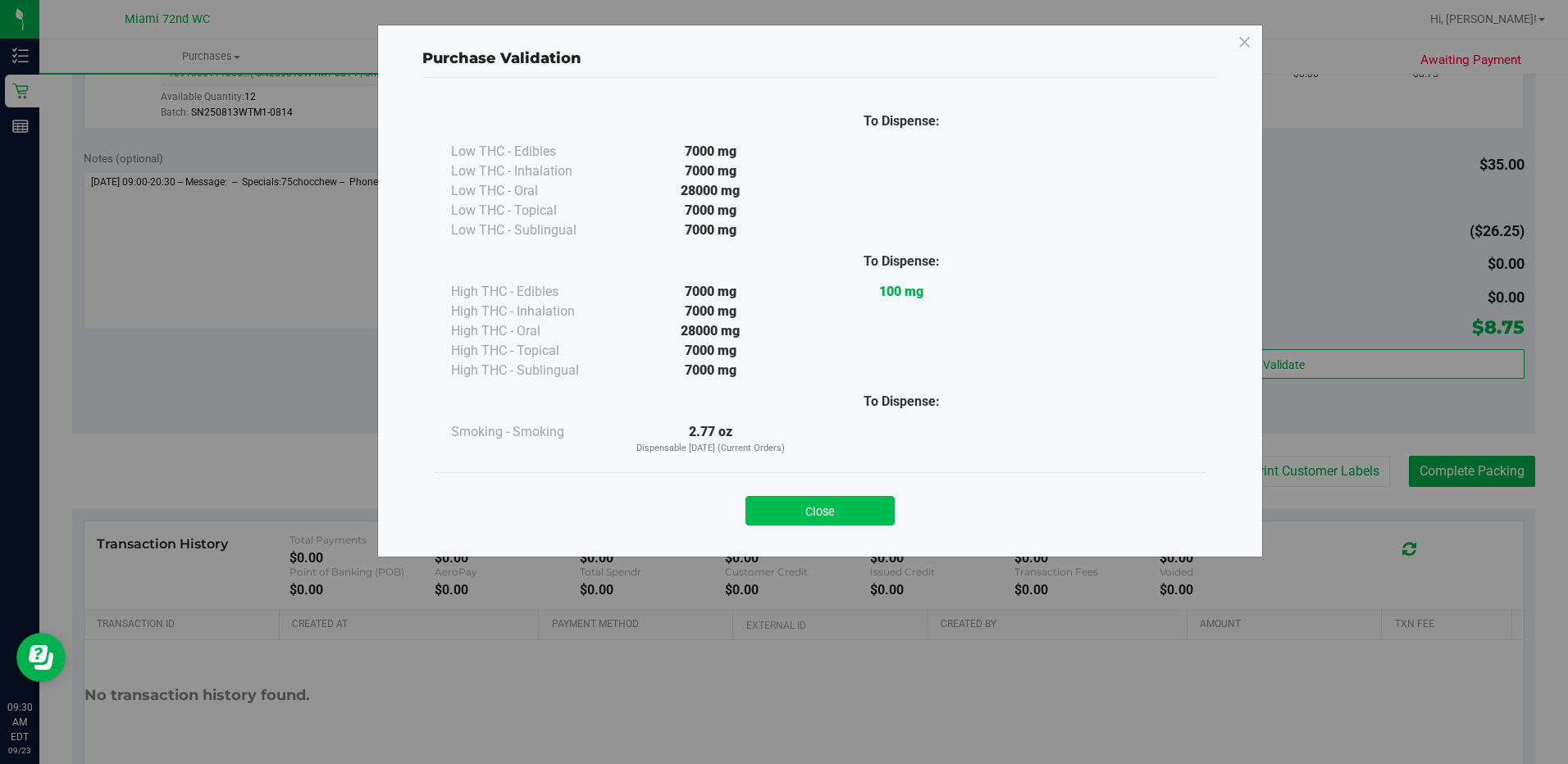
click at [839, 497] on button "Close" at bounding box center [819, 511] width 149 height 30
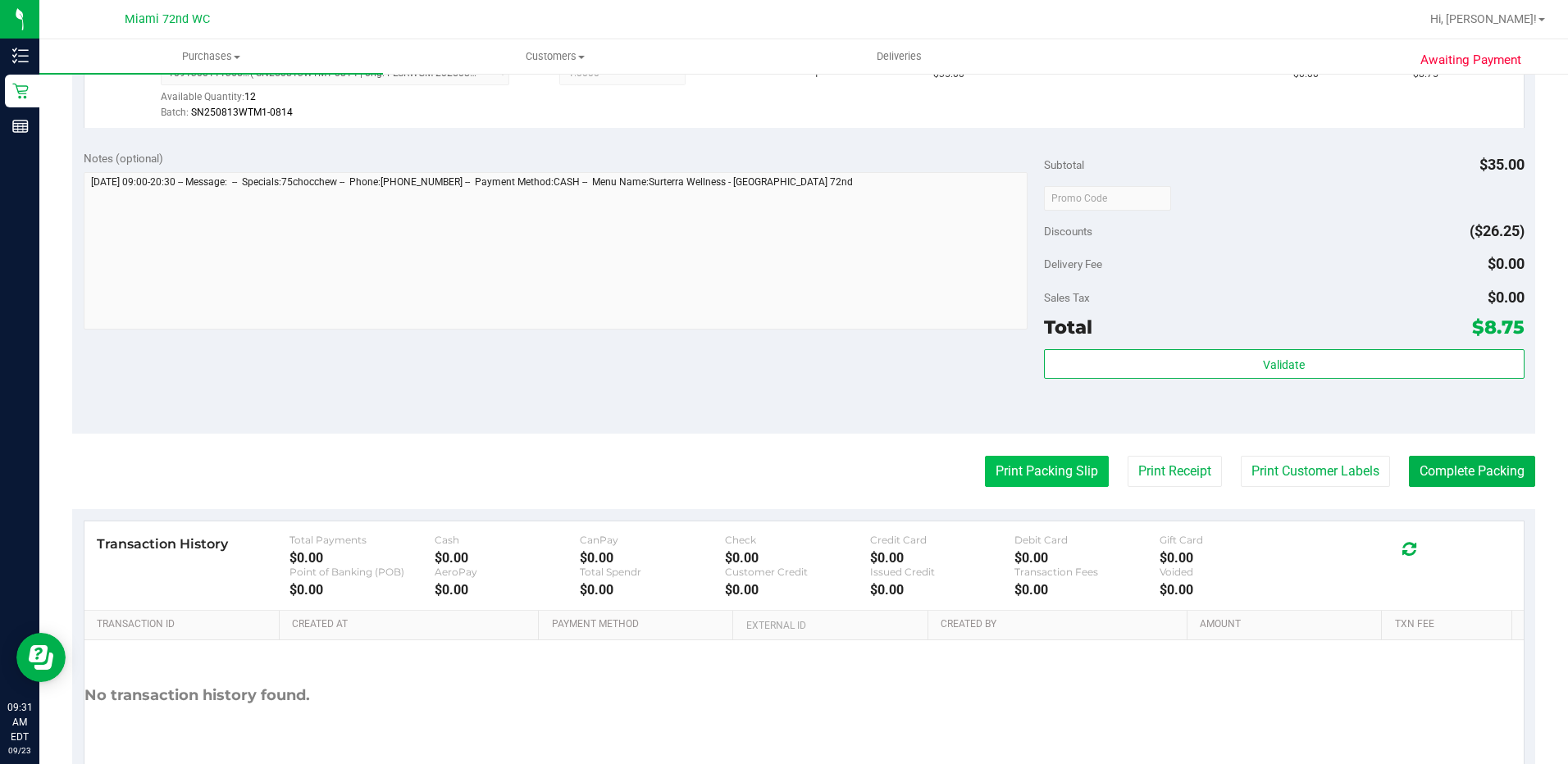
click at [992, 484] on button "Print Packing Slip" at bounding box center [1047, 471] width 124 height 31
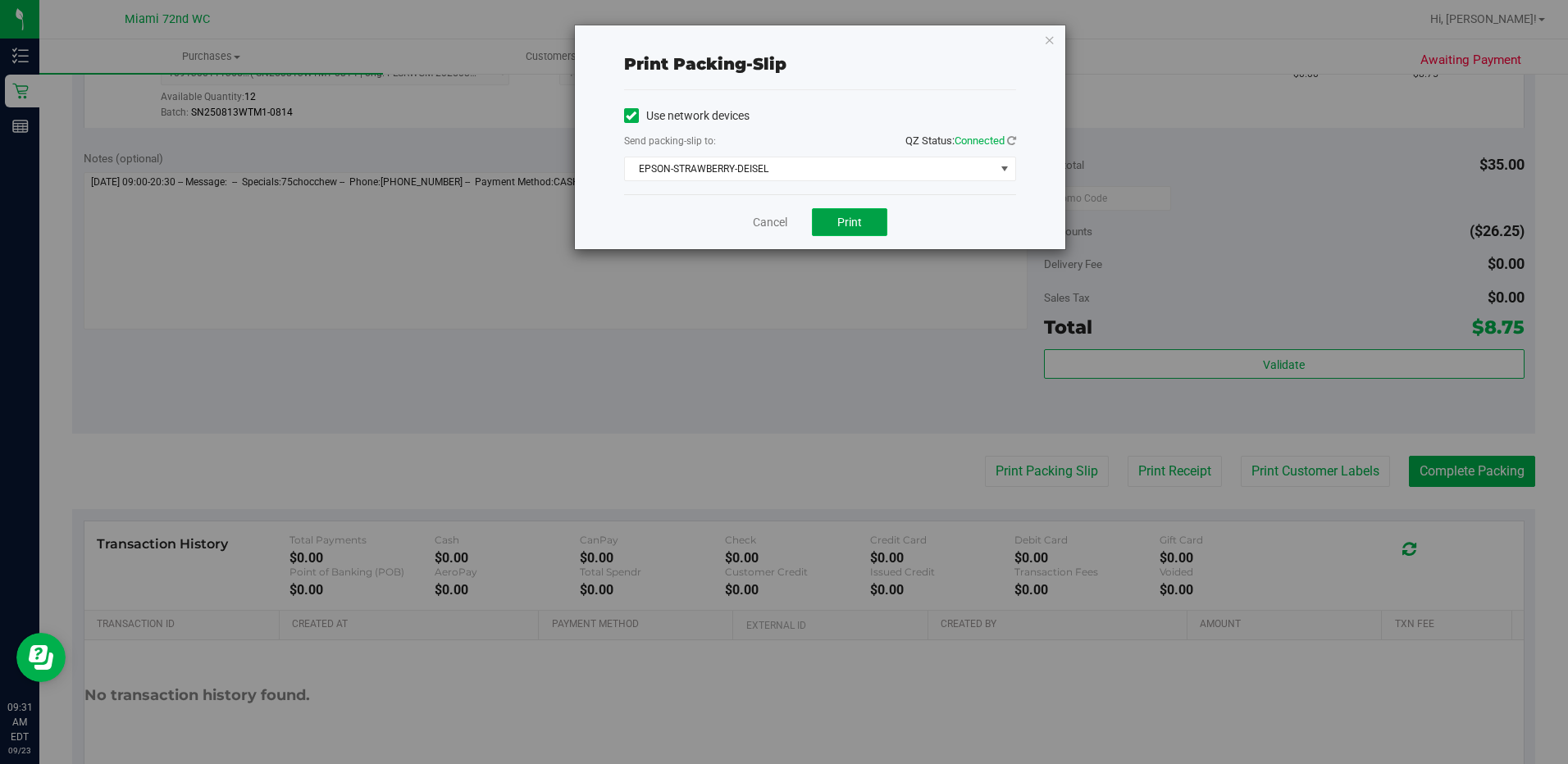
click at [860, 214] on button "Print" at bounding box center [849, 223] width 75 height 28
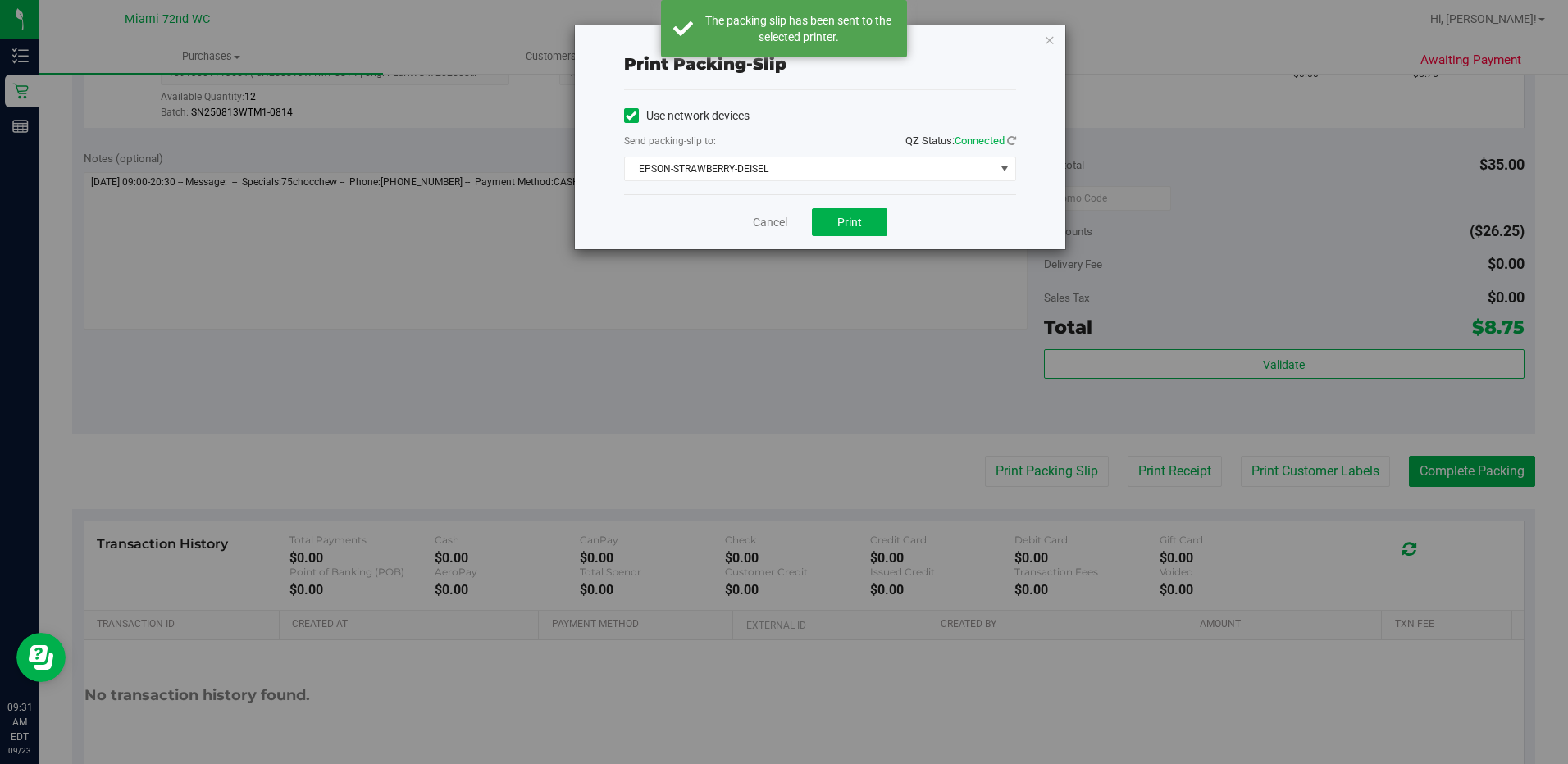
drag, startPoint x: 1048, startPoint y: 42, endPoint x: 1154, endPoint y: 299, distance: 278.0
click at [1048, 42] on icon "button" at bounding box center [1050, 40] width 12 height 20
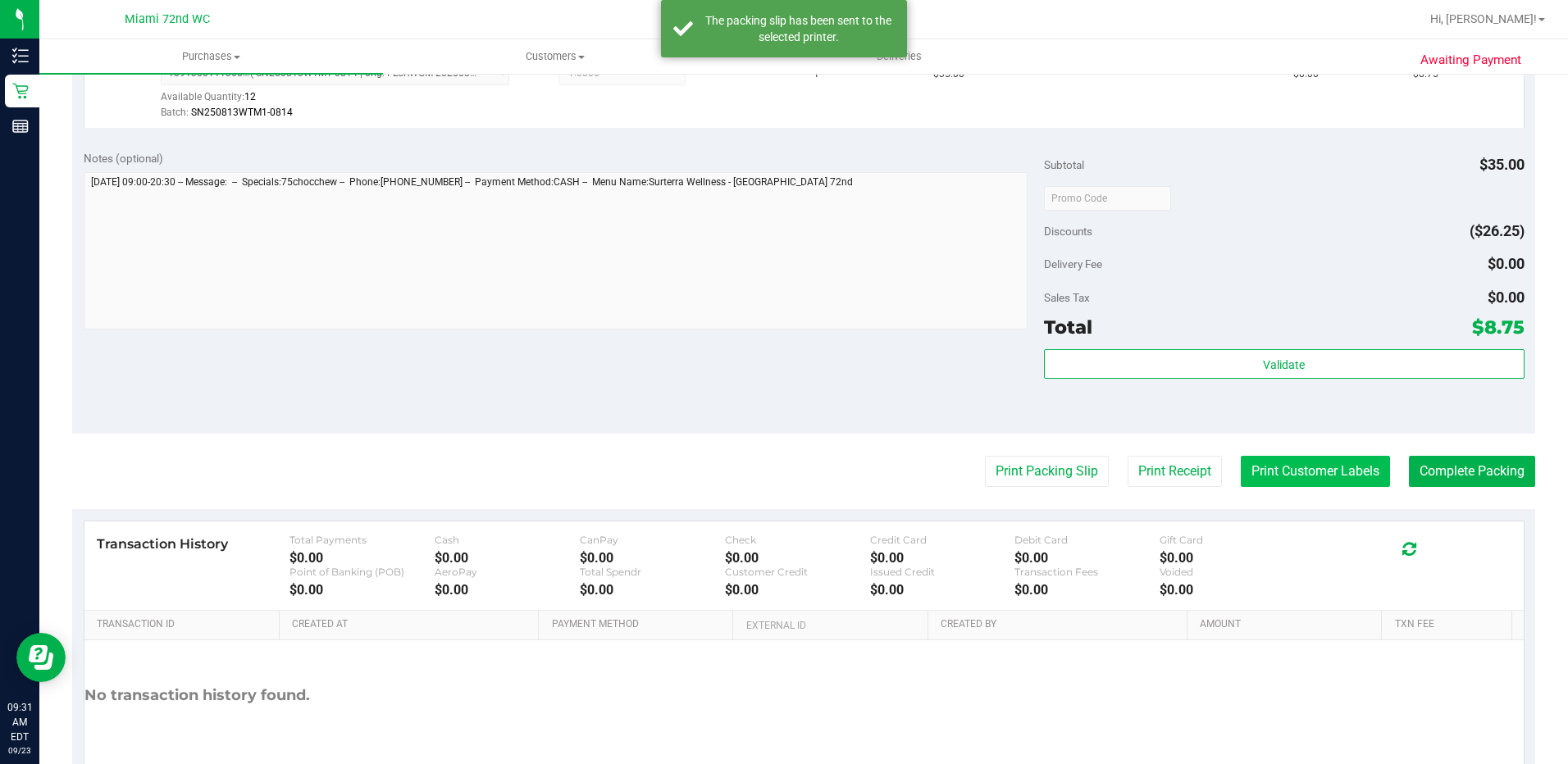
click at [1281, 479] on button "Print Customer Labels" at bounding box center [1315, 471] width 149 height 31
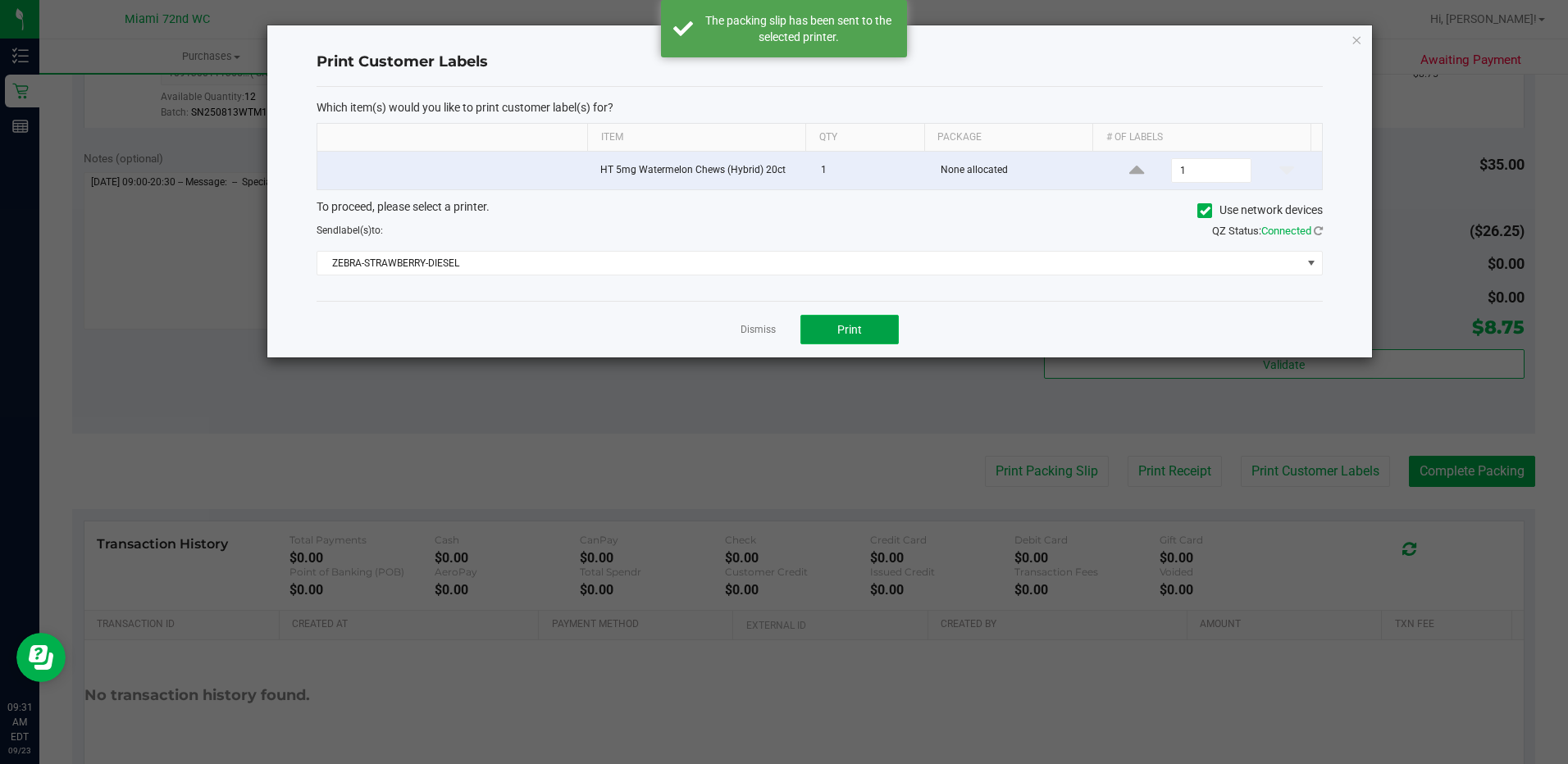
click at [853, 326] on span "Print" at bounding box center [849, 329] width 25 height 13
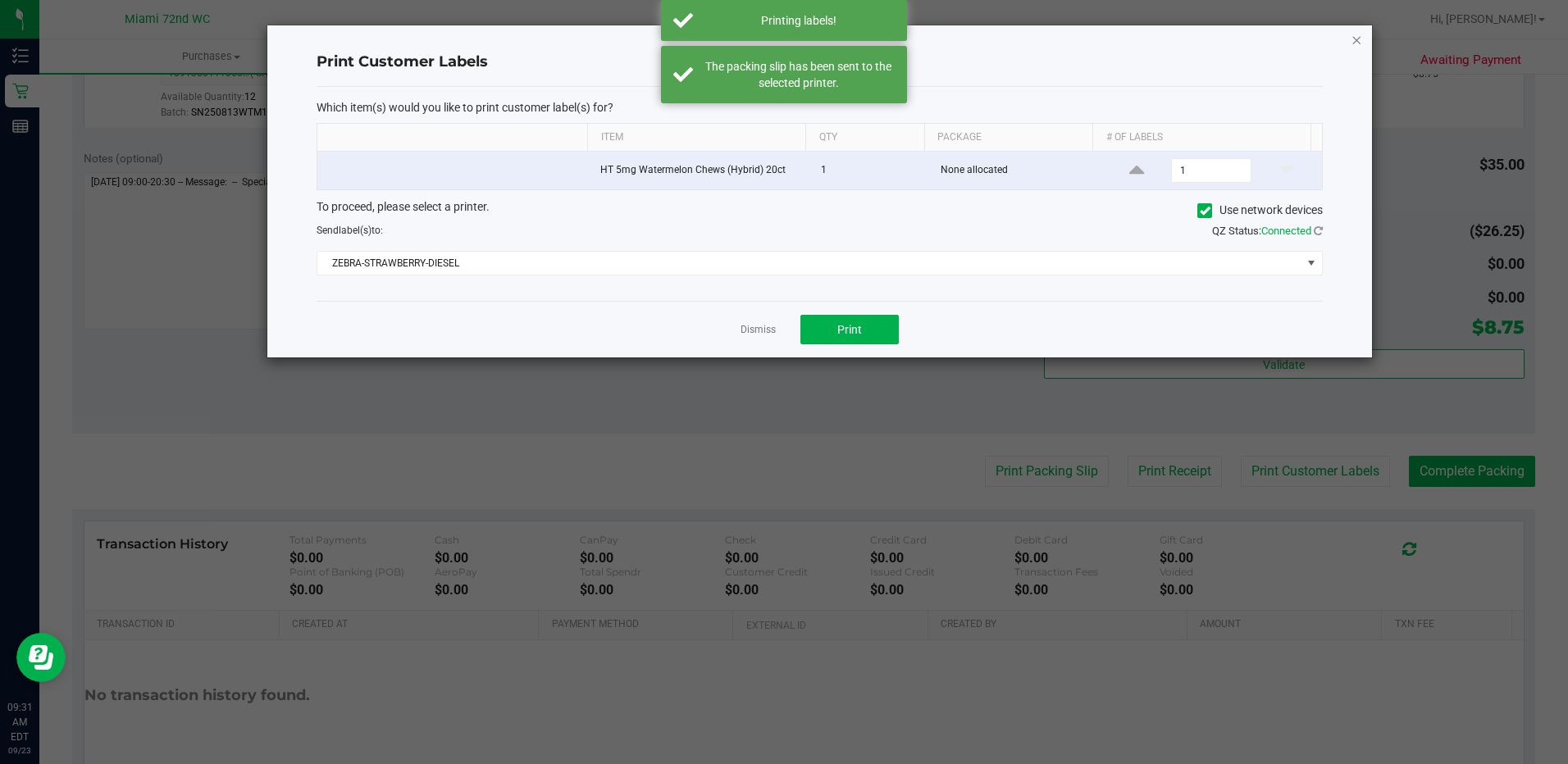
click at [1356, 45] on icon "button" at bounding box center [1356, 40] width 12 height 20
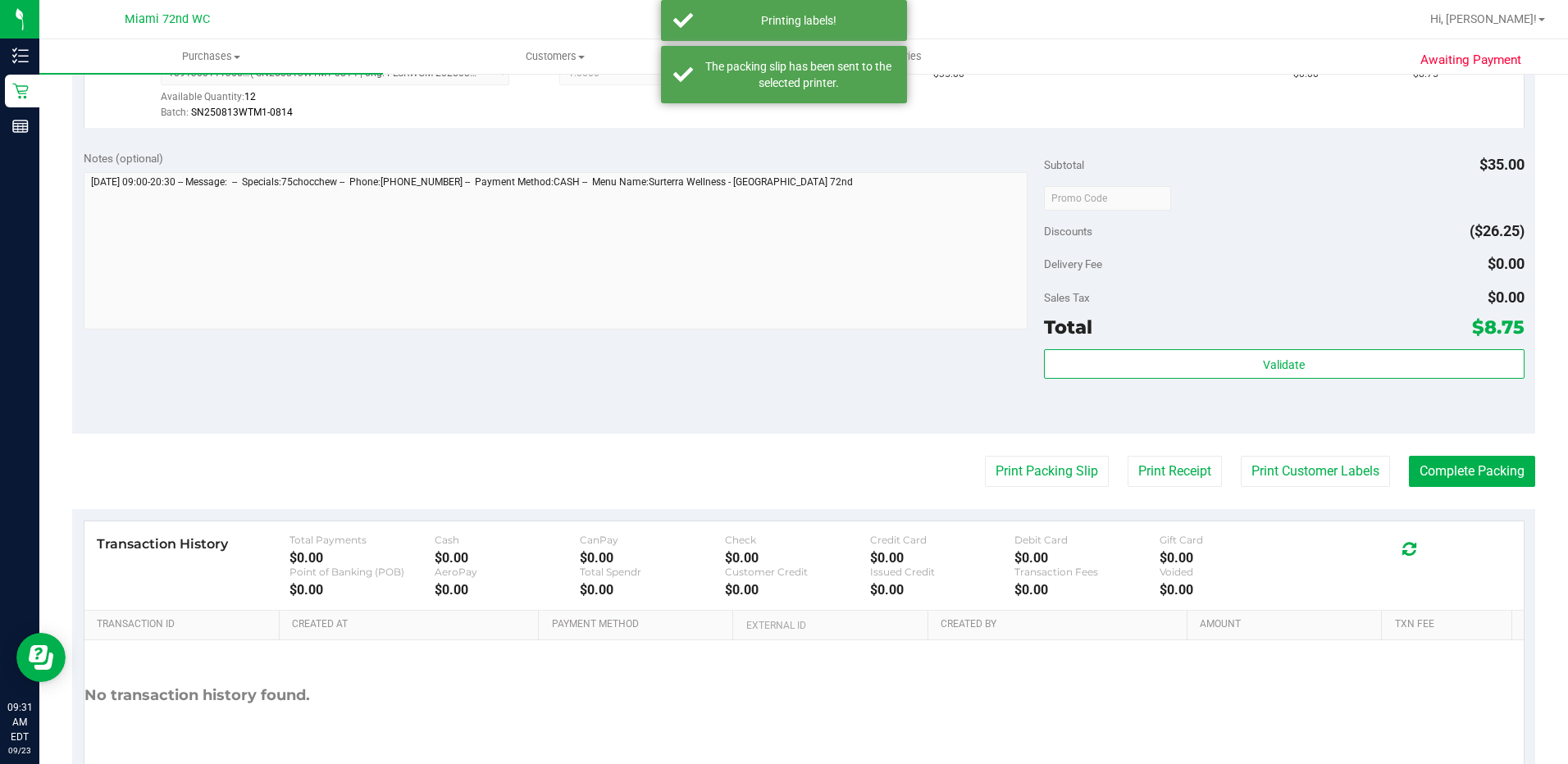
click at [1489, 448] on purchase-details "Back Edit Purchase Cancel Purchase View Profile # 11992549 BioTrack ID: - Submi…" at bounding box center [803, 207] width 1463 height 1220
click at [1474, 469] on button "Complete Packing" at bounding box center [1471, 471] width 126 height 31
